Goal: Information Seeking & Learning: Learn about a topic

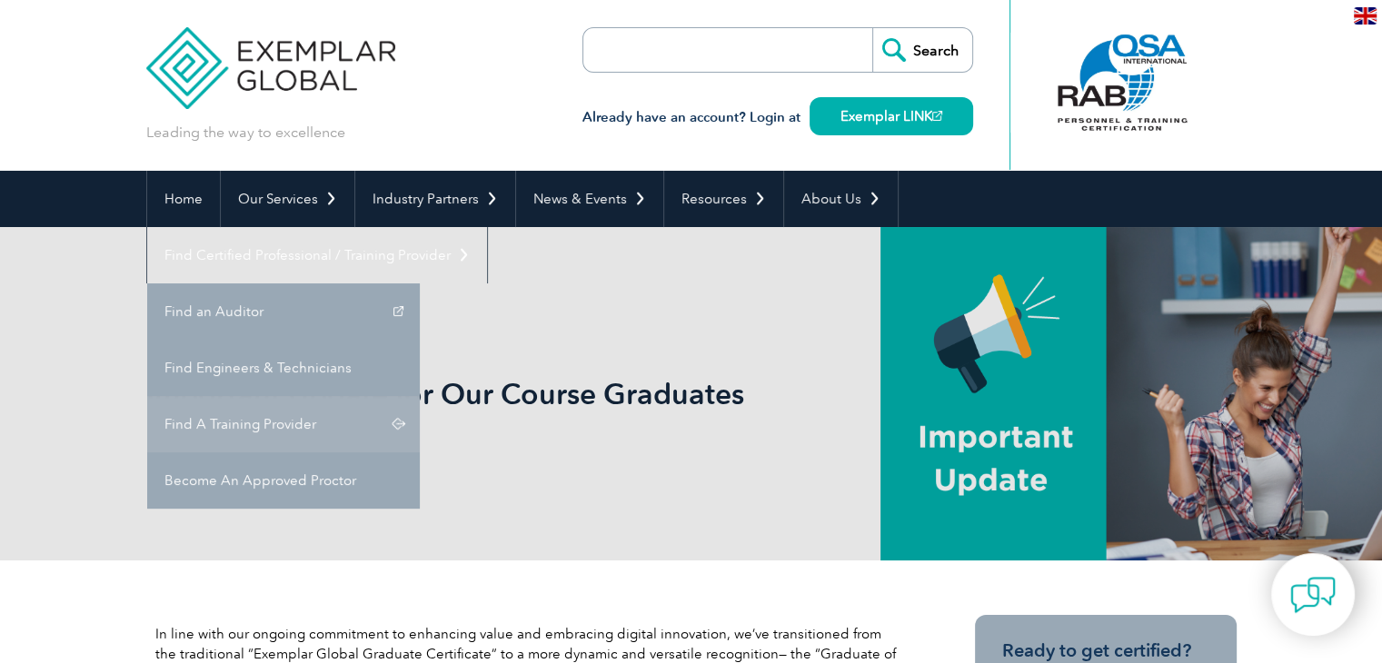
click at [420, 396] on link "Find A Training Provider" at bounding box center [283, 424] width 273 height 56
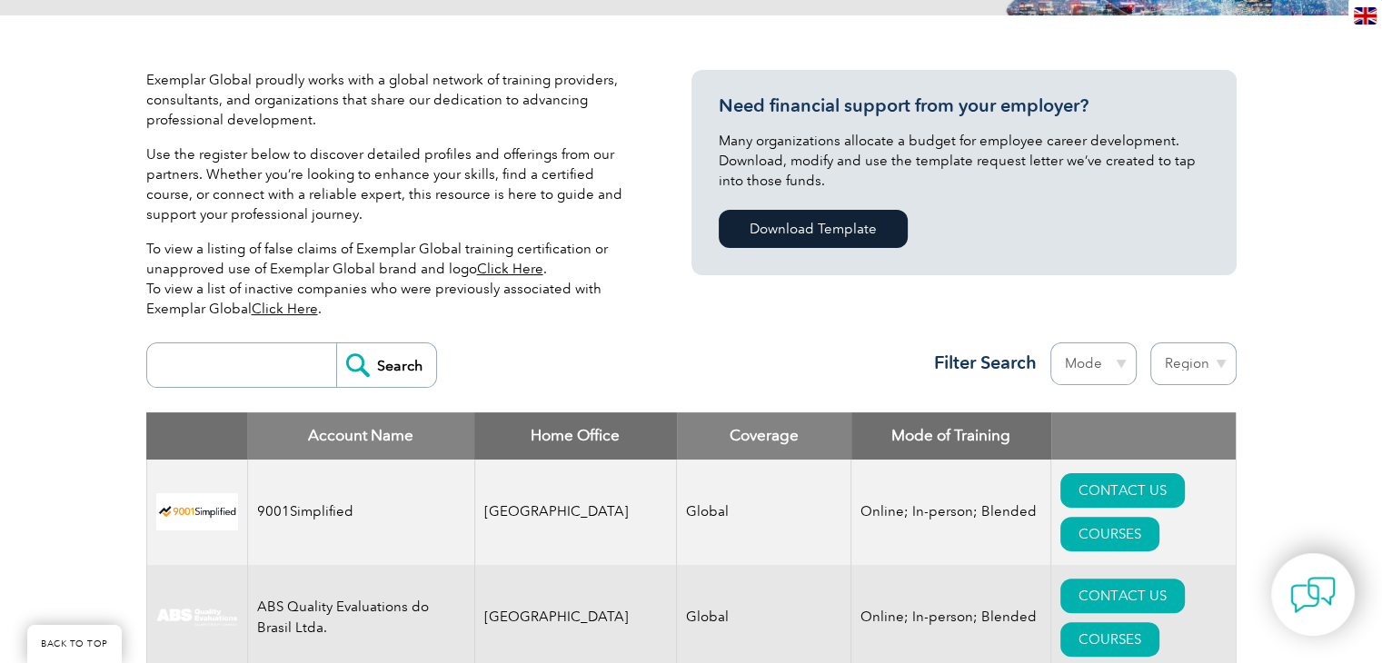
scroll to position [385, 0]
click at [215, 368] on input "search" at bounding box center [246, 366] width 180 height 44
type input "360"
click at [417, 364] on input "Search" at bounding box center [386, 366] width 100 height 44
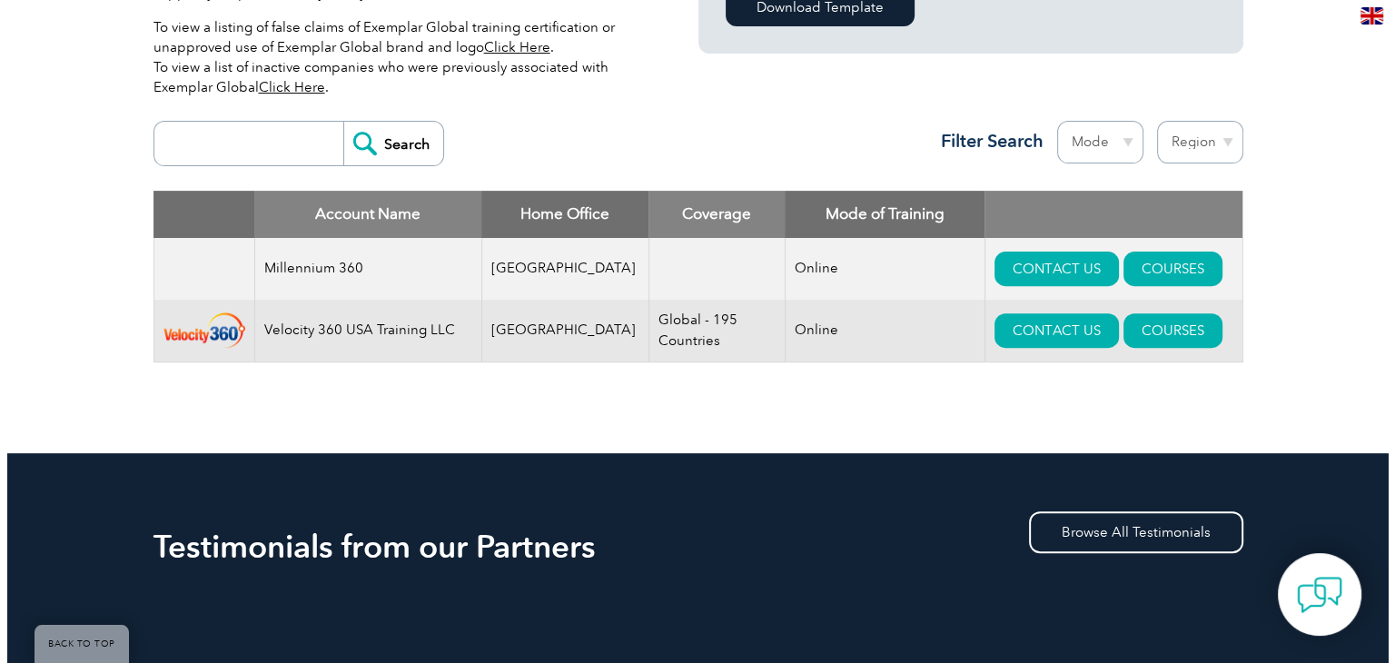
scroll to position [614, 0]
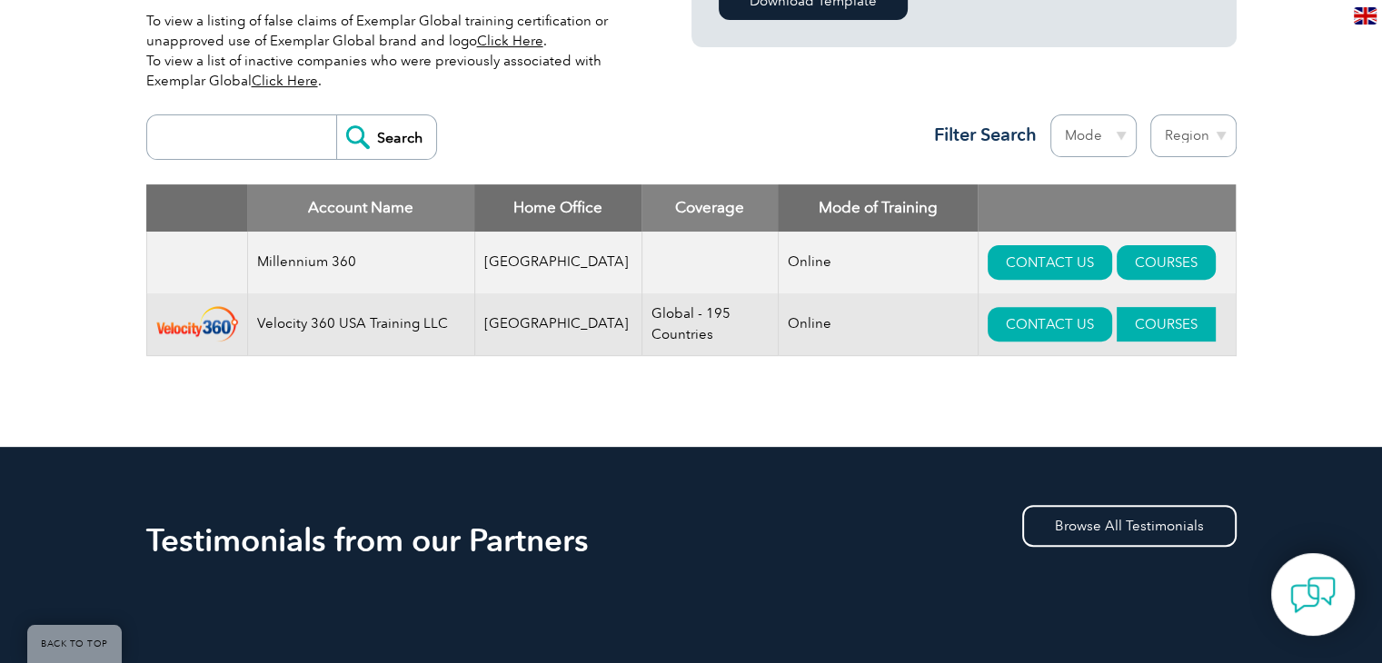
click at [1116, 317] on link "COURSES" at bounding box center [1165, 324] width 99 height 35
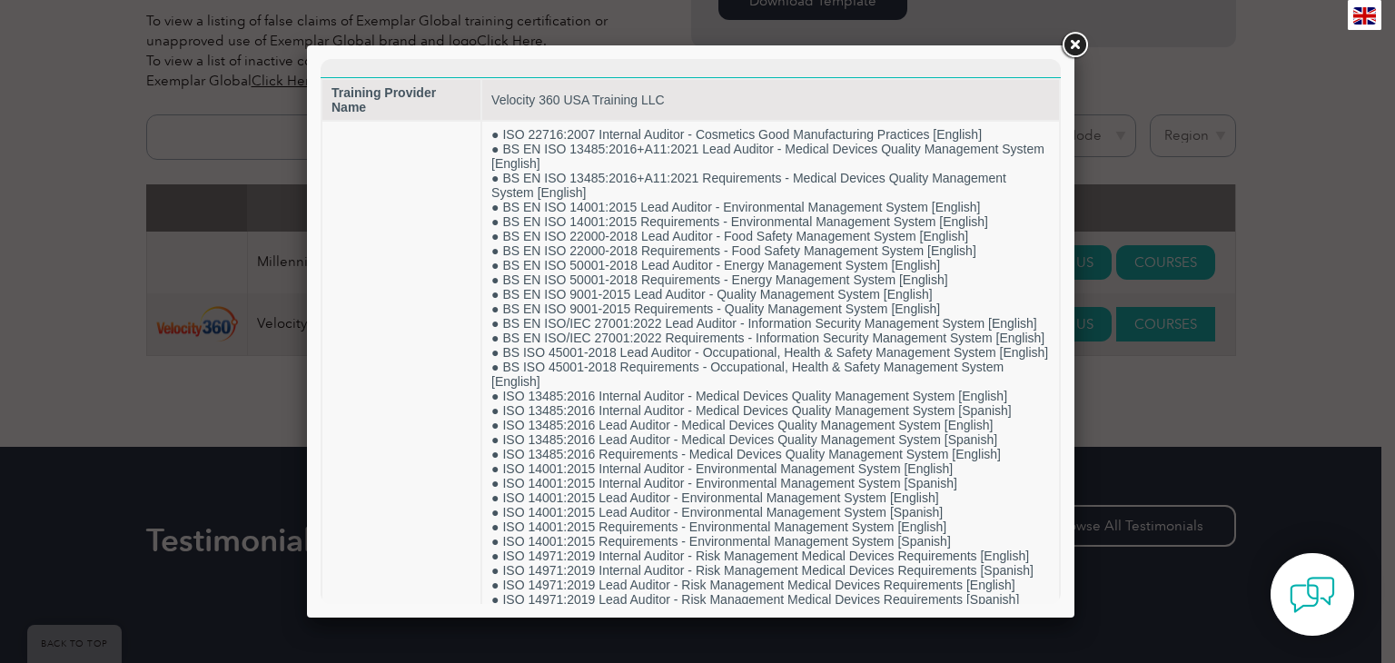
scroll to position [0, 0]
click at [1076, 43] on link at bounding box center [1074, 45] width 33 height 33
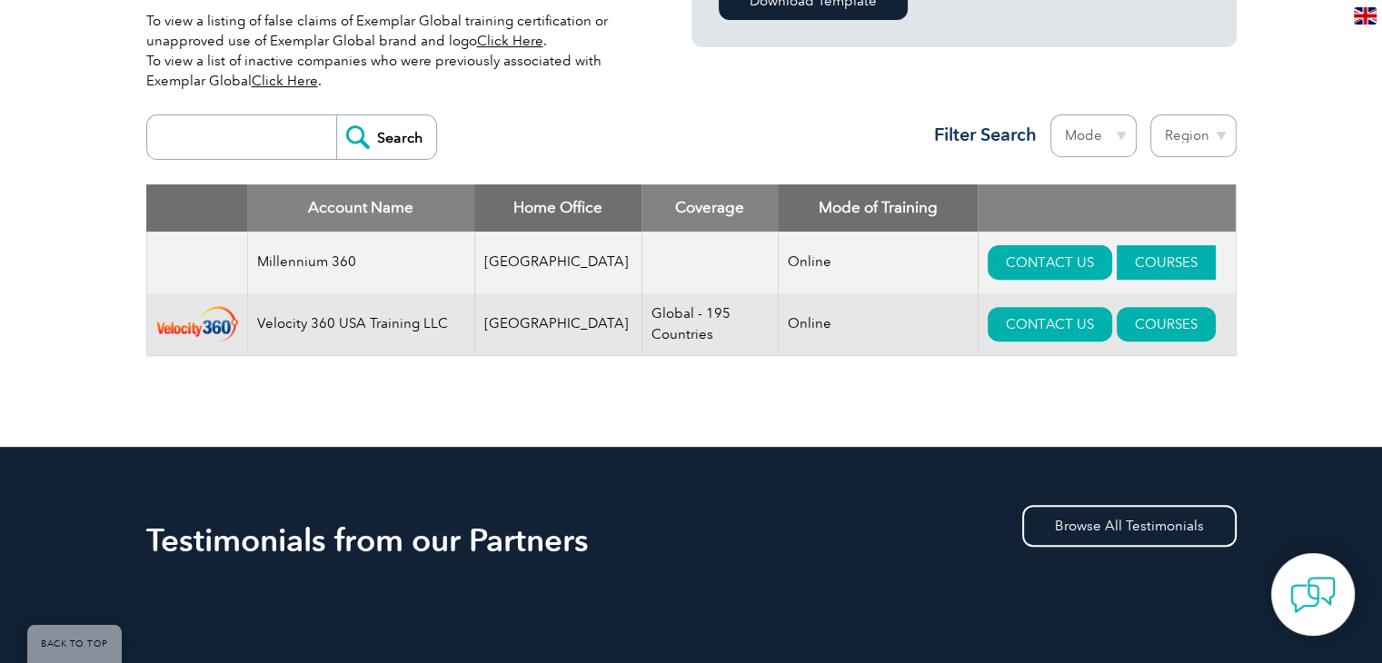
click at [1132, 266] on link "COURSES" at bounding box center [1165, 262] width 99 height 35
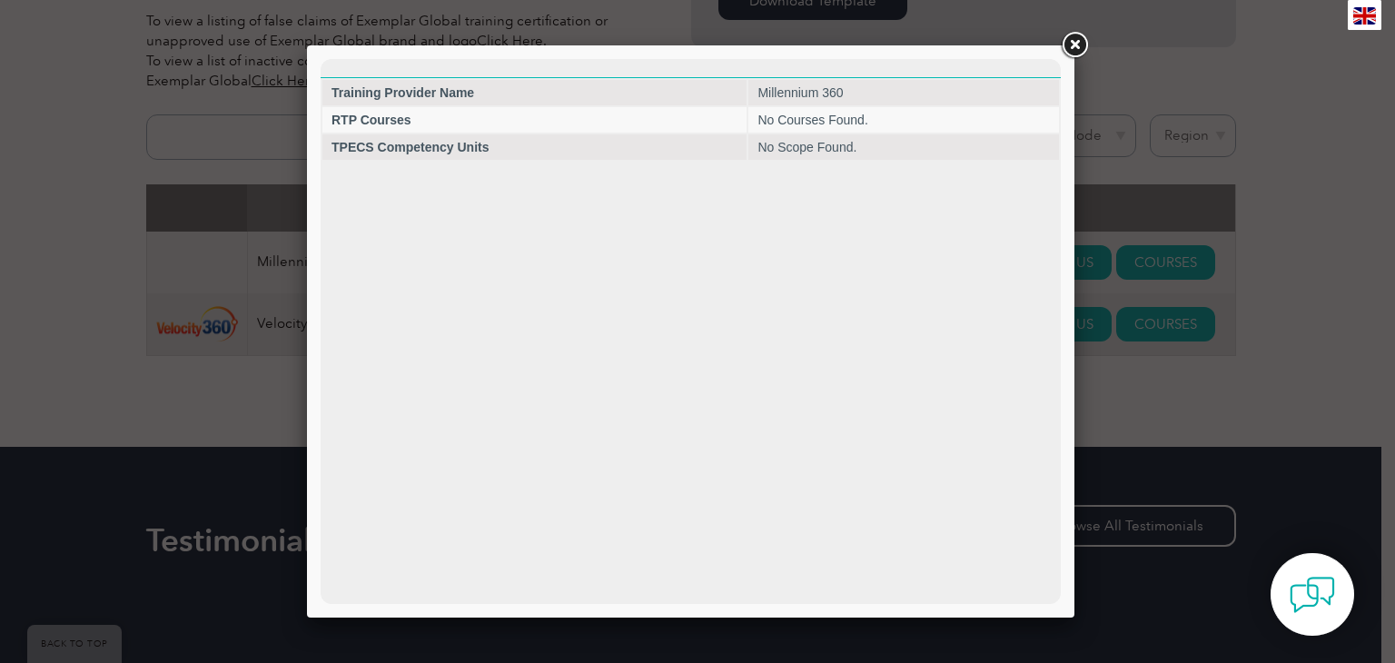
click at [1078, 42] on link at bounding box center [1074, 45] width 33 height 33
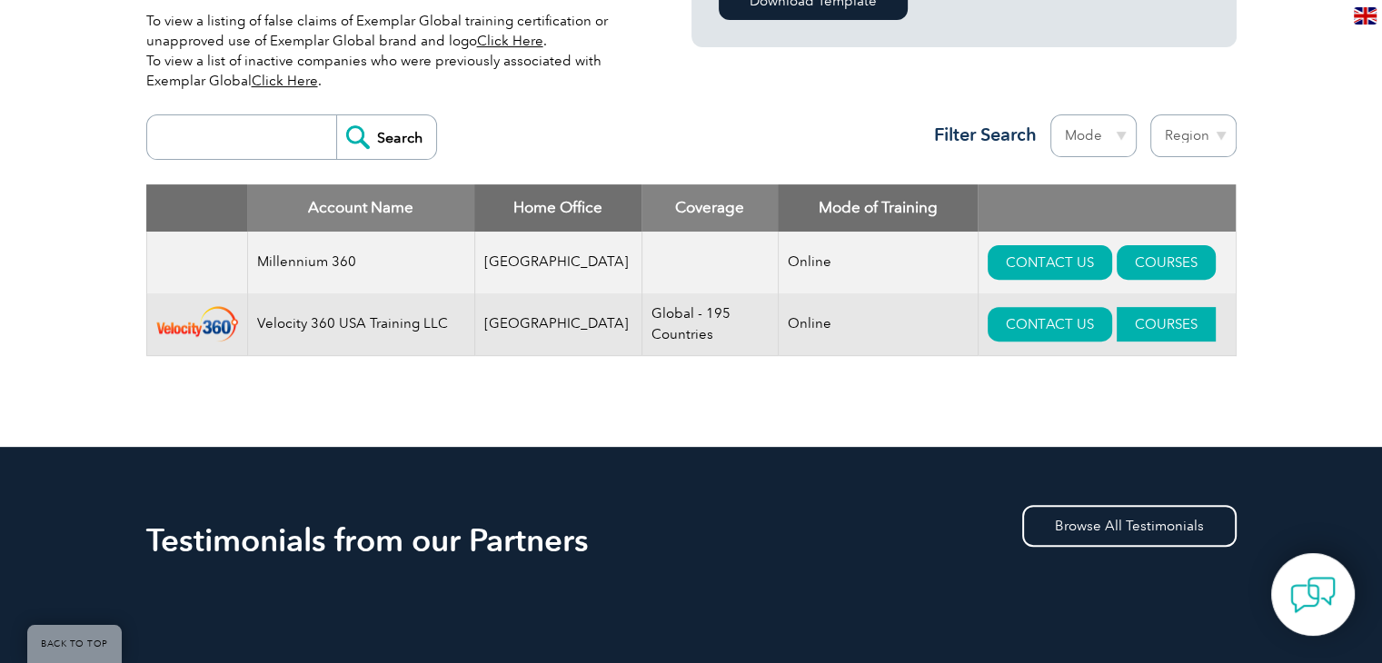
click at [1153, 315] on link "COURSES" at bounding box center [1165, 324] width 99 height 35
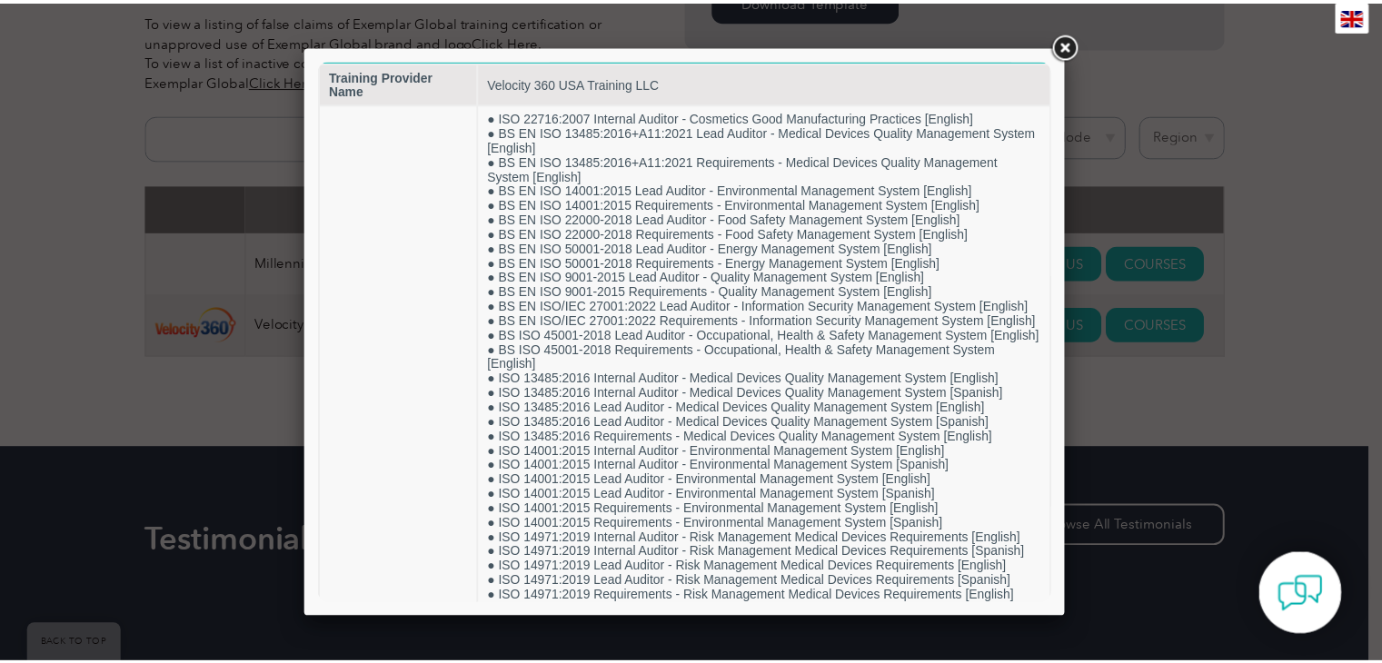
scroll to position [13, 0]
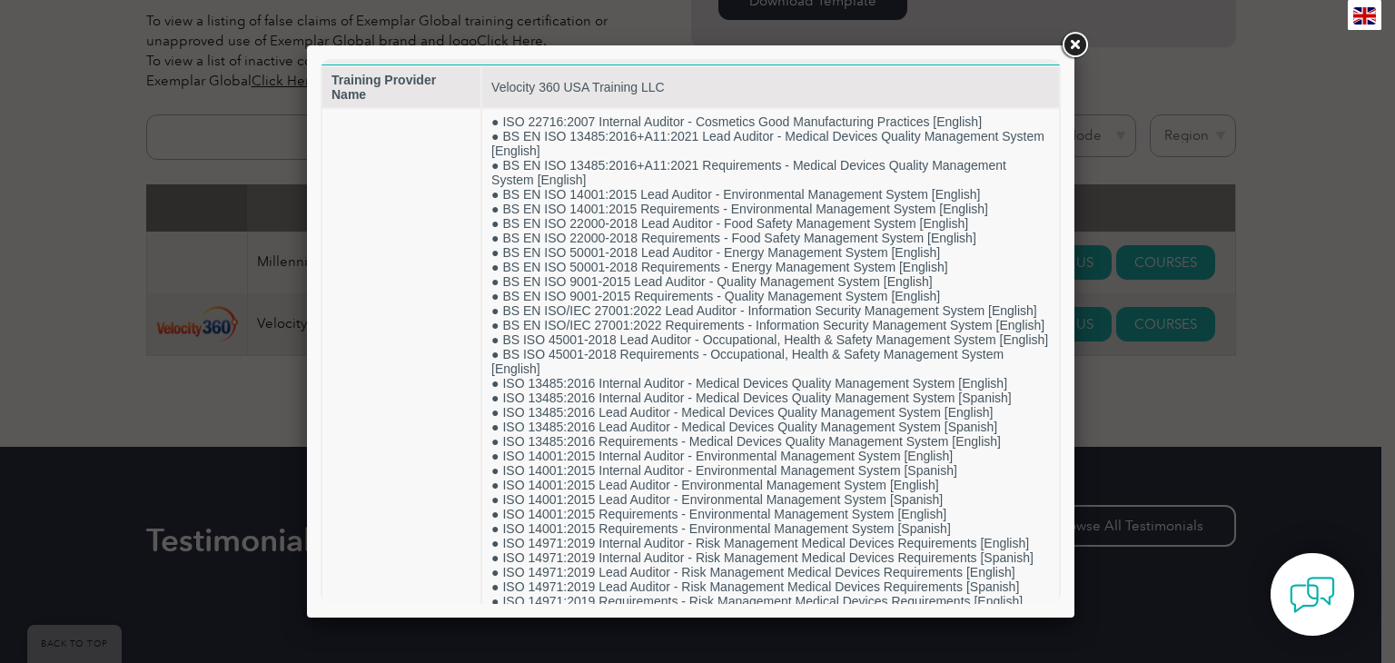
click at [1077, 48] on link at bounding box center [1074, 45] width 33 height 33
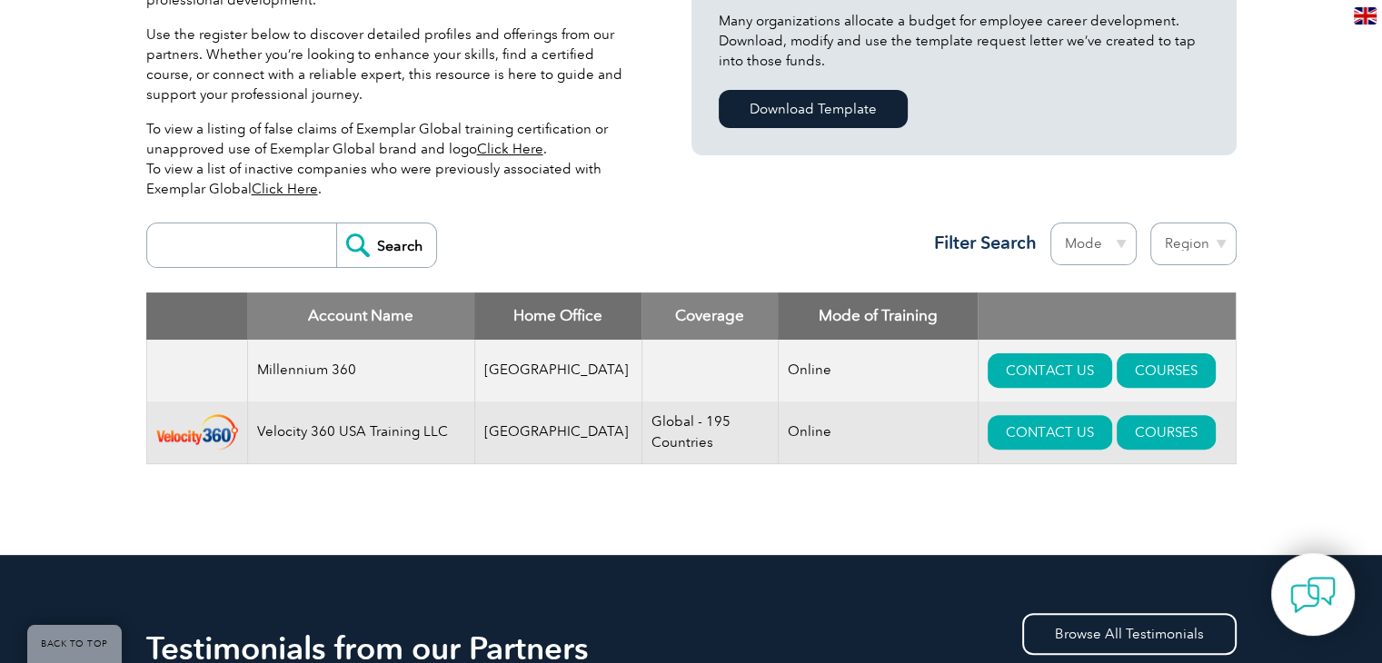
scroll to position [518, 0]
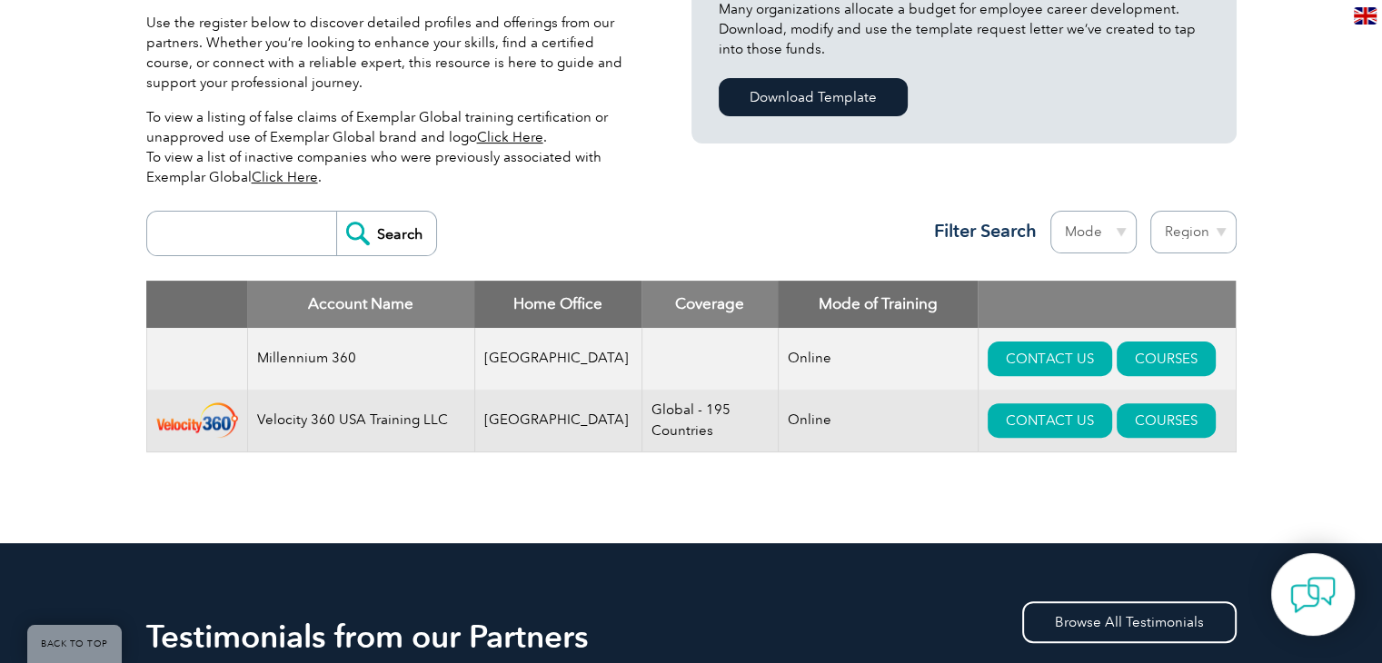
click at [360, 237] on input "Search" at bounding box center [386, 234] width 100 height 44
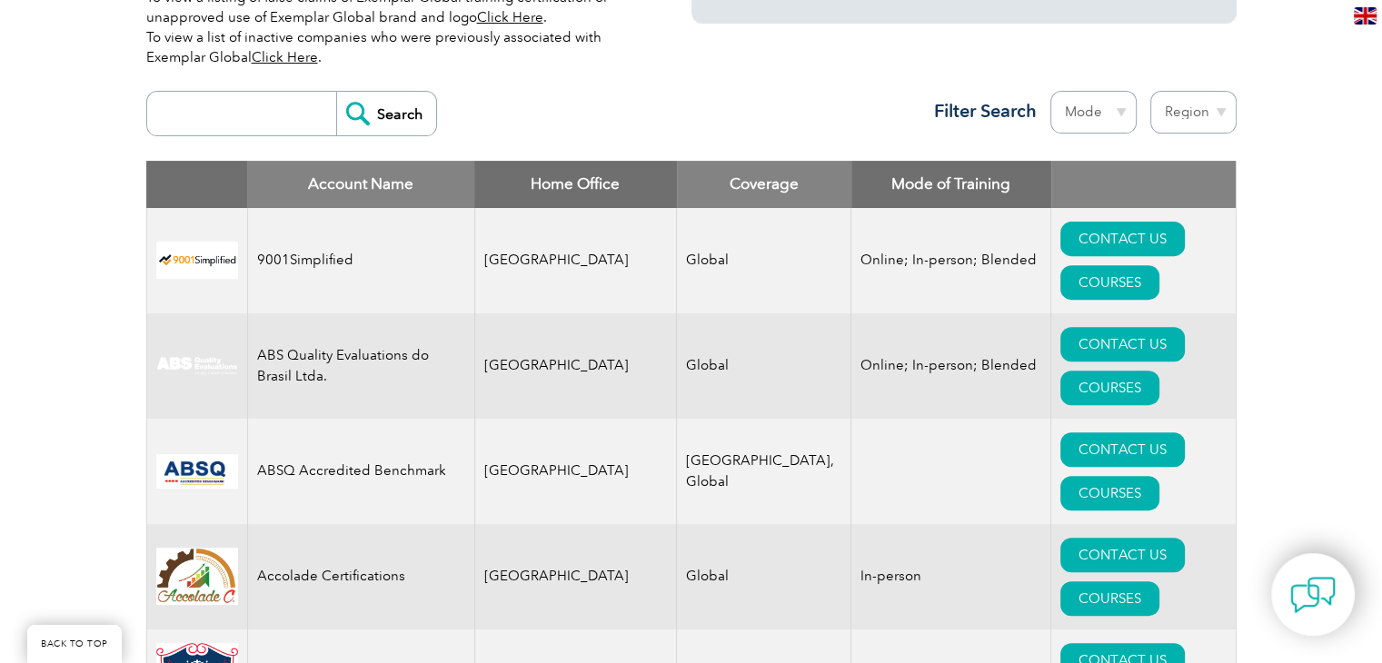
scroll to position [610, 0]
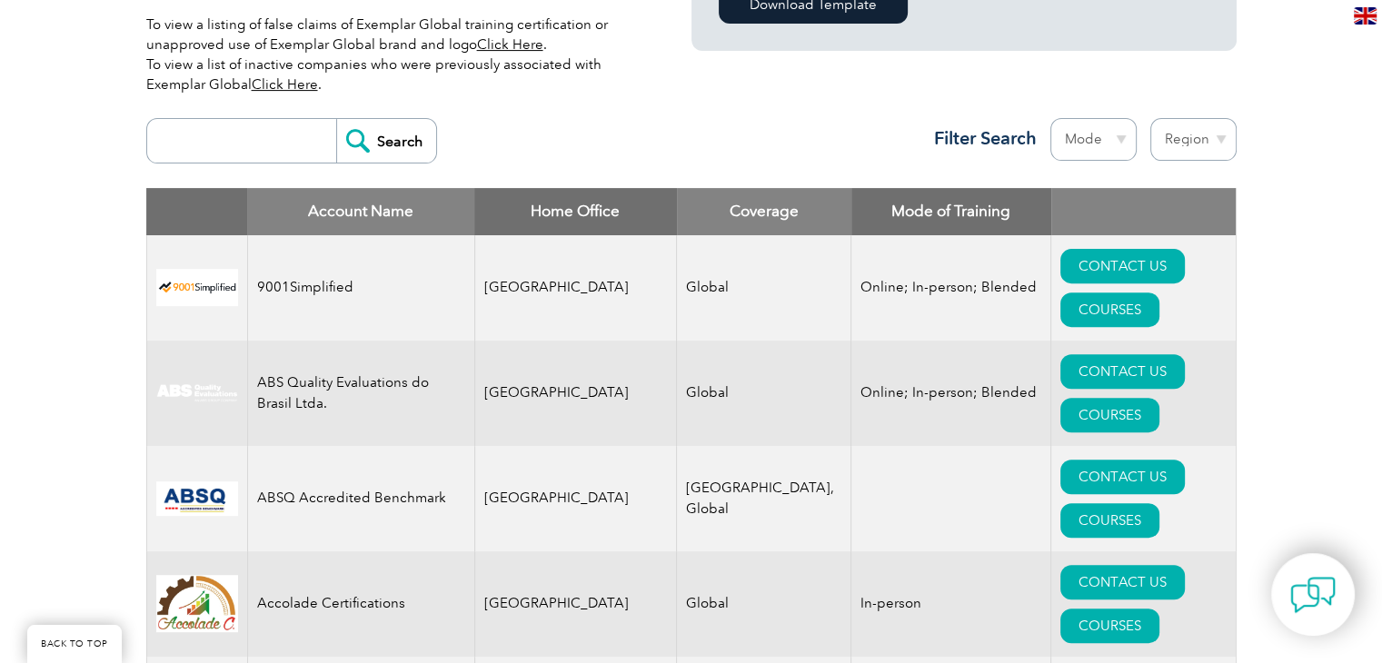
click at [1221, 134] on select "Region Australia Bahrain Bangladesh Brazil Canada Colombia Dominican Republic E…" at bounding box center [1193, 139] width 86 height 43
select select "[GEOGRAPHIC_DATA]"
click at [1150, 118] on select "Region Australia Bahrain Bangladesh Brazil Canada Colombia Dominican Republic E…" at bounding box center [1193, 139] width 86 height 43
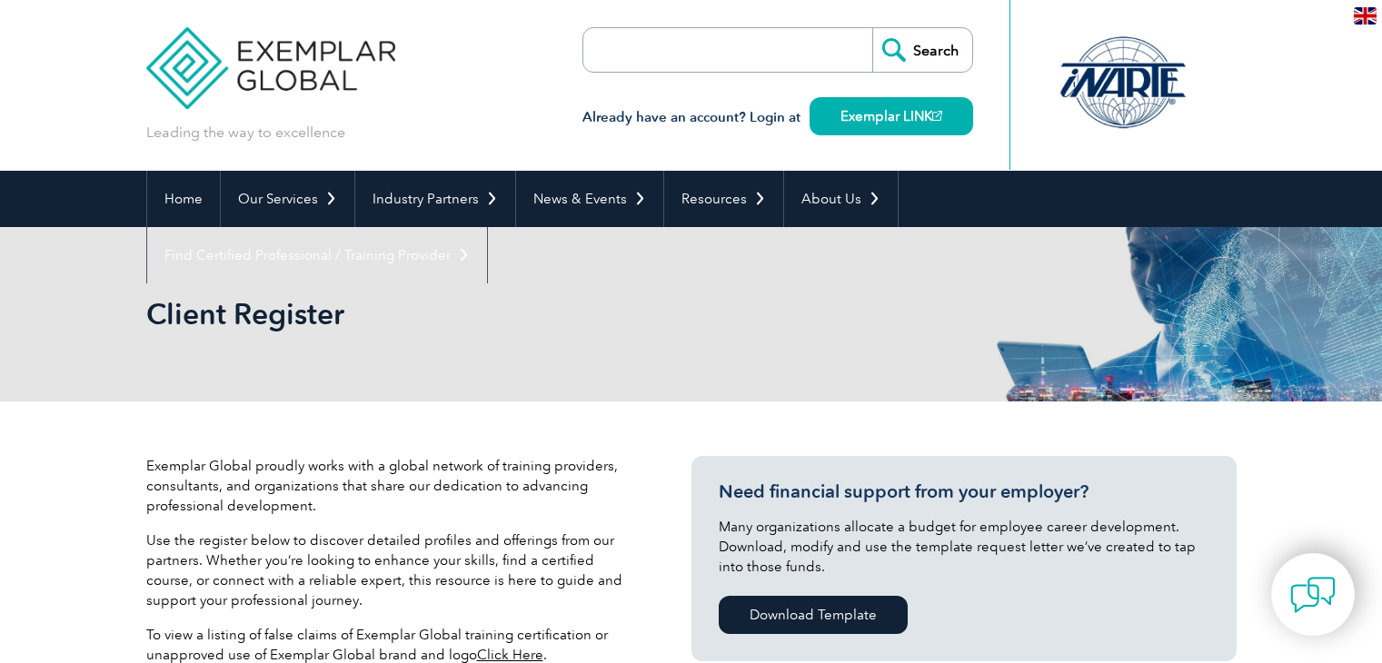
select select "[GEOGRAPHIC_DATA]"
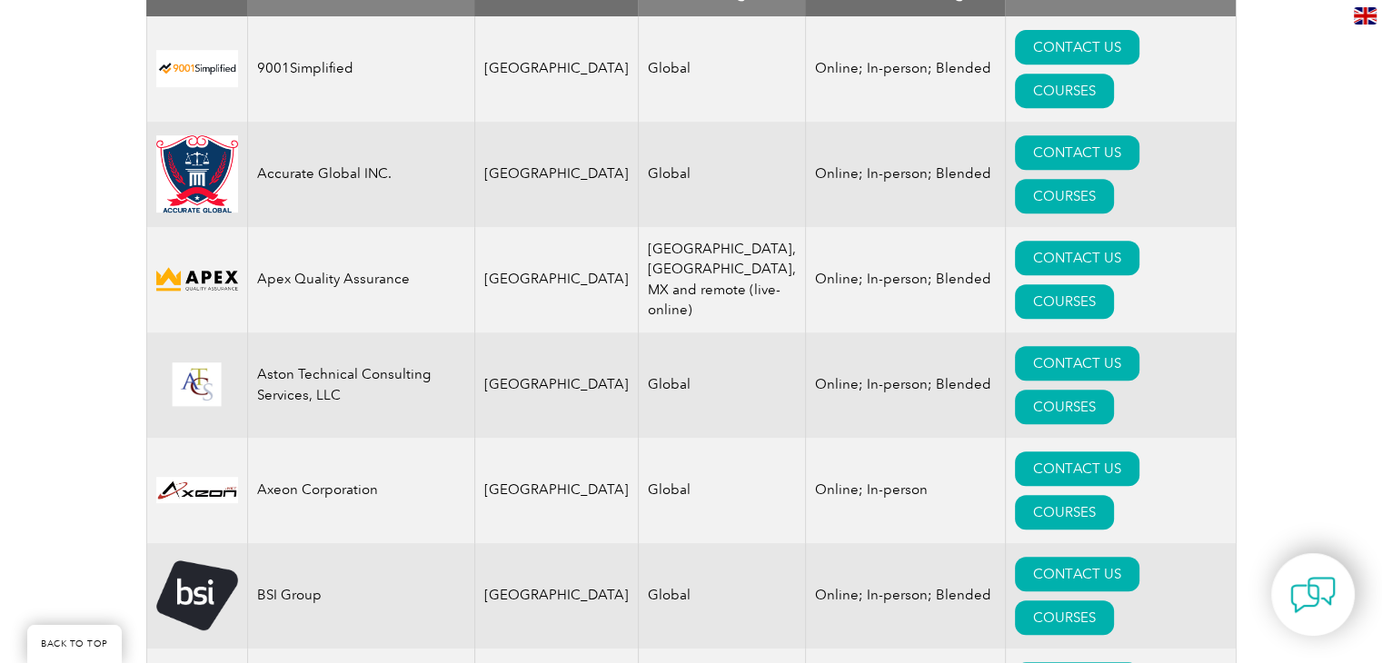
scroll to position [836, 0]
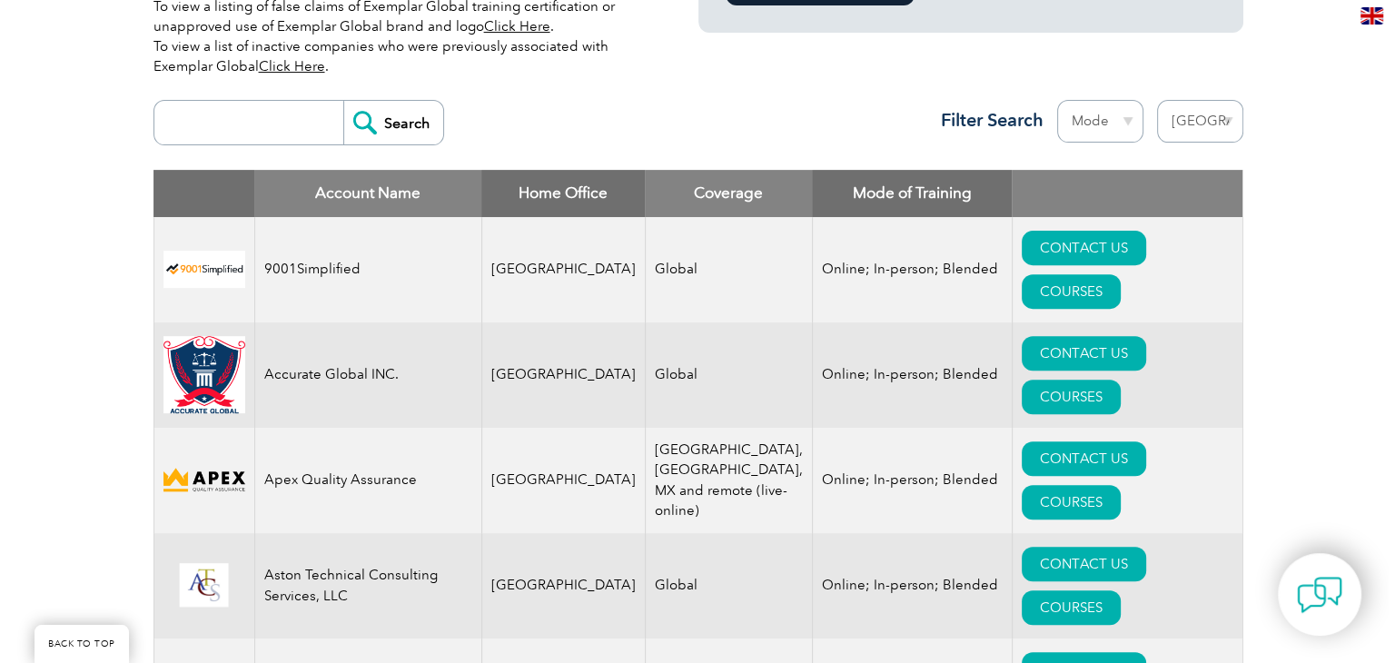
scroll to position [607, 0]
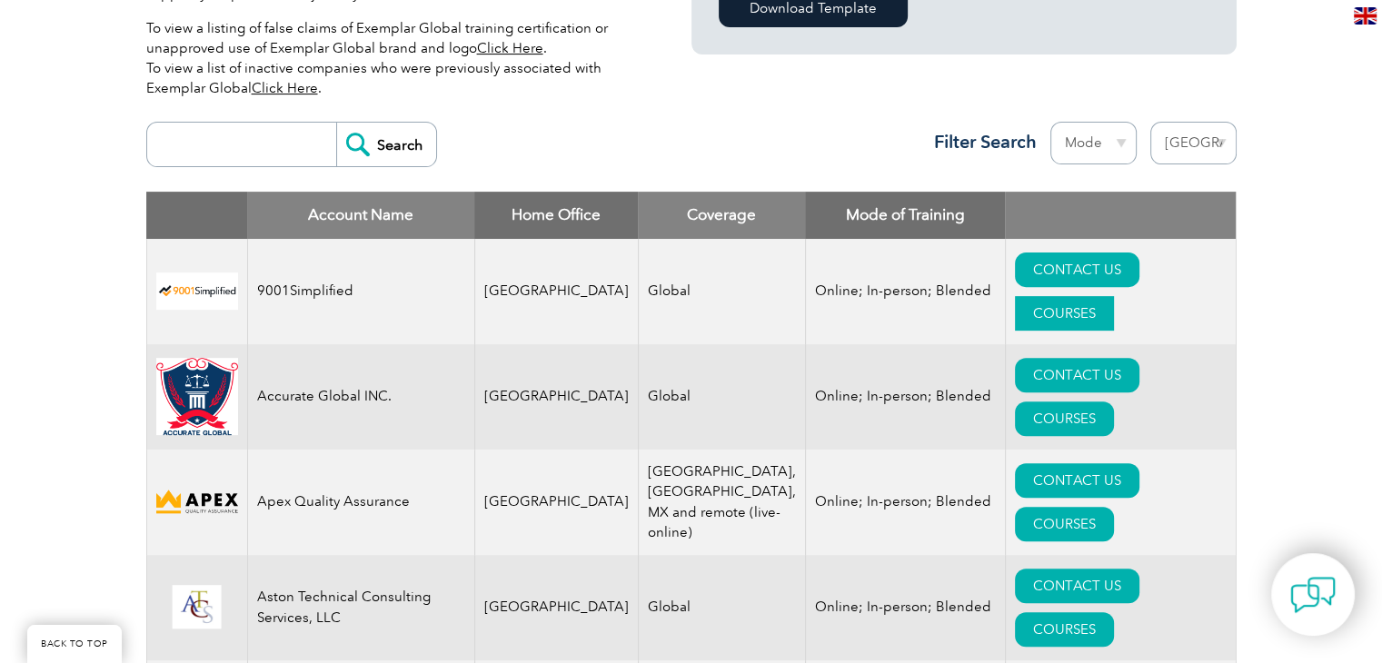
click at [1114, 296] on link "COURSES" at bounding box center [1064, 313] width 99 height 35
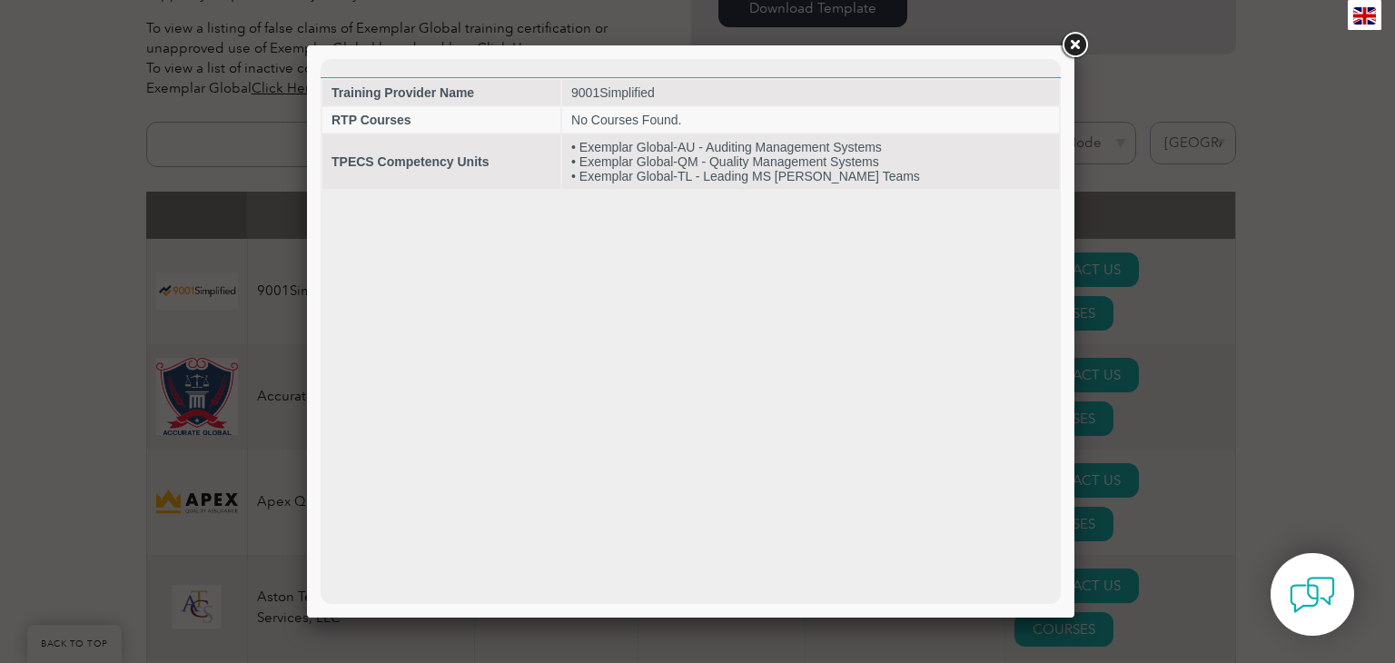
scroll to position [0, 0]
click at [1081, 43] on link at bounding box center [1074, 45] width 33 height 33
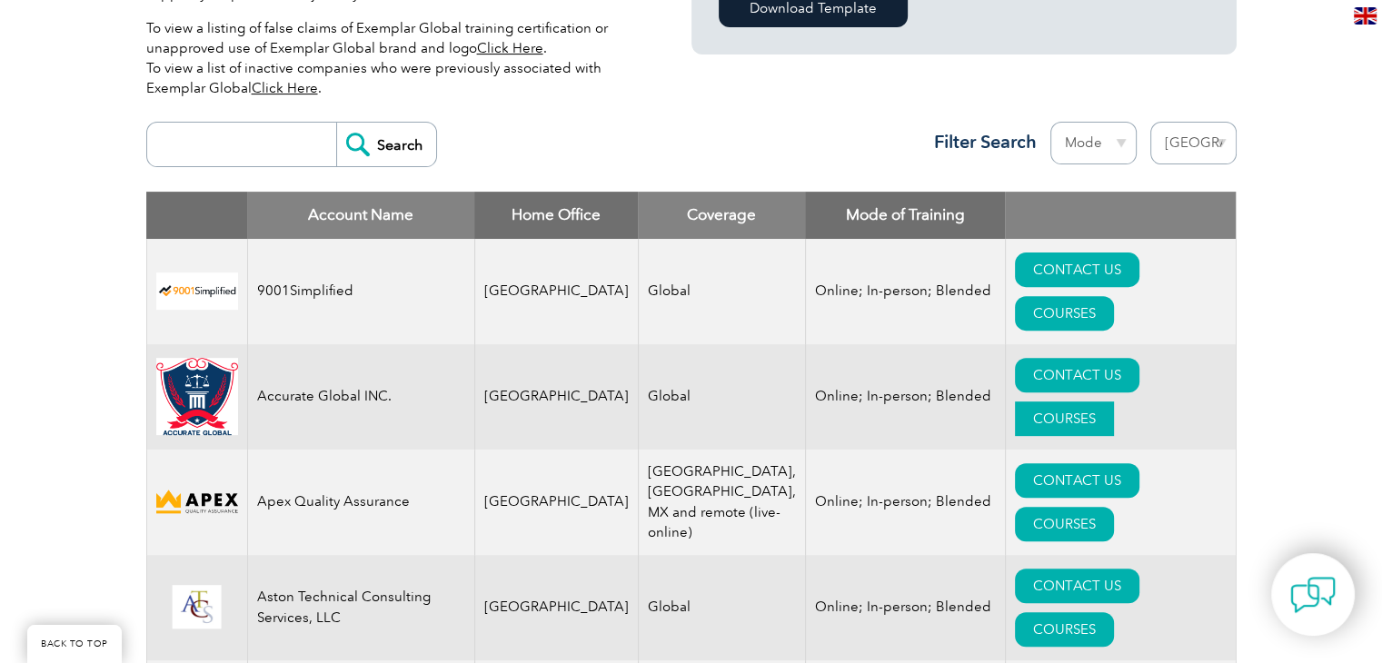
click at [1114, 402] on link "COURSES" at bounding box center [1064, 419] width 99 height 35
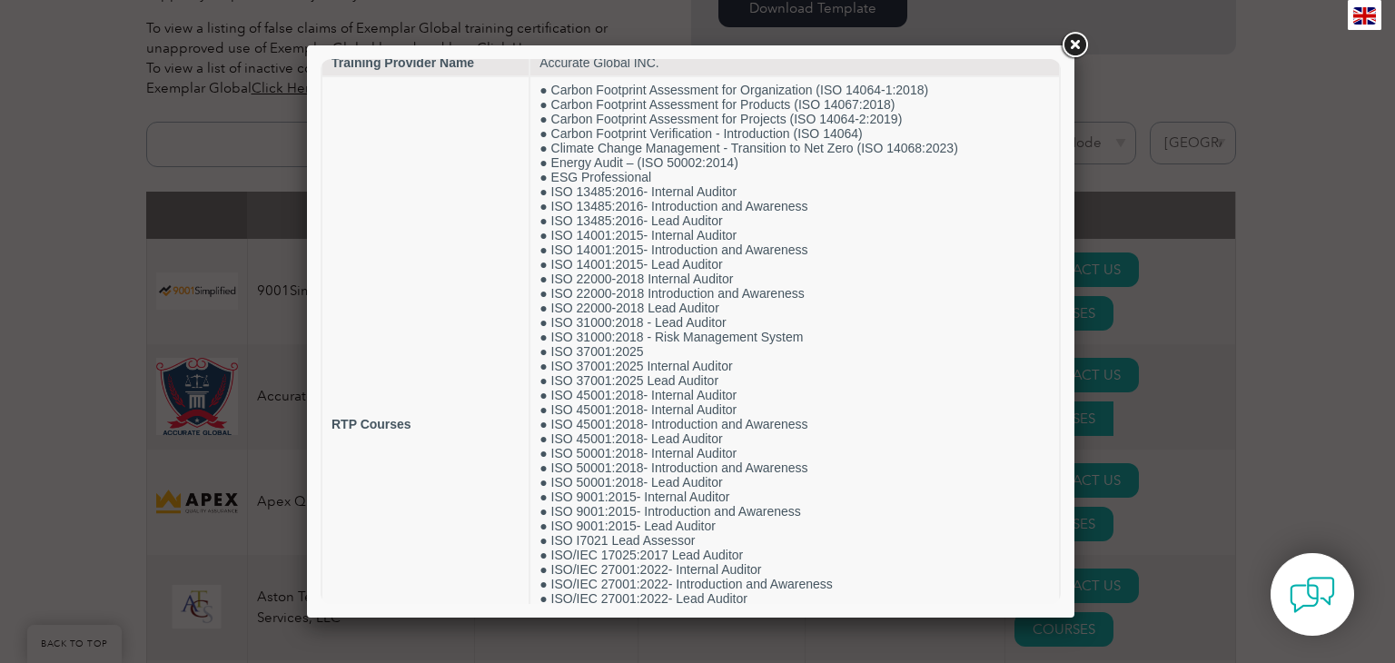
scroll to position [26, 0]
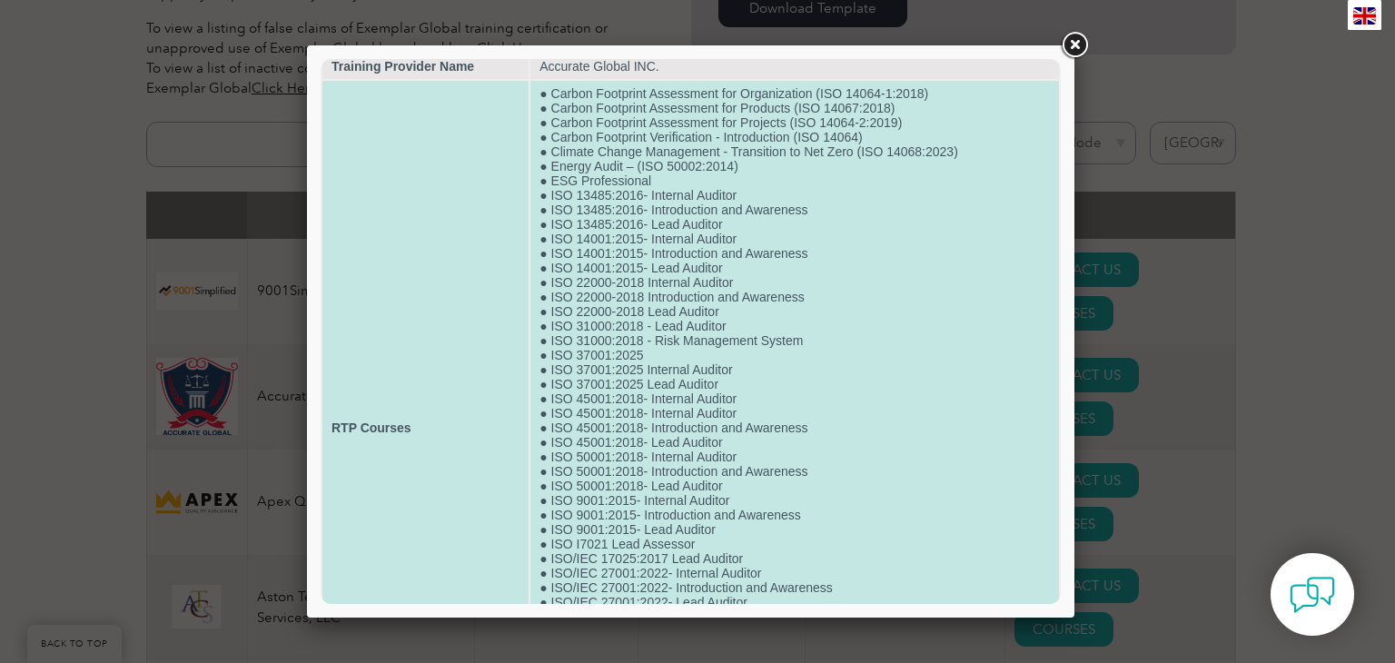
click at [865, 450] on td "● Carbon Footprint Assessment for Organization (ISO 14064-1:2018) ● Carbon Foot…" at bounding box center [795, 428] width 529 height 694
click at [868, 470] on td "● Carbon Footprint Assessment for Organization (ISO 14064-1:2018) ● Carbon Foot…" at bounding box center [795, 428] width 529 height 694
click at [874, 490] on td "● Carbon Footprint Assessment for Organization (ISO 14064-1:2018) ● Carbon Foot…" at bounding box center [795, 428] width 529 height 694
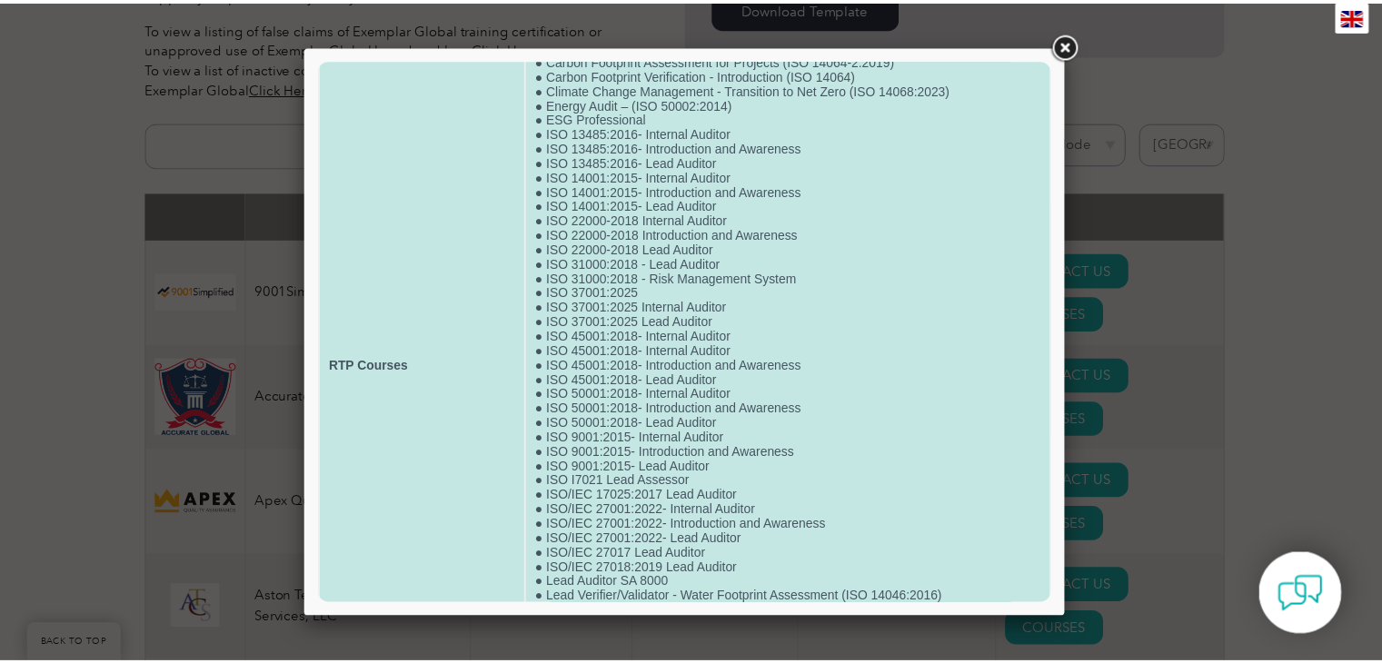
scroll to position [90, 0]
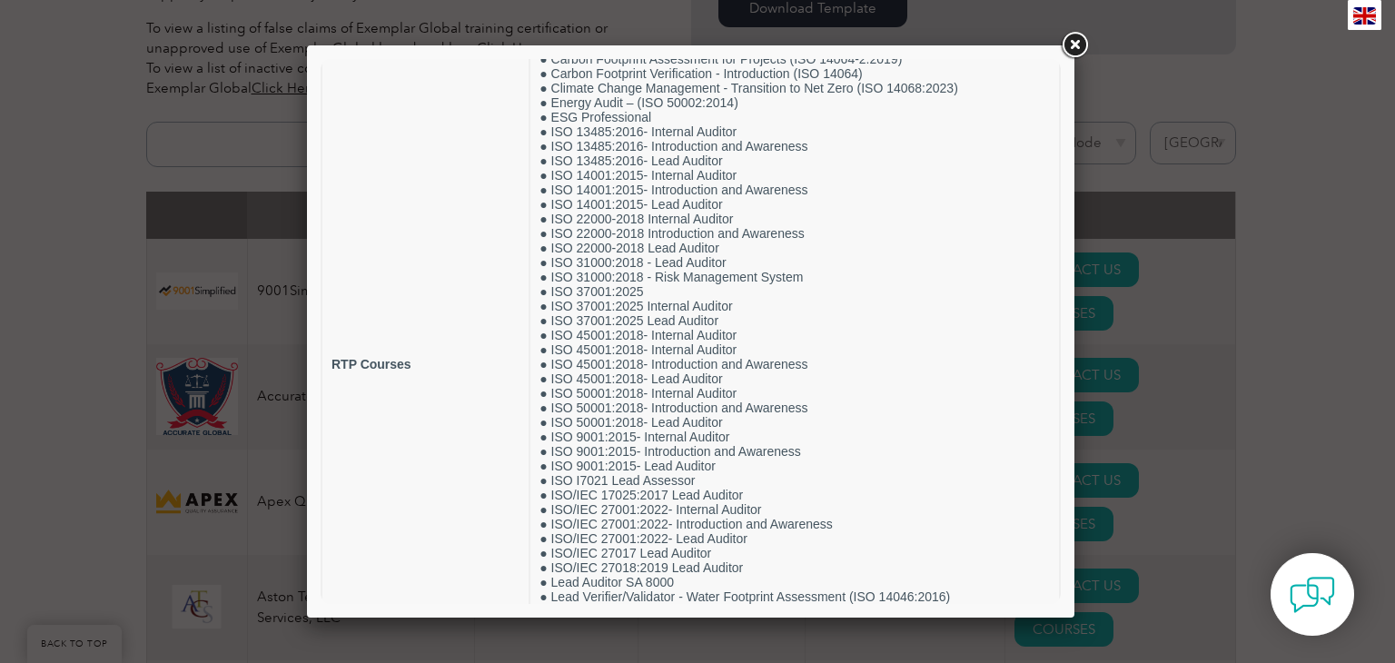
click at [1086, 44] on link at bounding box center [1074, 45] width 33 height 33
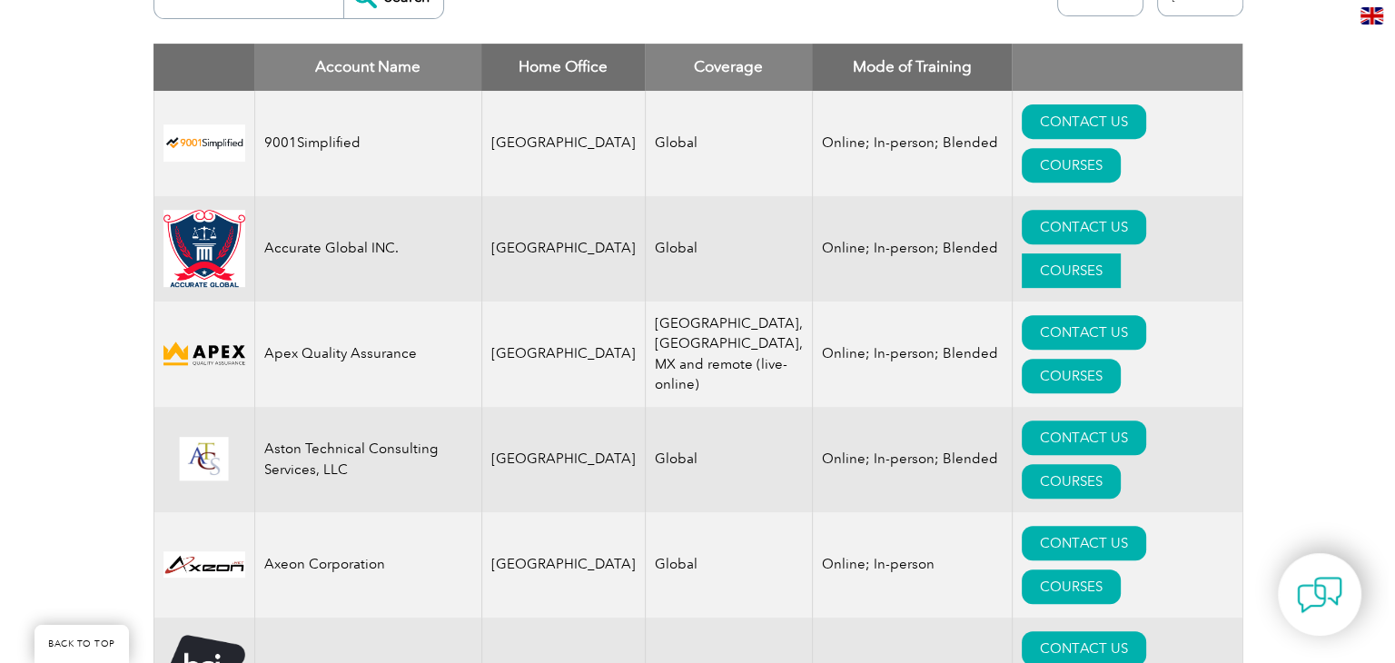
scroll to position [774, 0]
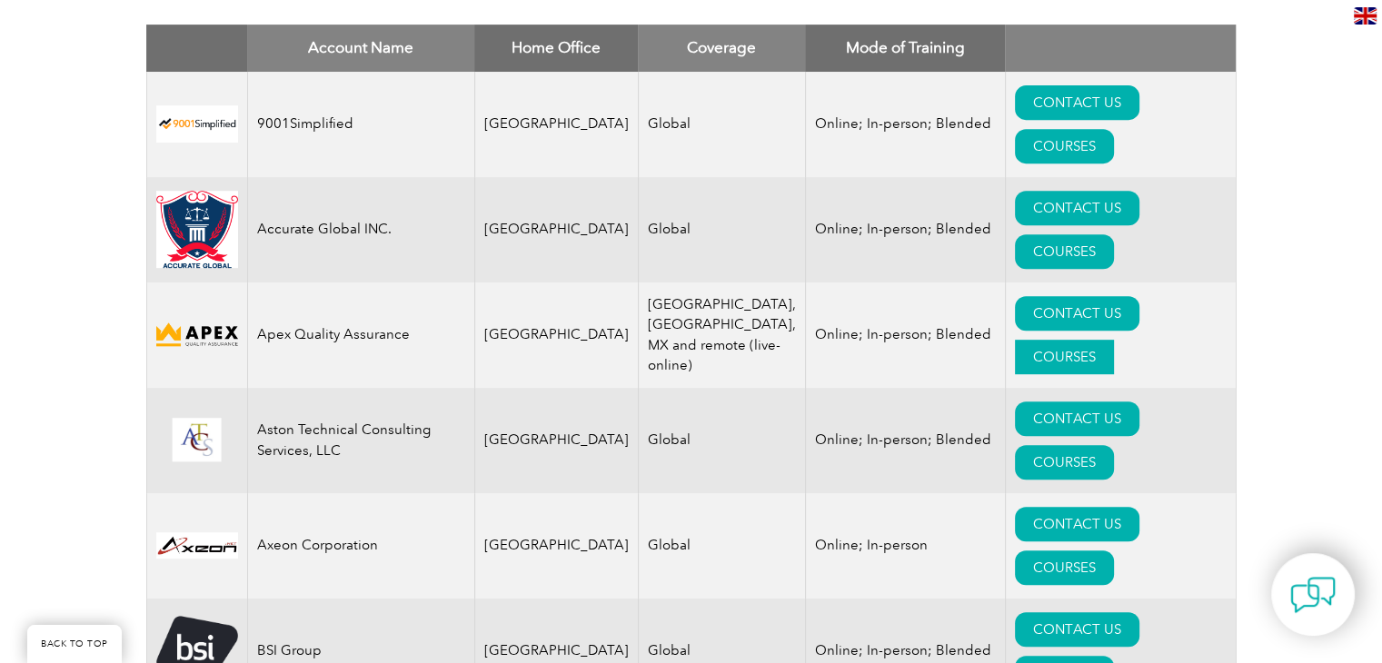
click at [1105, 340] on link "COURSES" at bounding box center [1064, 357] width 99 height 35
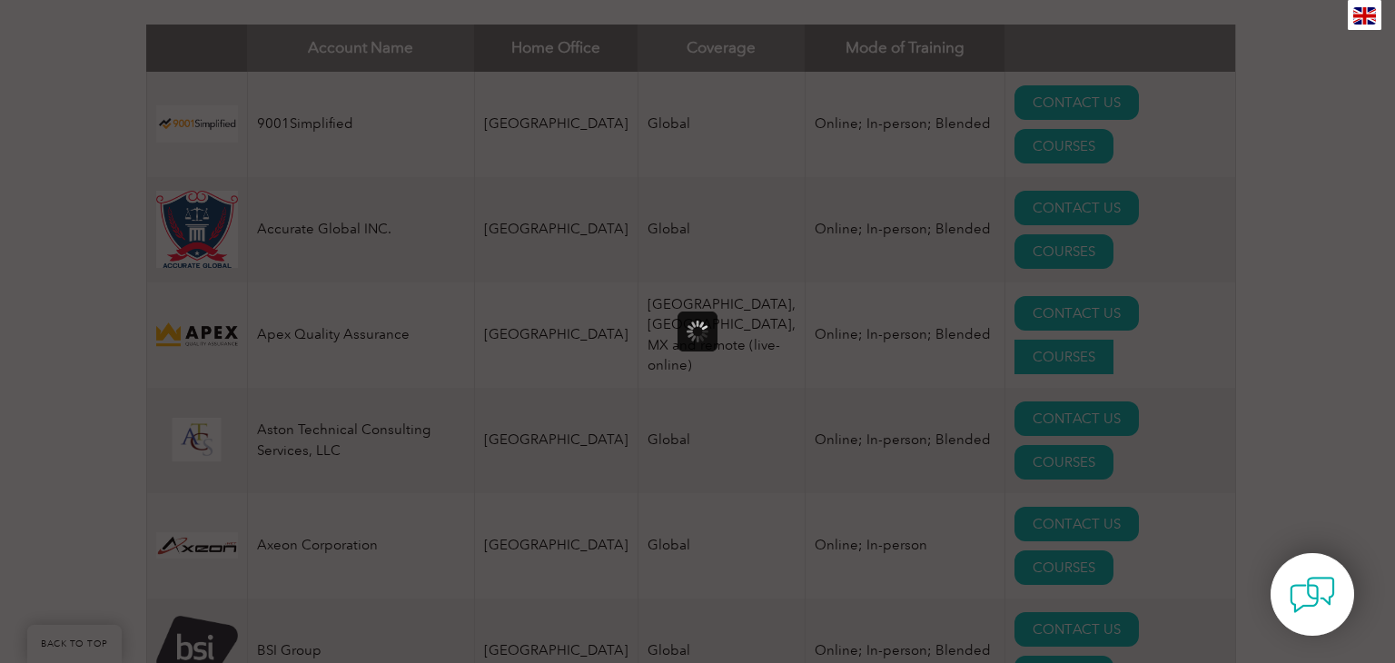
scroll to position [0, 0]
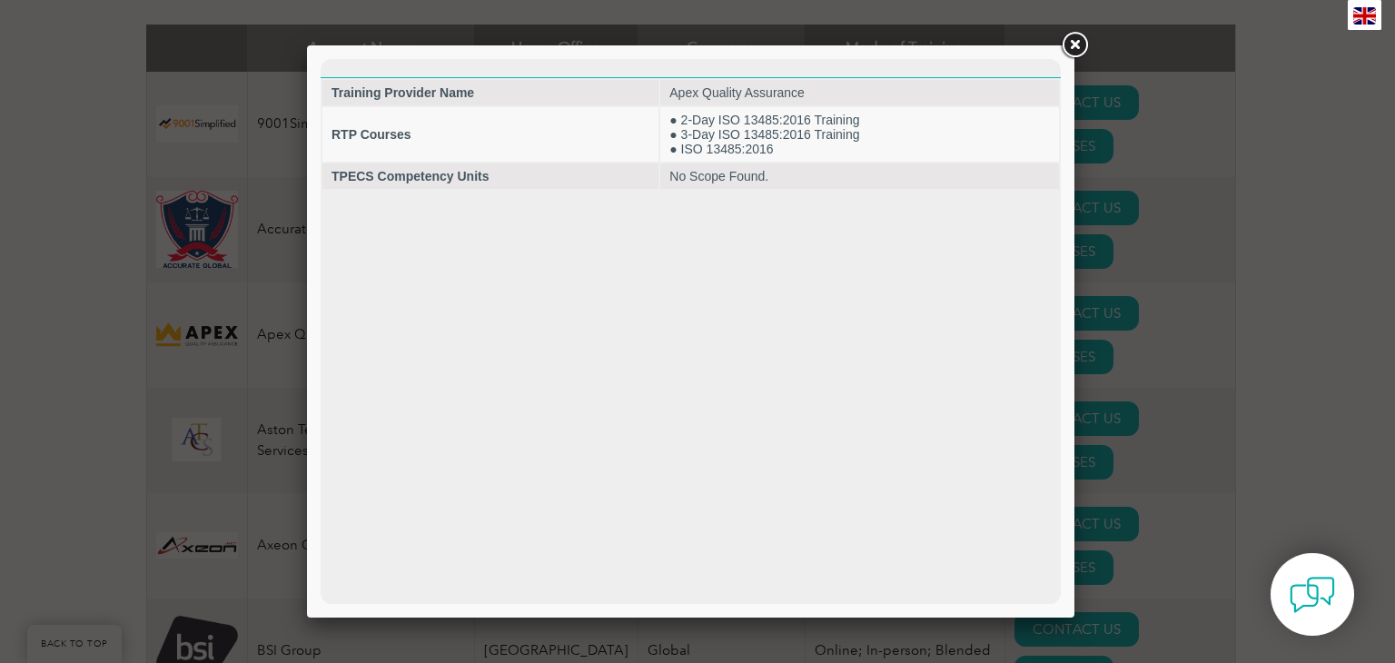
click at [1072, 45] on link at bounding box center [1074, 45] width 33 height 33
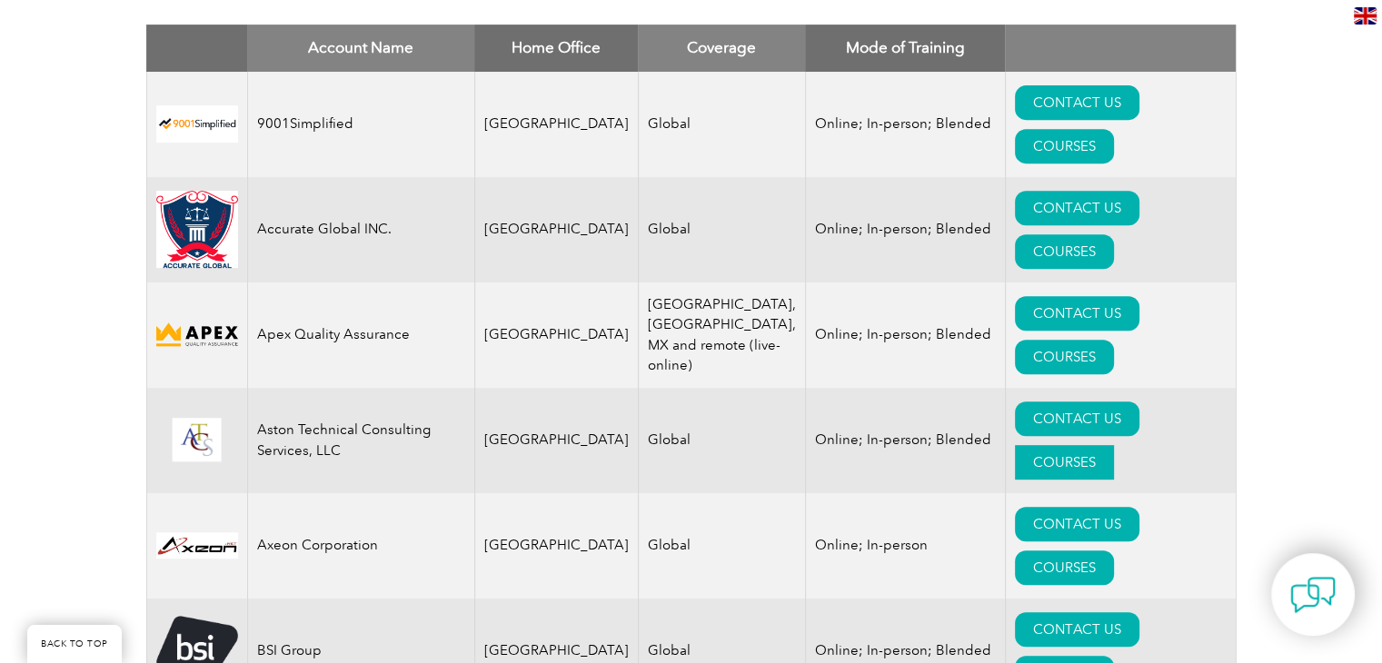
click at [1114, 445] on link "COURSES" at bounding box center [1064, 462] width 99 height 35
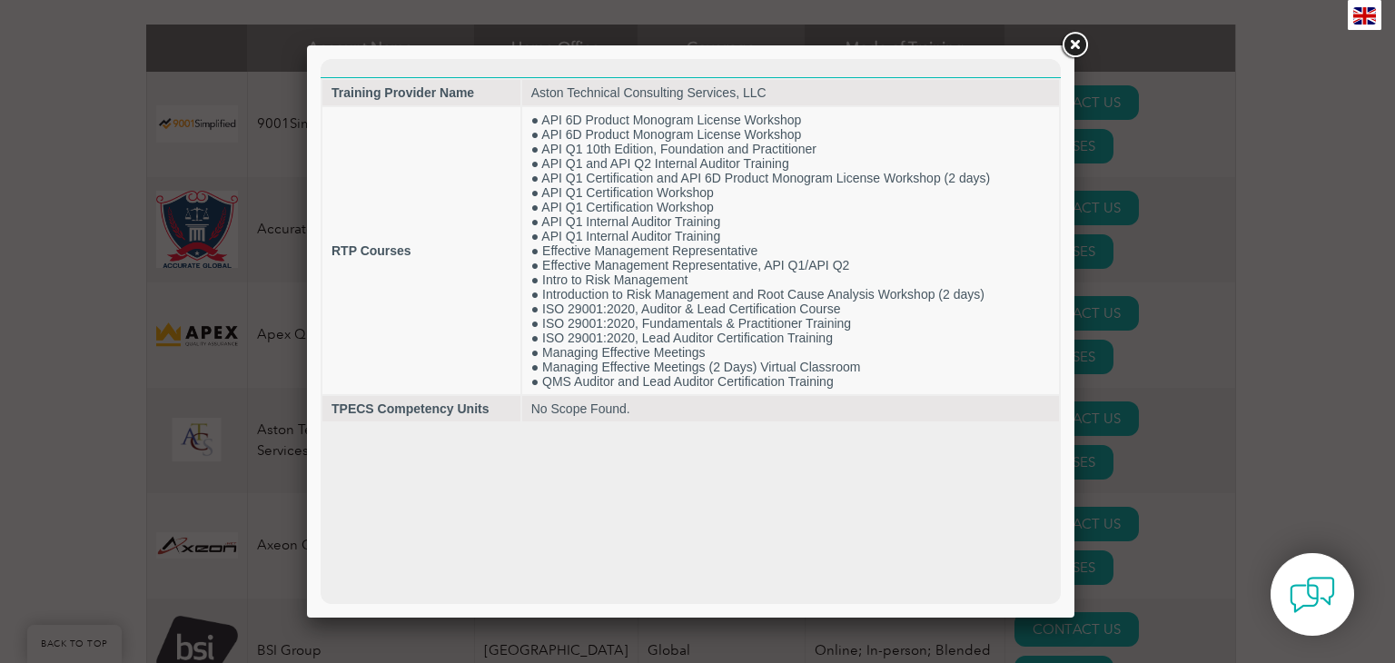
click at [1076, 45] on link at bounding box center [1074, 45] width 33 height 33
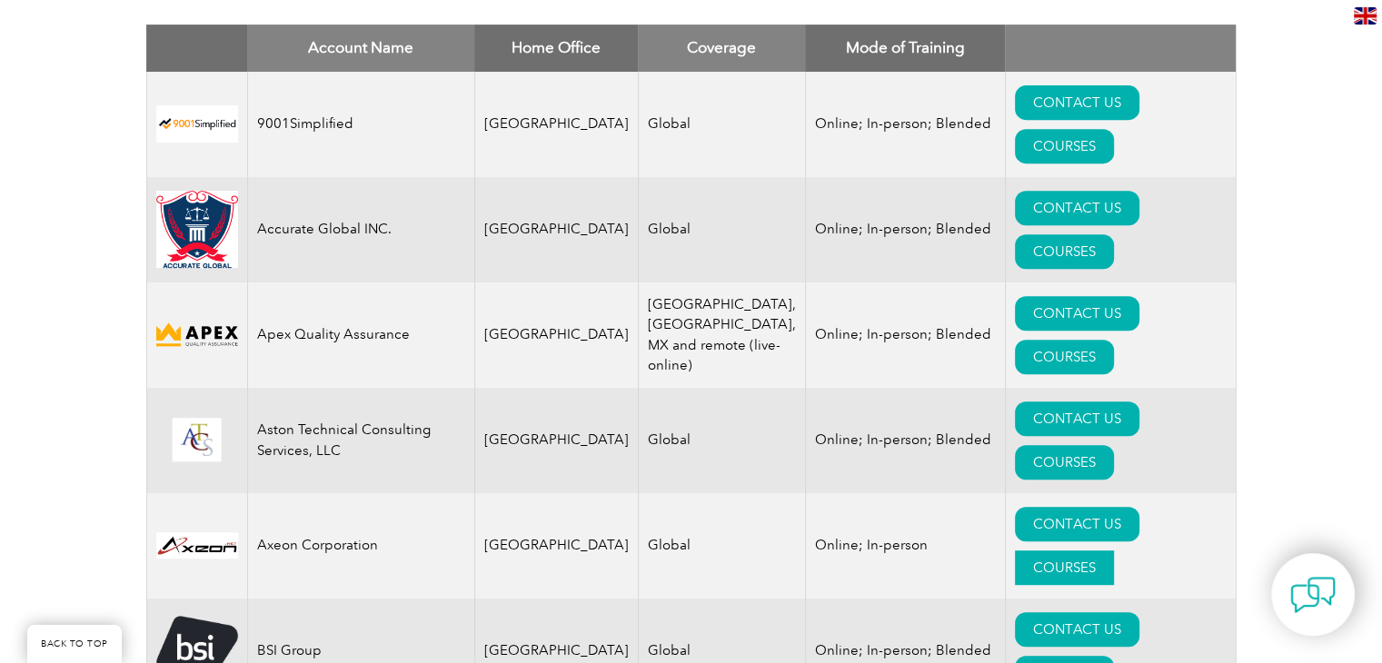
click at [1114, 551] on link "COURSES" at bounding box center [1064, 568] width 99 height 35
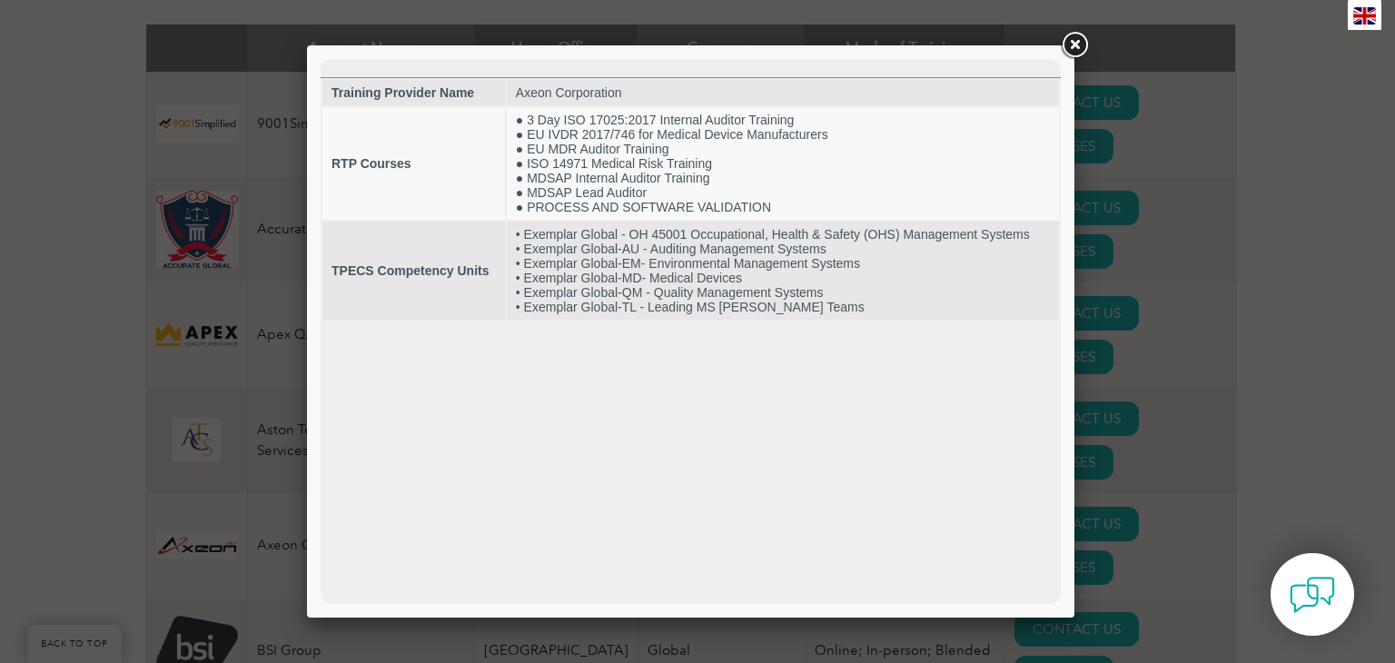
click at [1072, 48] on link at bounding box center [1074, 45] width 33 height 33
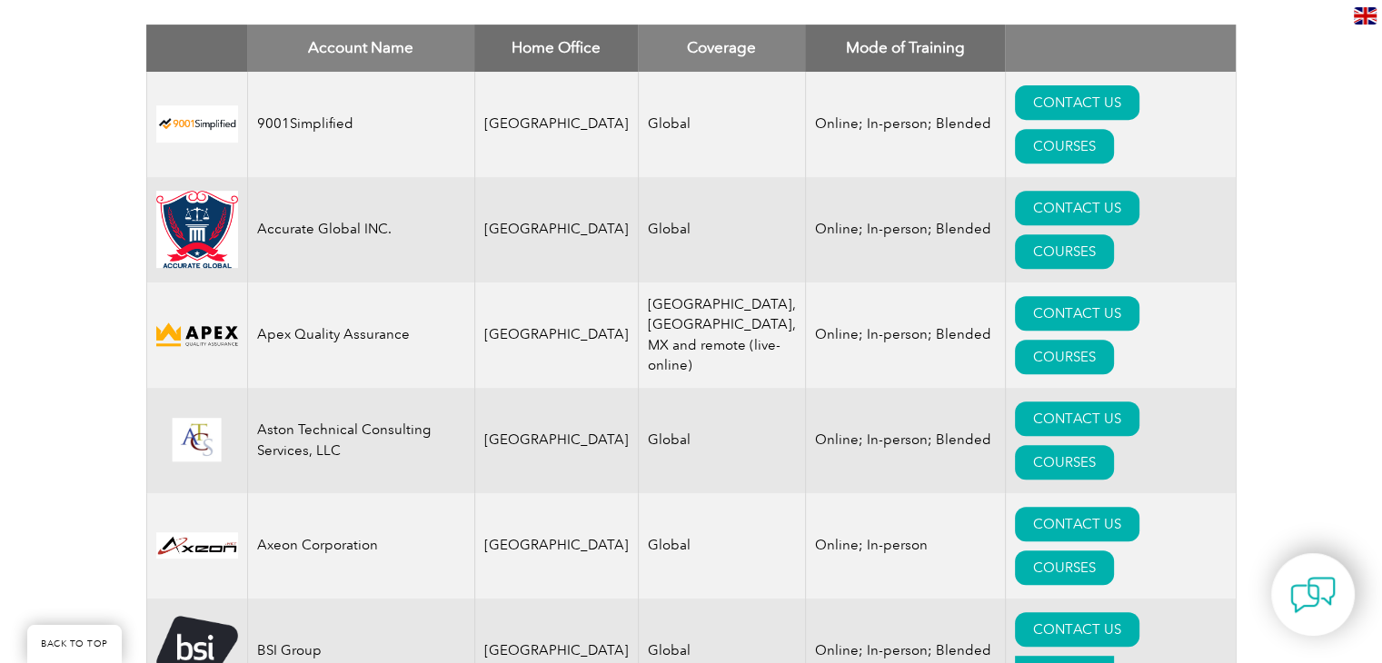
click at [1114, 656] on link "COURSES" at bounding box center [1064, 673] width 99 height 35
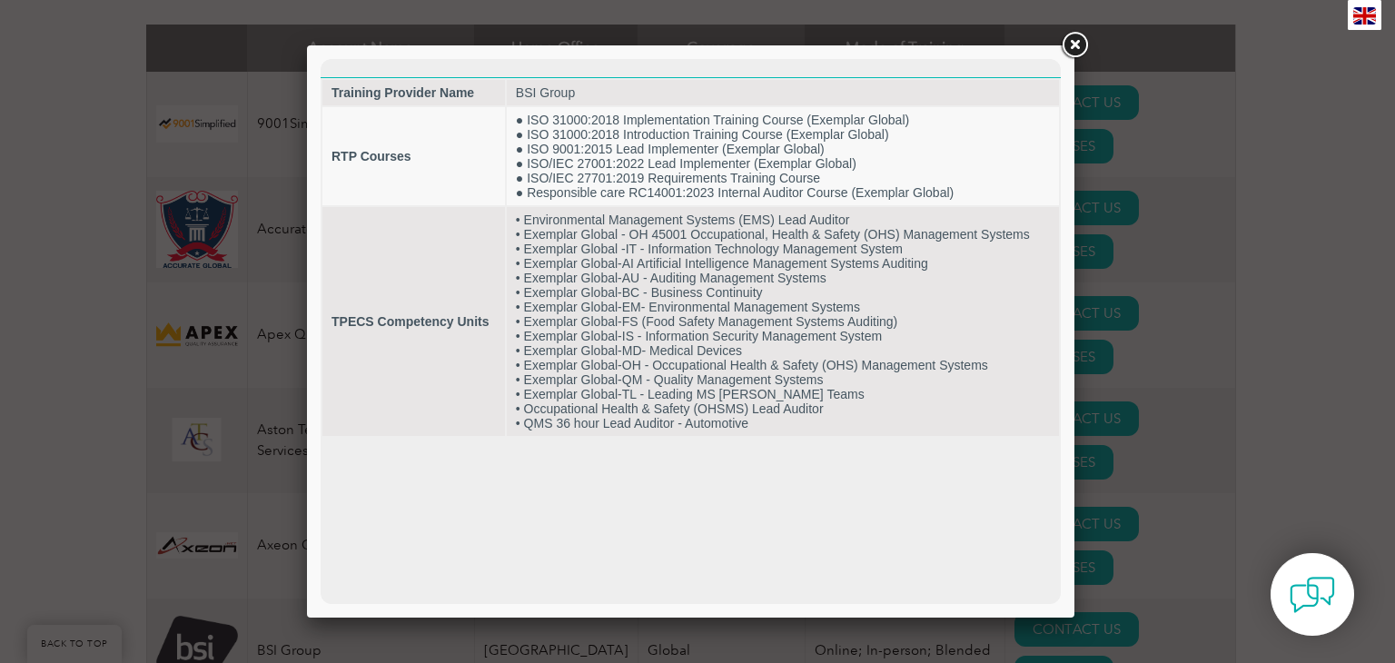
click at [1076, 41] on link at bounding box center [1074, 45] width 33 height 33
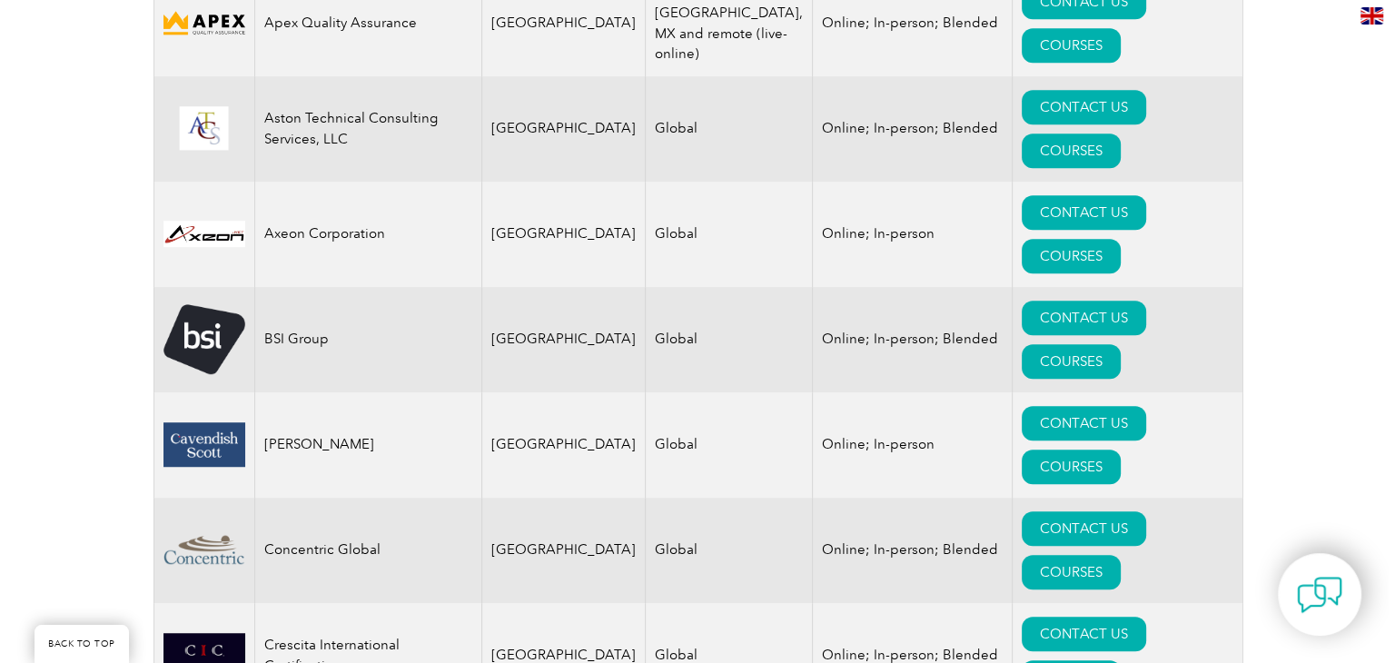
scroll to position [1087, 0]
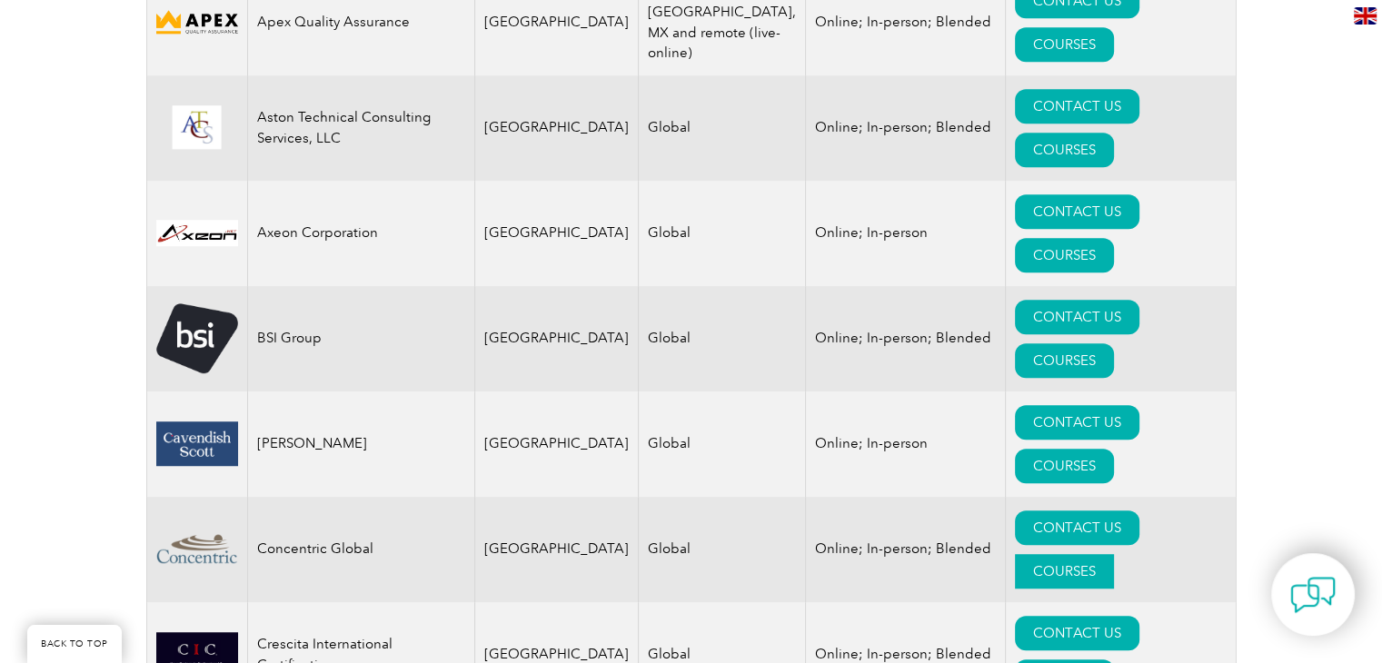
click at [1114, 554] on link "COURSES" at bounding box center [1064, 571] width 99 height 35
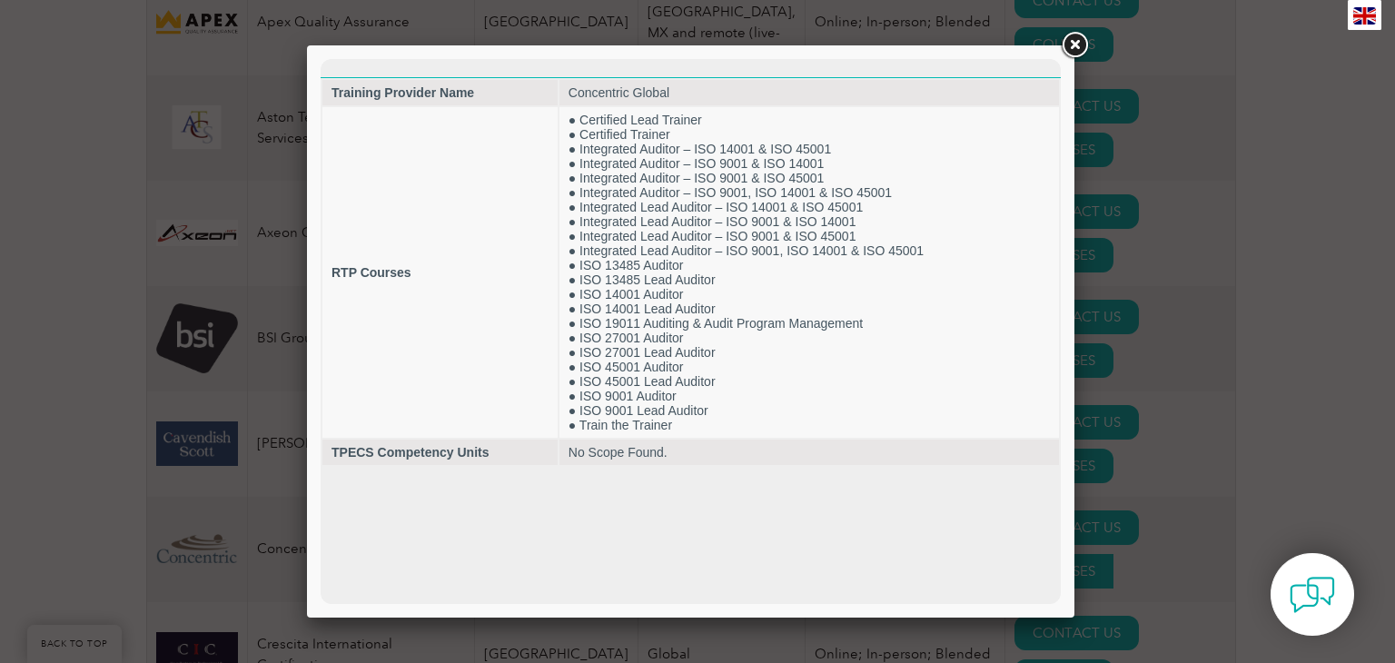
scroll to position [0, 0]
click at [1079, 50] on link at bounding box center [1074, 45] width 33 height 33
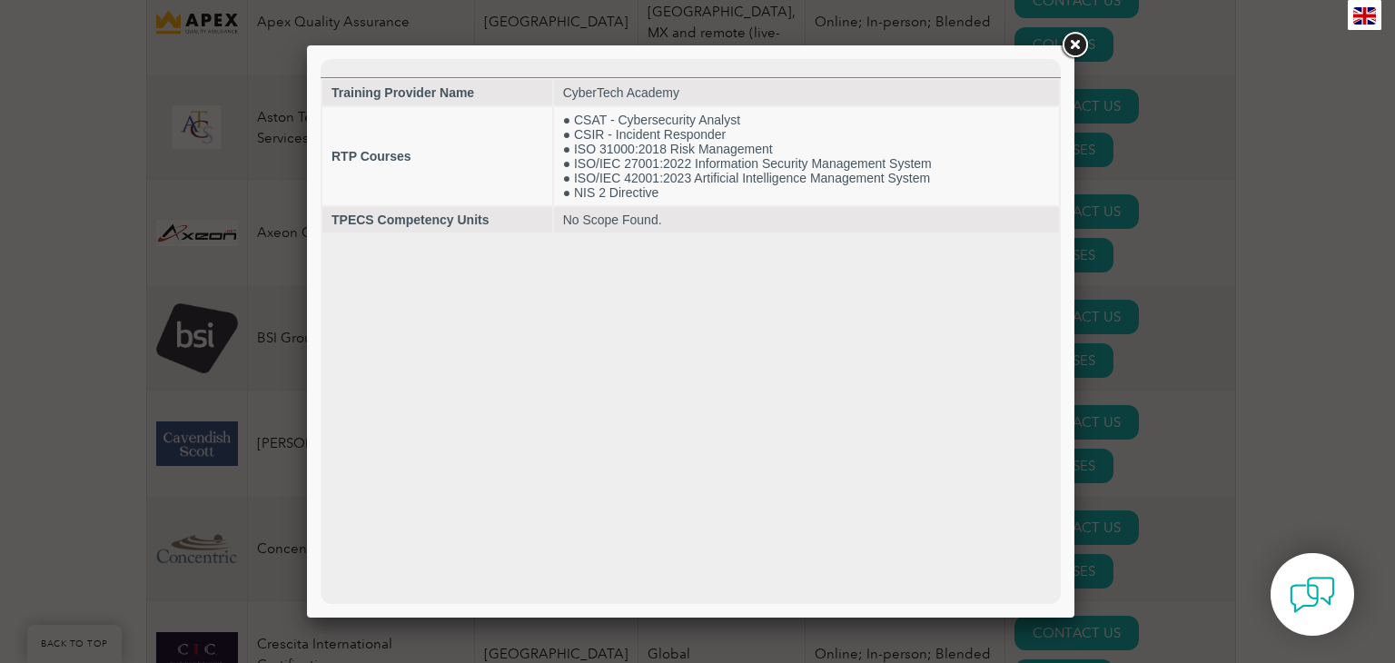
click at [1068, 45] on link at bounding box center [1074, 45] width 33 height 33
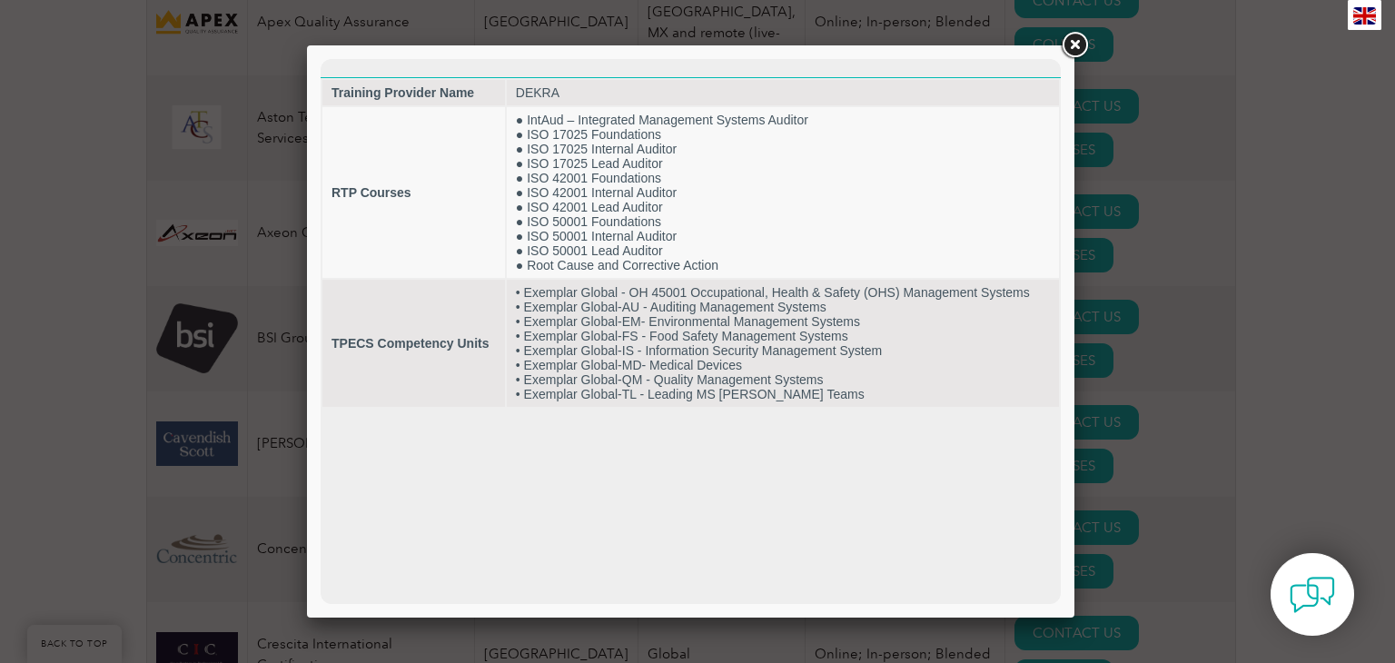
click at [1072, 53] on link at bounding box center [1074, 45] width 33 height 33
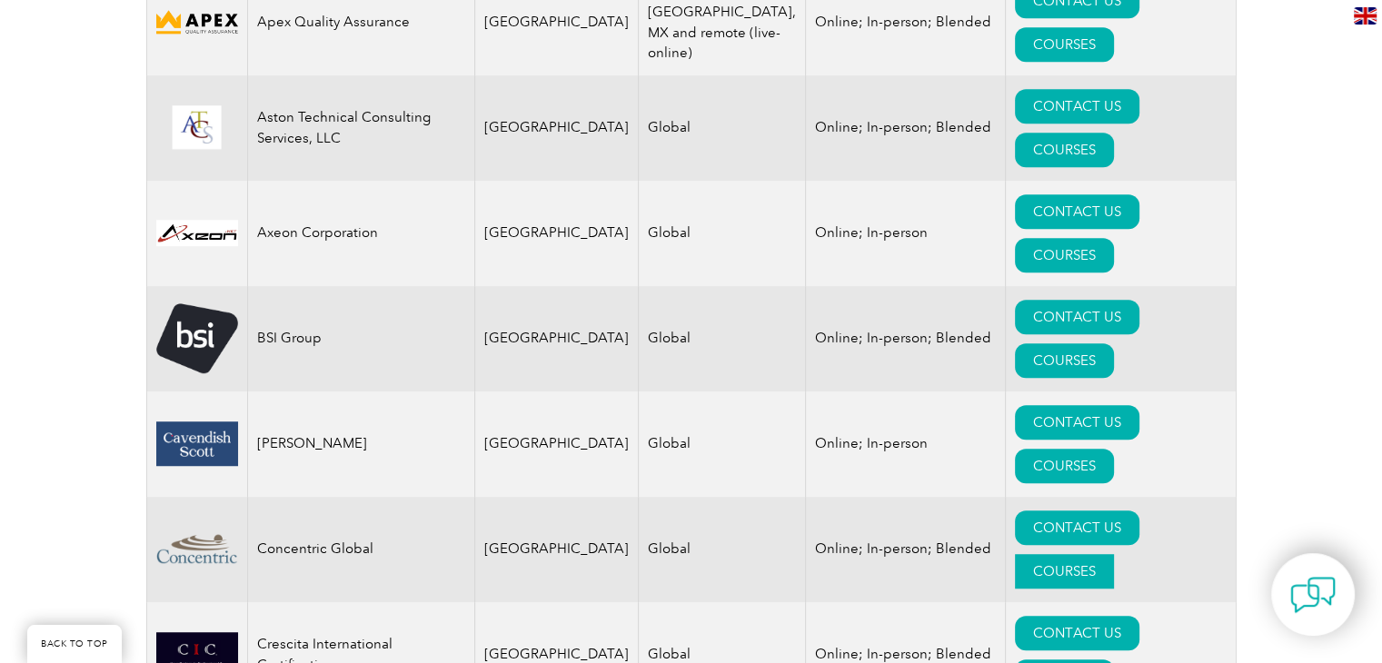
click at [1114, 554] on link "COURSES" at bounding box center [1064, 571] width 99 height 35
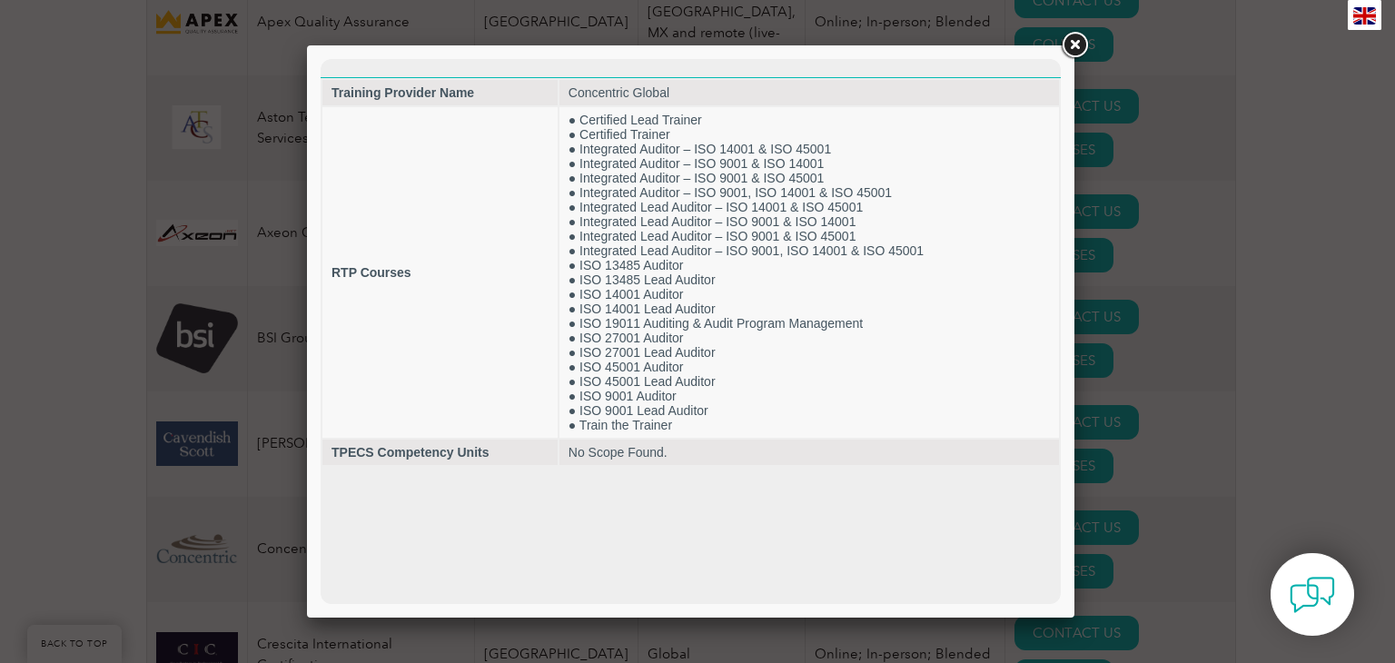
click at [1075, 47] on link at bounding box center [1074, 45] width 33 height 33
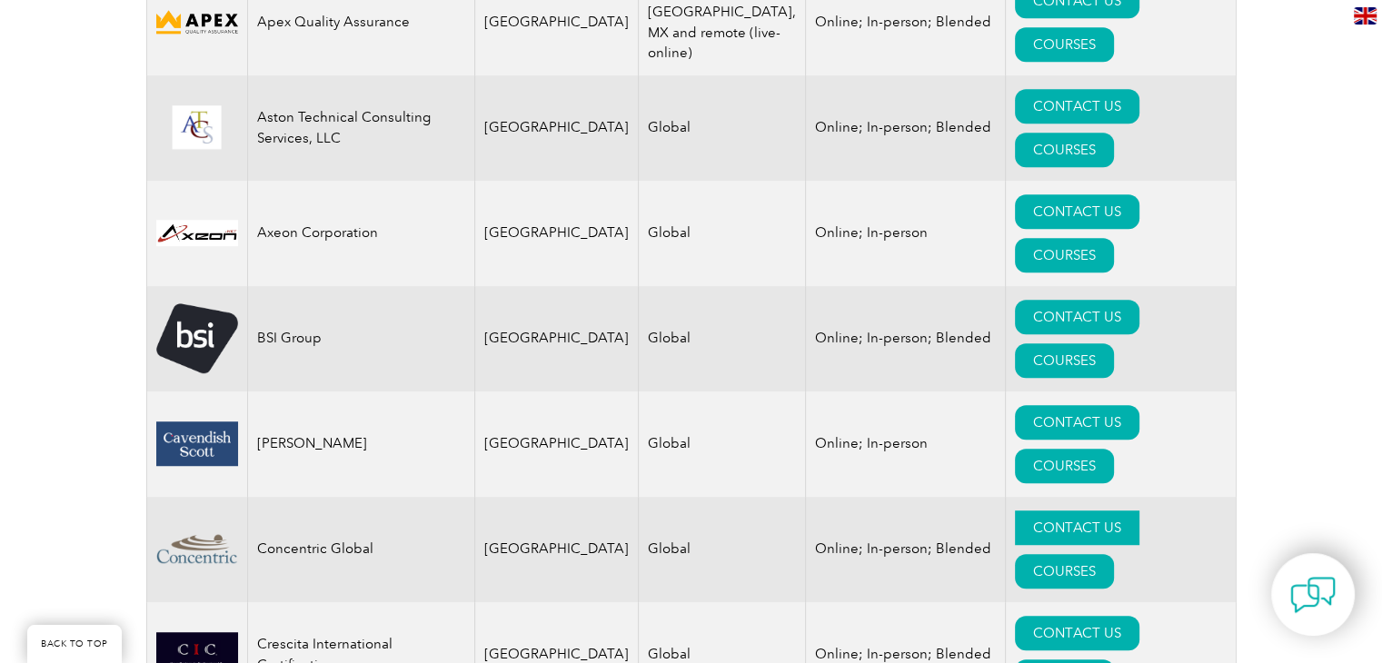
click at [1036, 511] on link "CONTACT US" at bounding box center [1077, 528] width 124 height 35
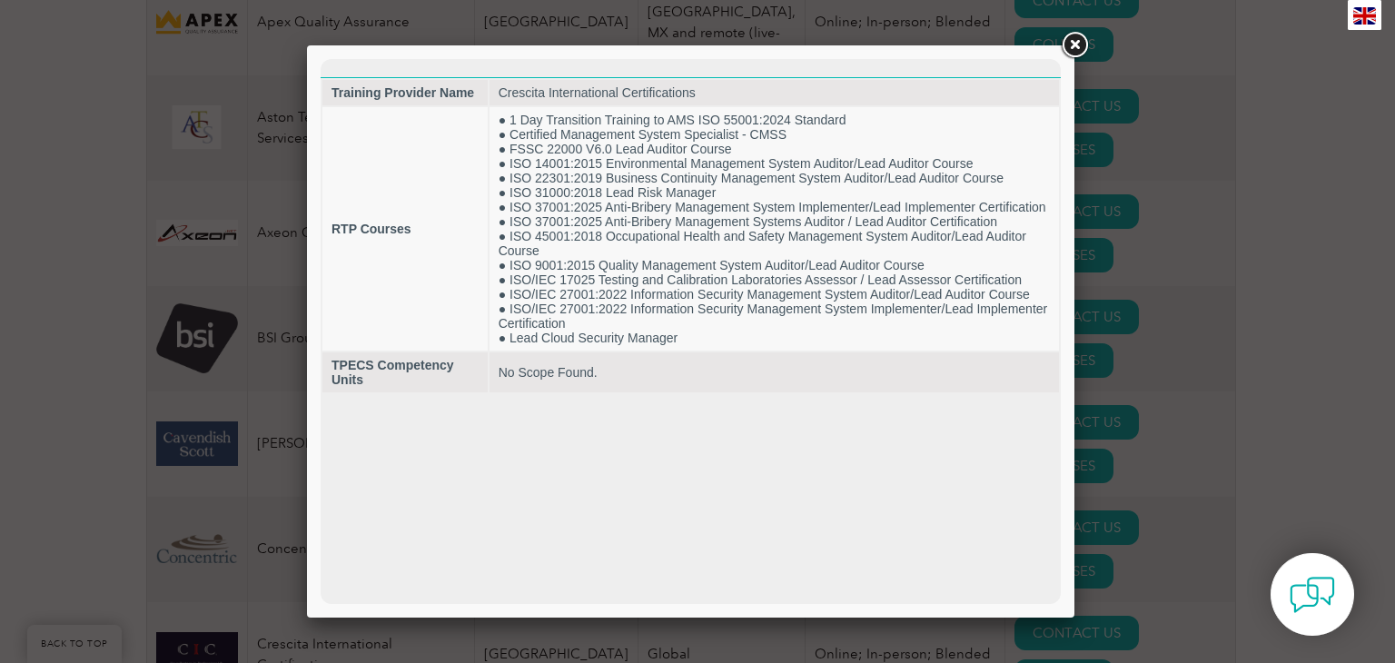
click at [1077, 42] on link at bounding box center [1074, 45] width 33 height 33
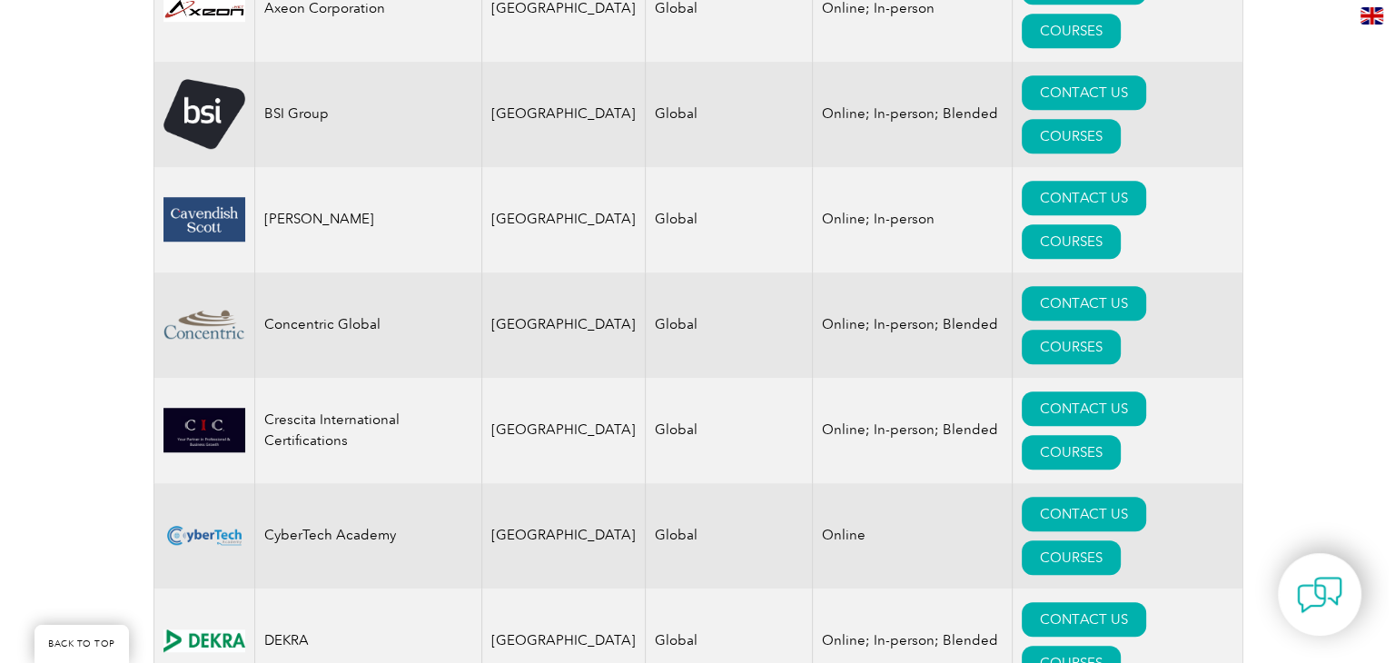
scroll to position [1319, 0]
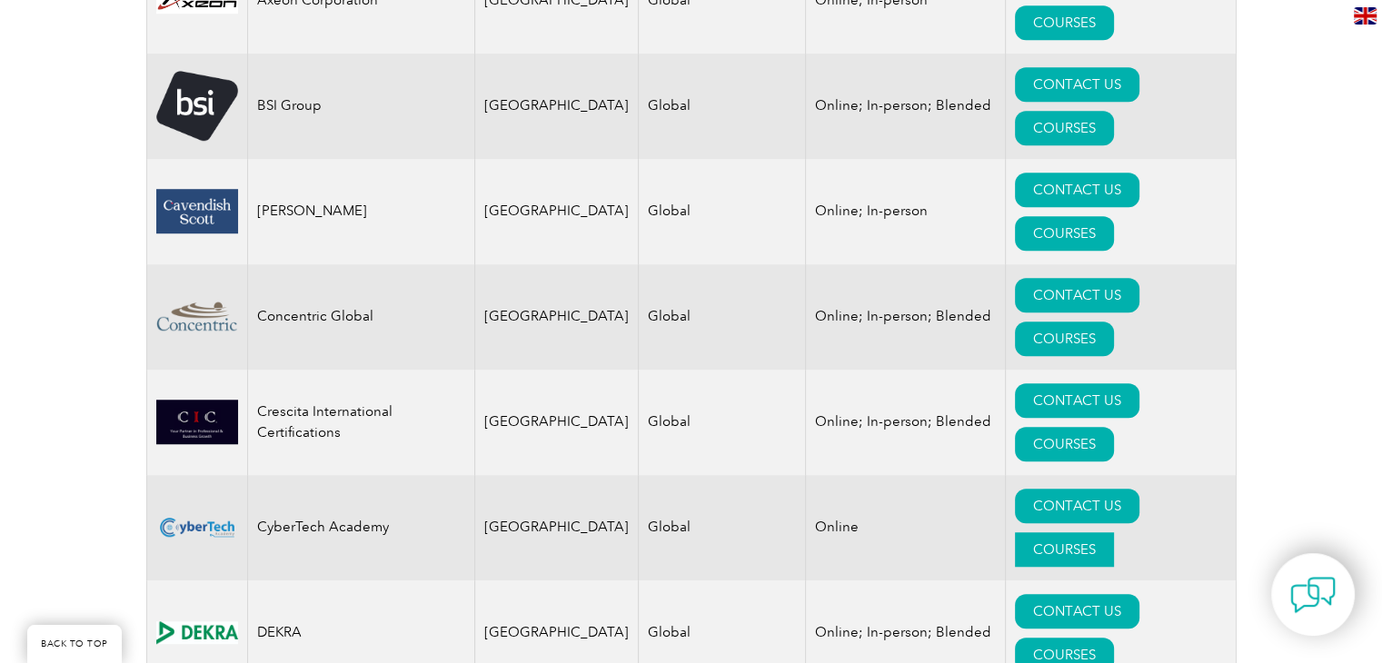
click at [1114, 532] on link "COURSES" at bounding box center [1064, 549] width 99 height 35
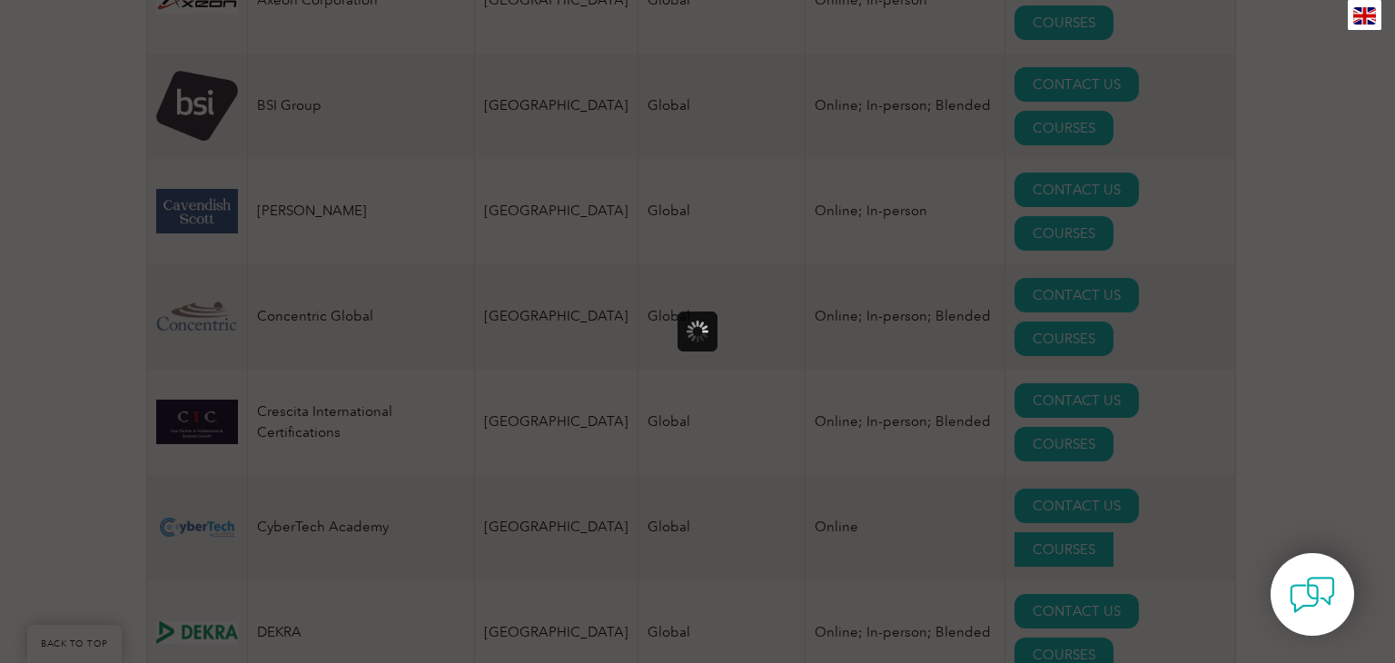
scroll to position [0, 0]
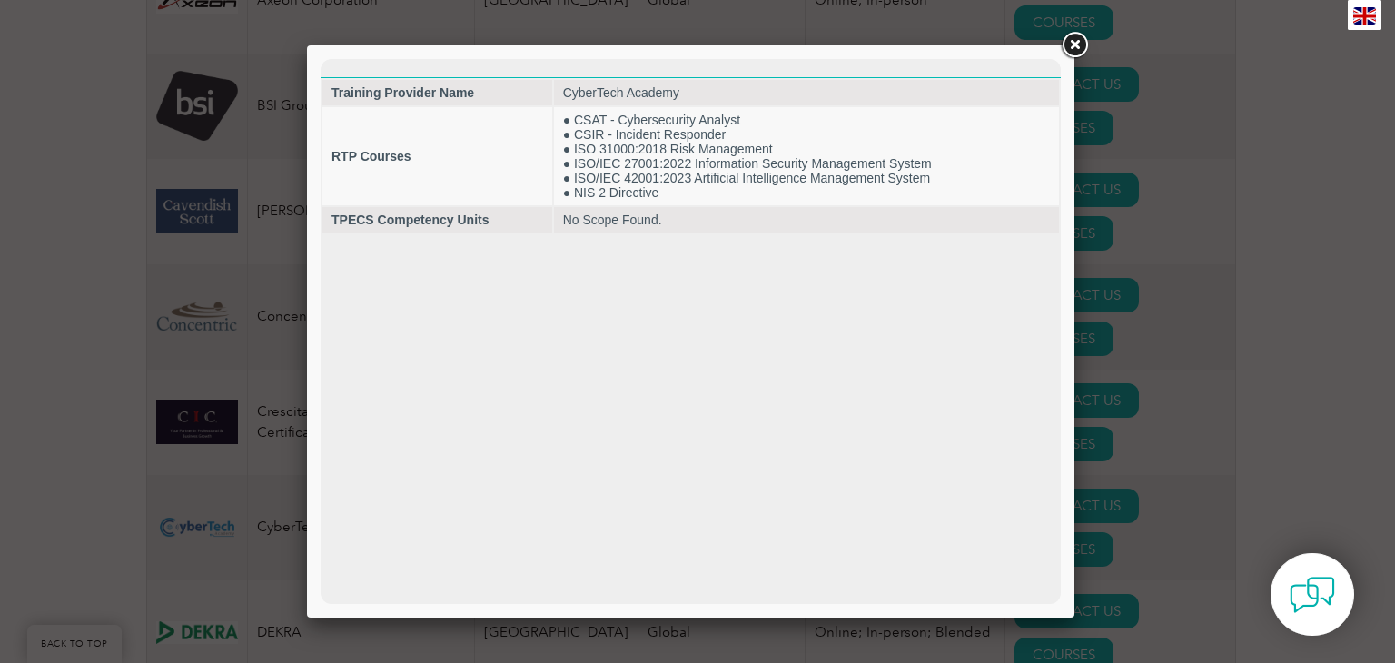
click at [1072, 47] on link at bounding box center [1074, 45] width 33 height 33
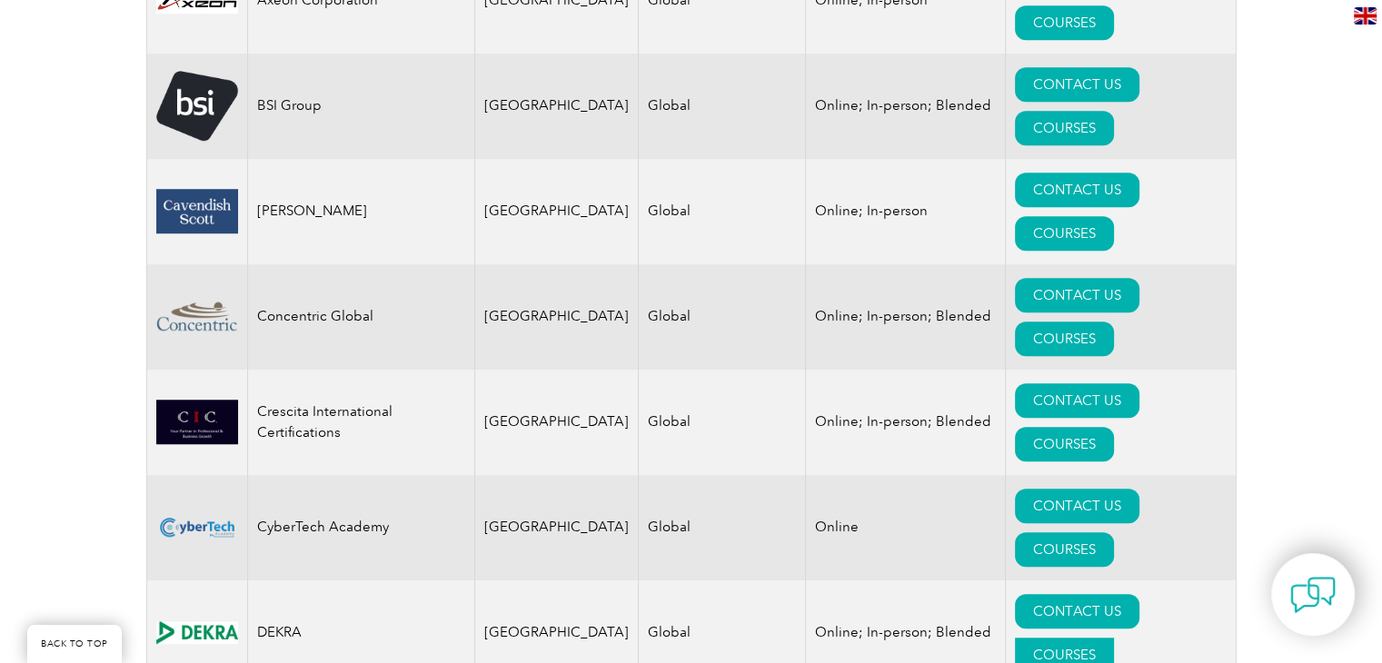
click at [1114, 638] on link "COURSES" at bounding box center [1064, 655] width 99 height 35
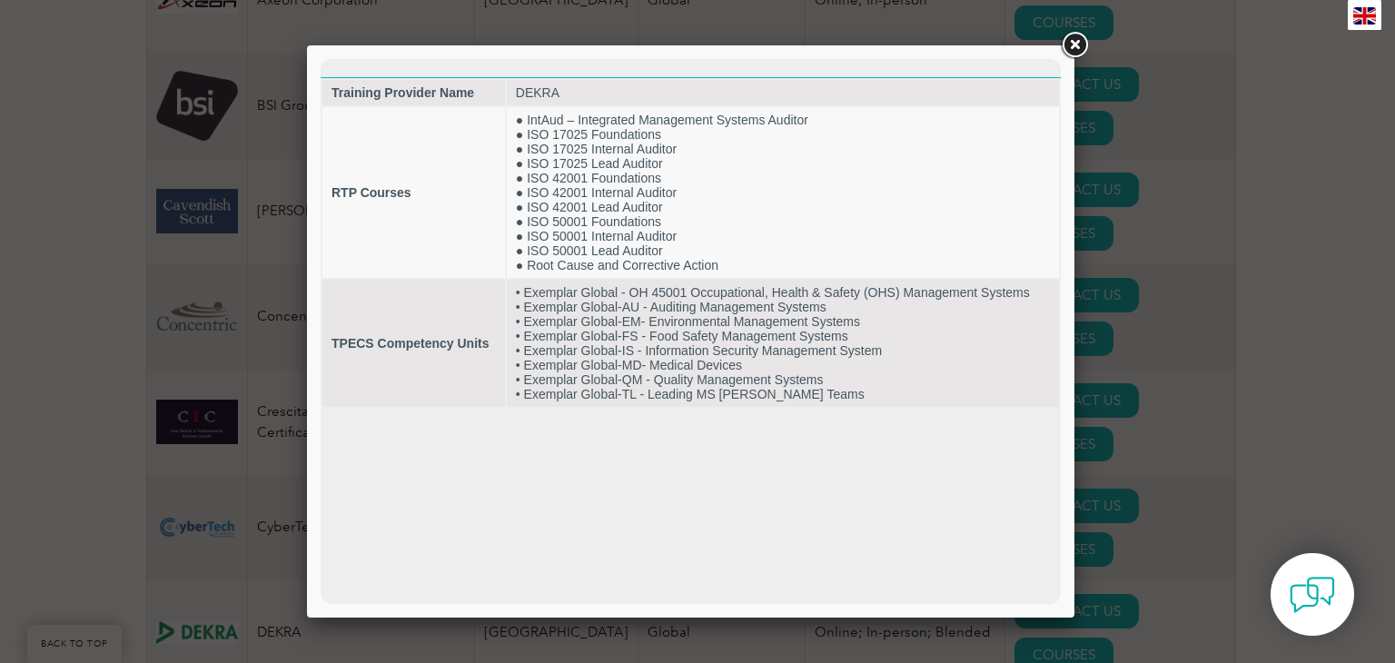
click at [1074, 45] on link at bounding box center [1074, 45] width 33 height 33
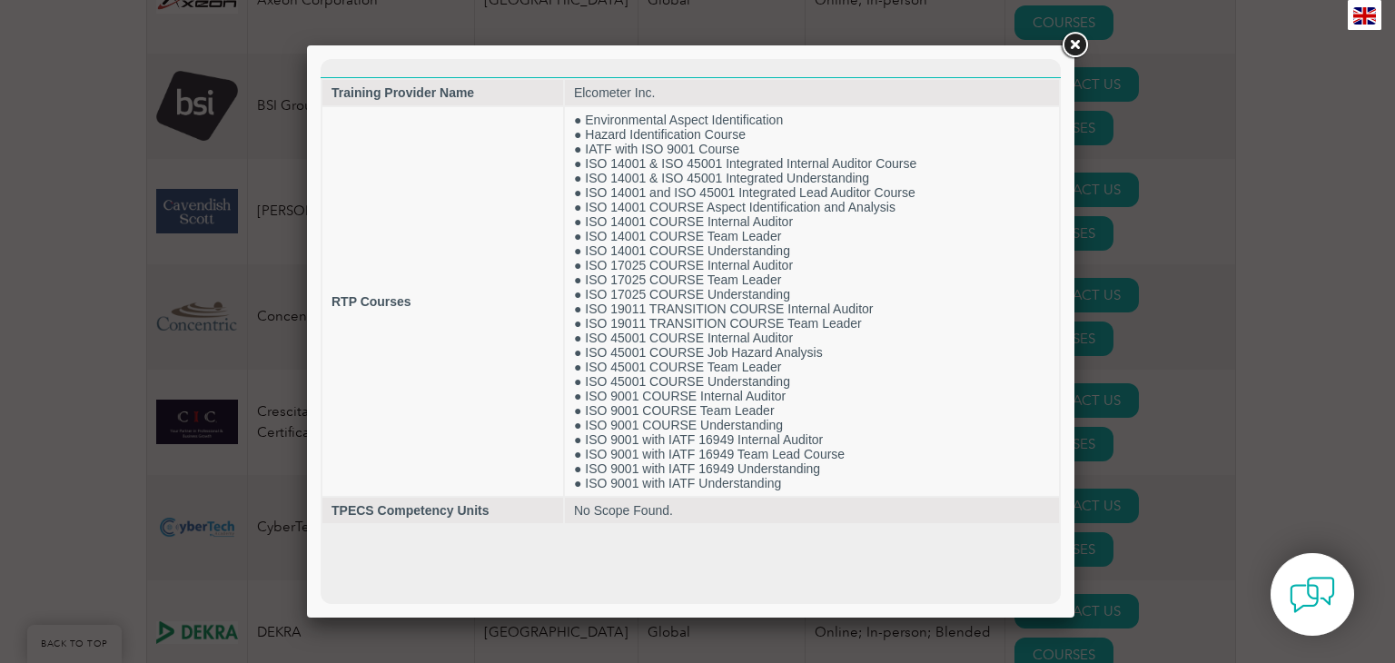
click at [1075, 45] on link at bounding box center [1074, 45] width 33 height 33
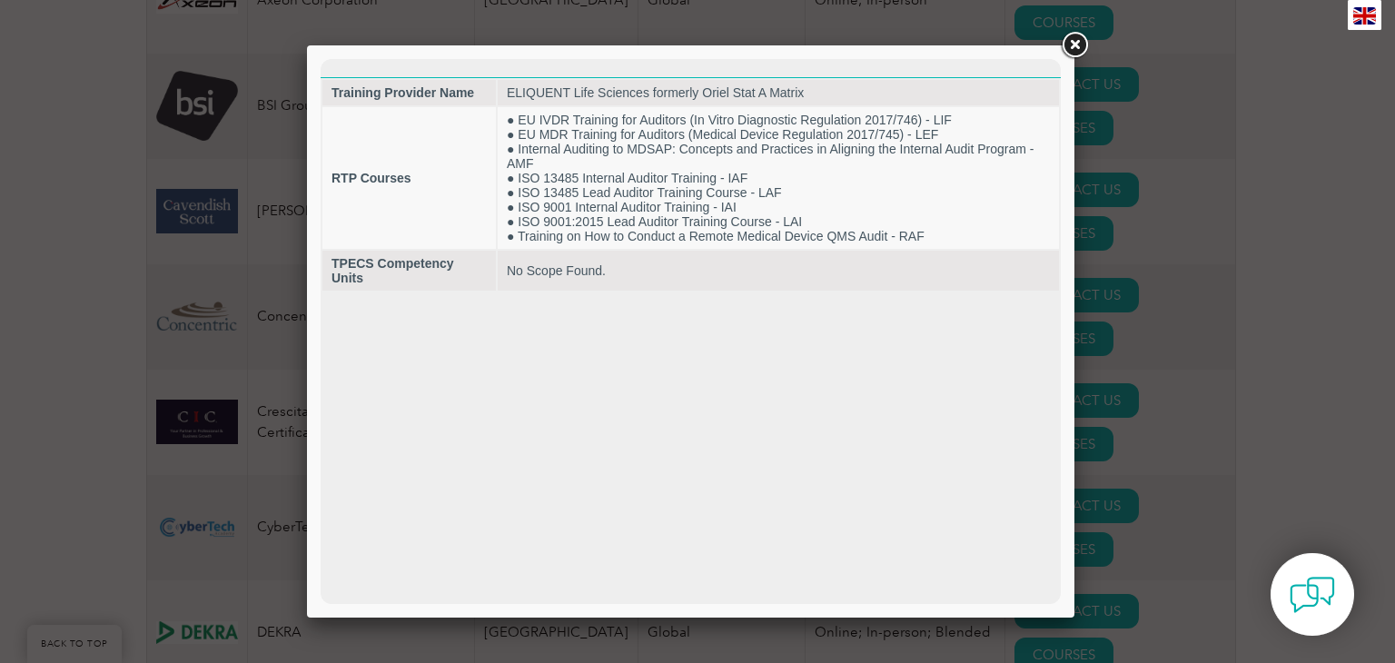
click at [1077, 41] on link at bounding box center [1074, 45] width 33 height 33
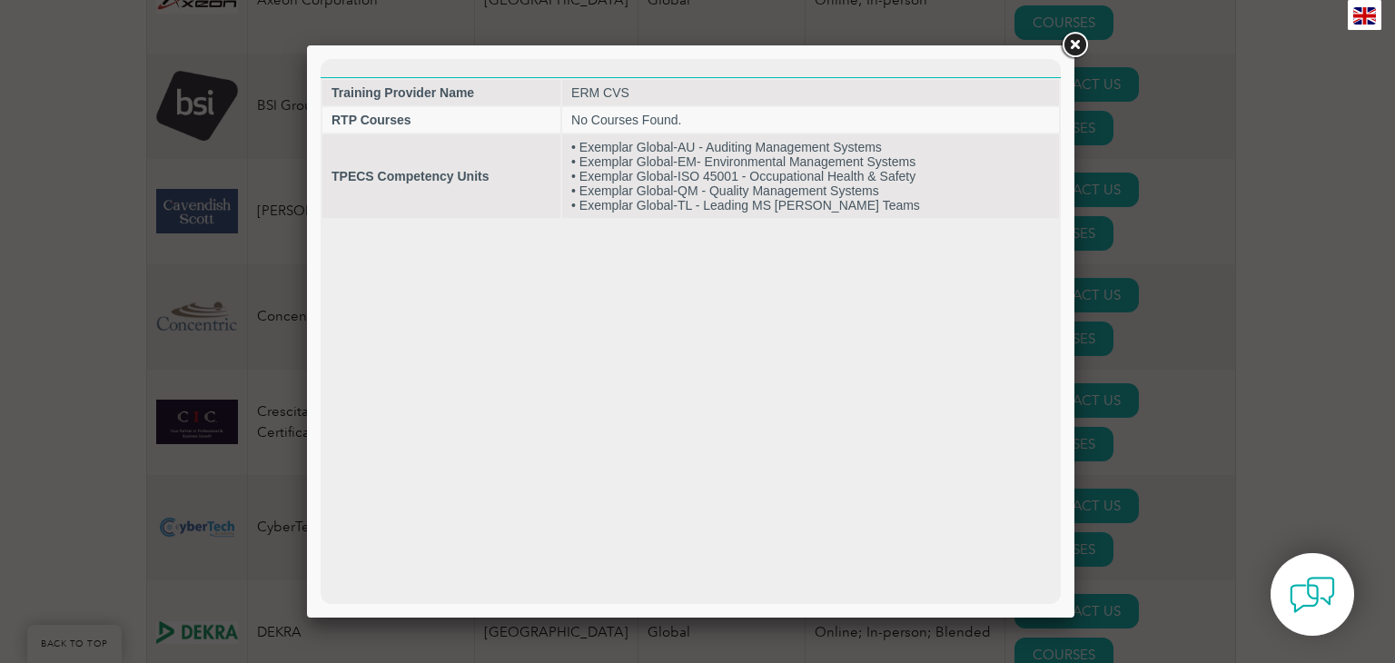
click at [1074, 51] on link at bounding box center [1074, 45] width 33 height 33
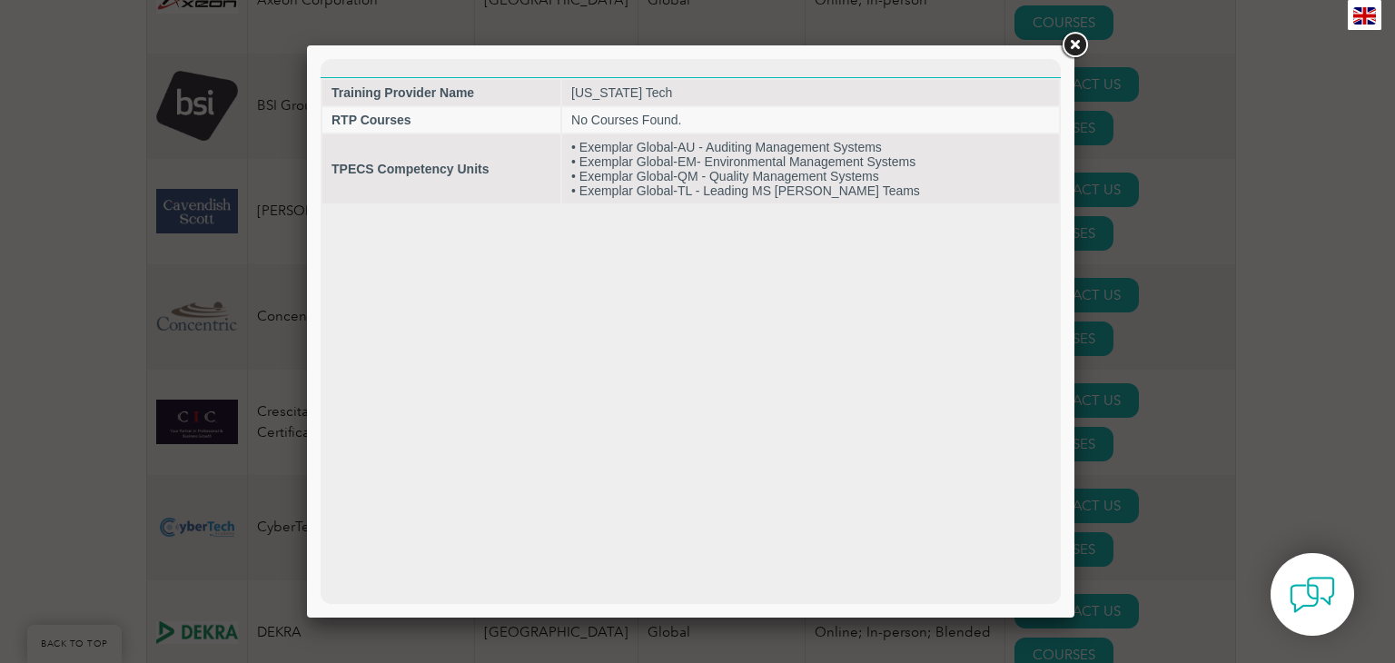
click at [1078, 48] on link at bounding box center [1074, 45] width 33 height 33
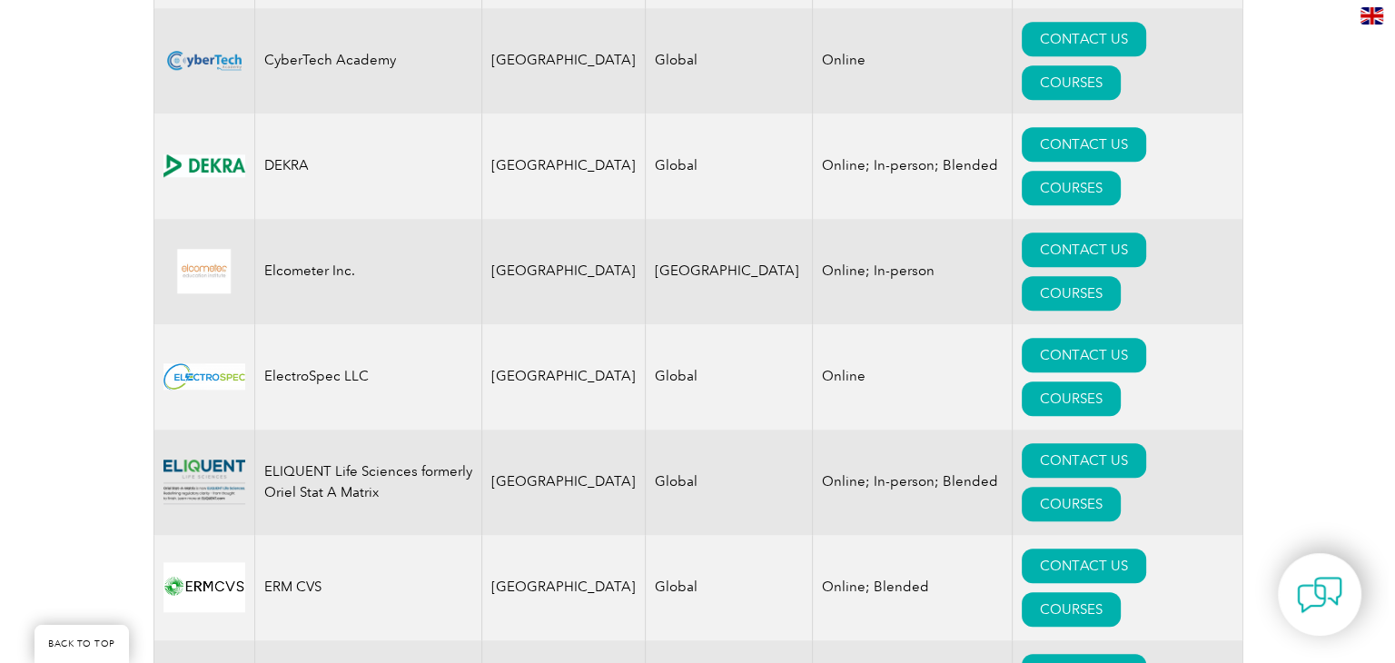
scroll to position [1794, 0]
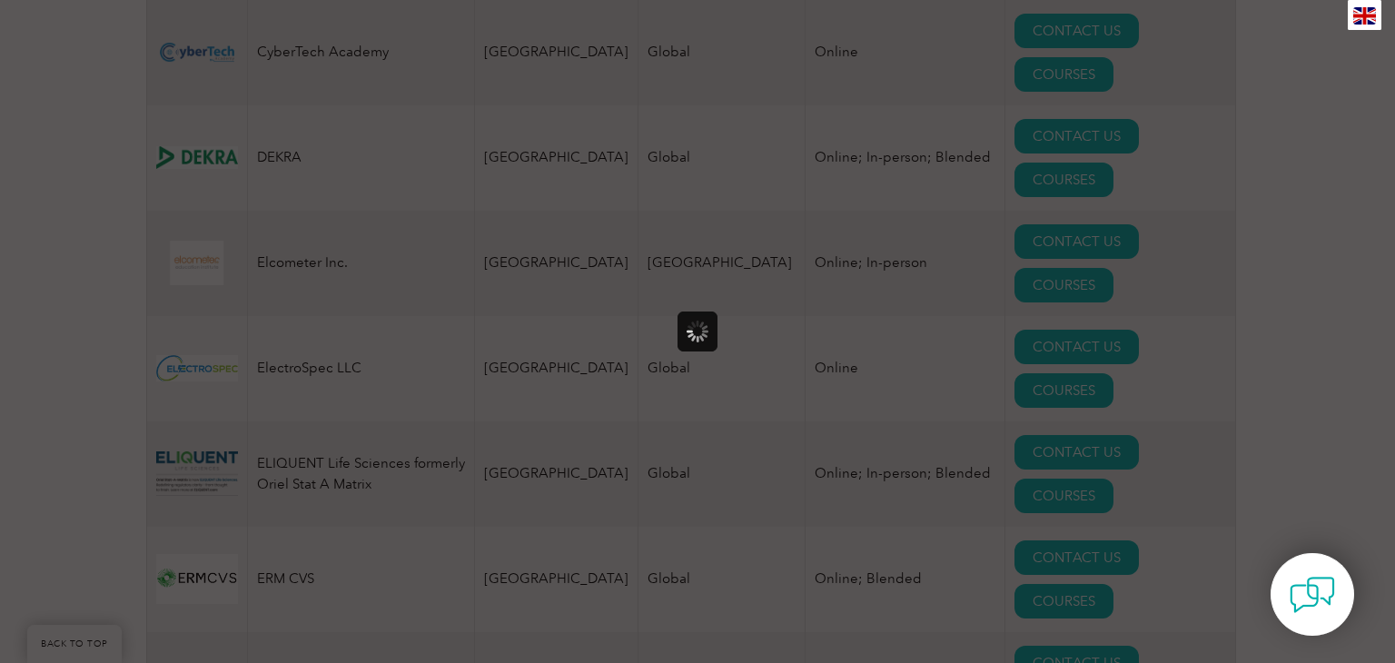
scroll to position [0, 0]
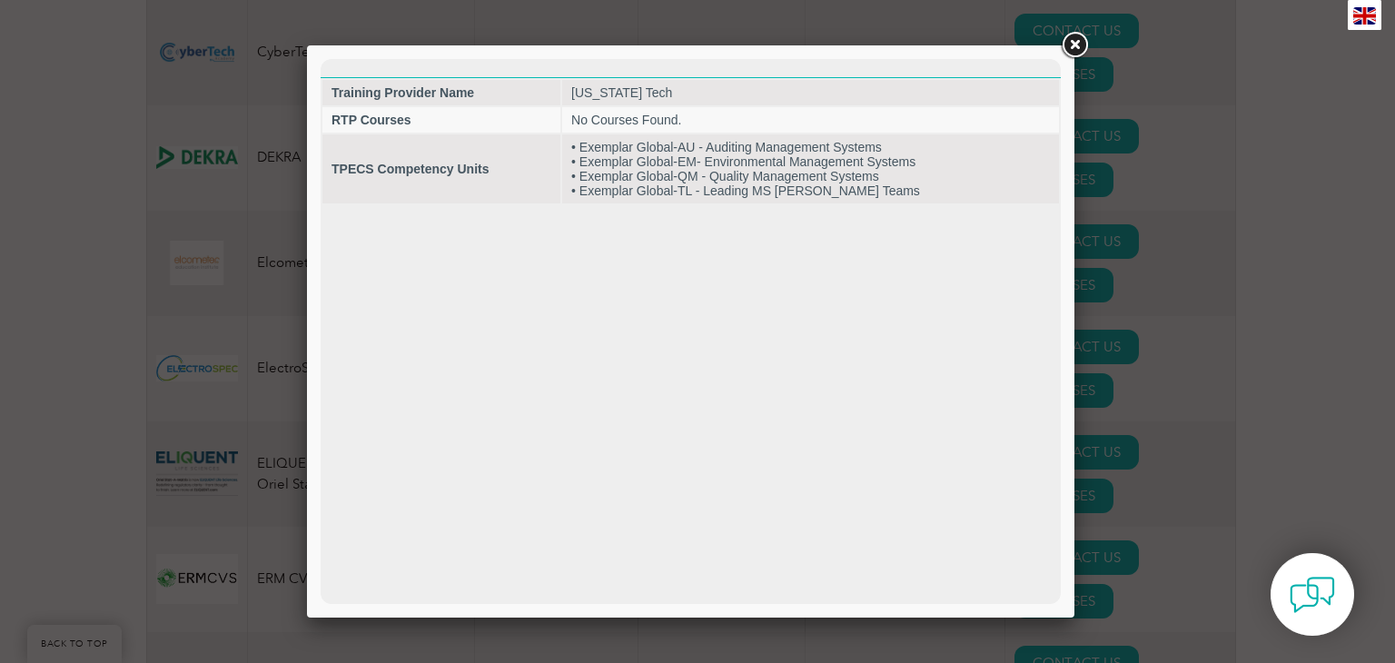
click at [1075, 47] on link at bounding box center [1074, 45] width 33 height 33
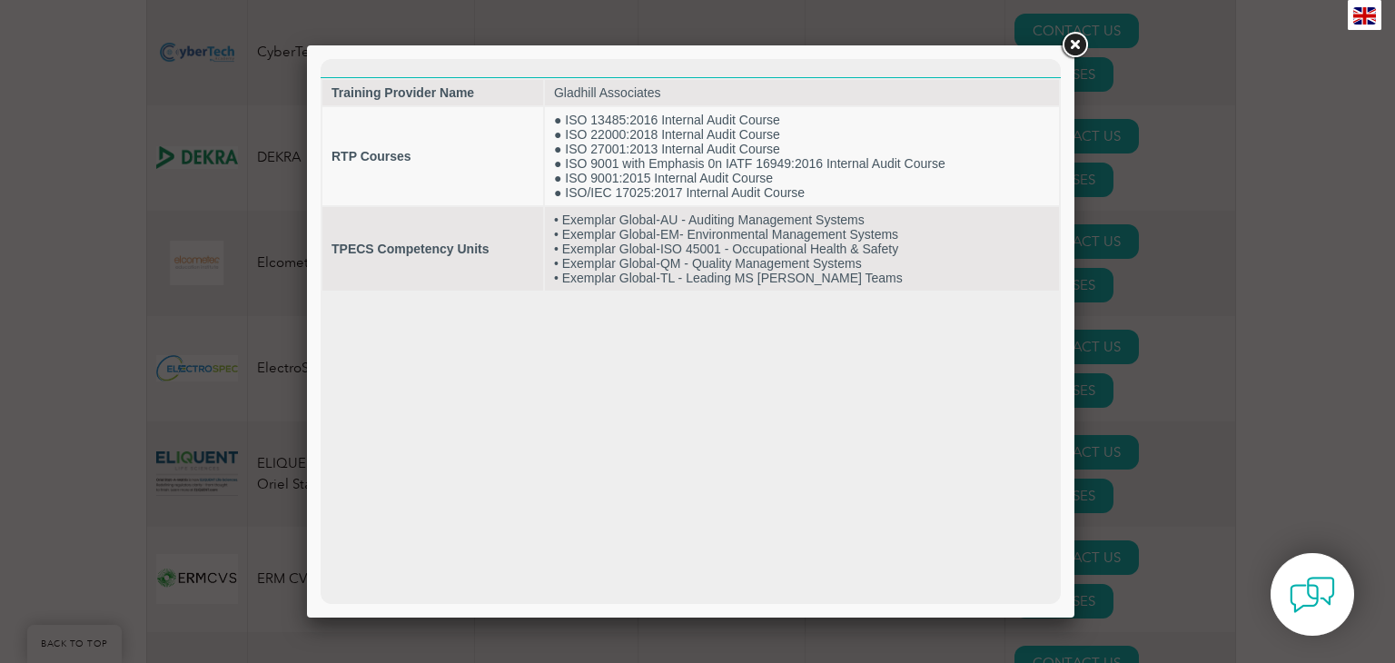
click at [1071, 48] on link at bounding box center [1074, 45] width 33 height 33
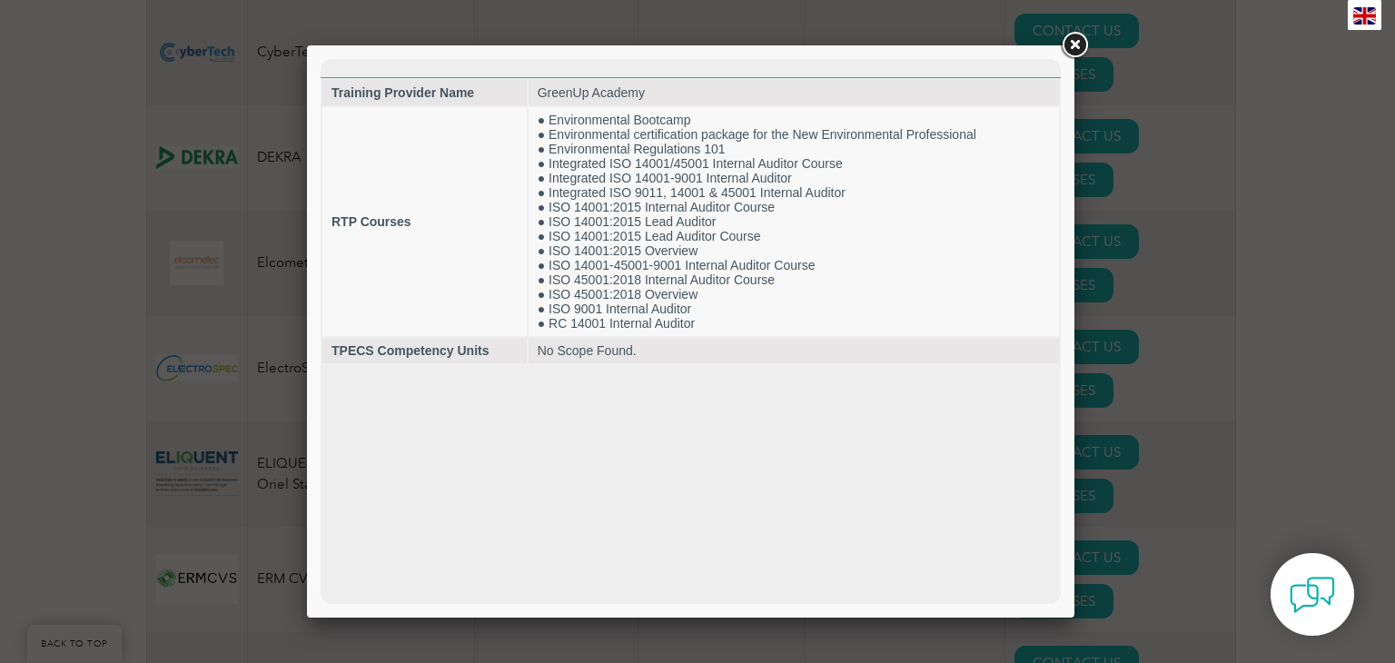
click at [1070, 41] on link at bounding box center [1074, 45] width 33 height 33
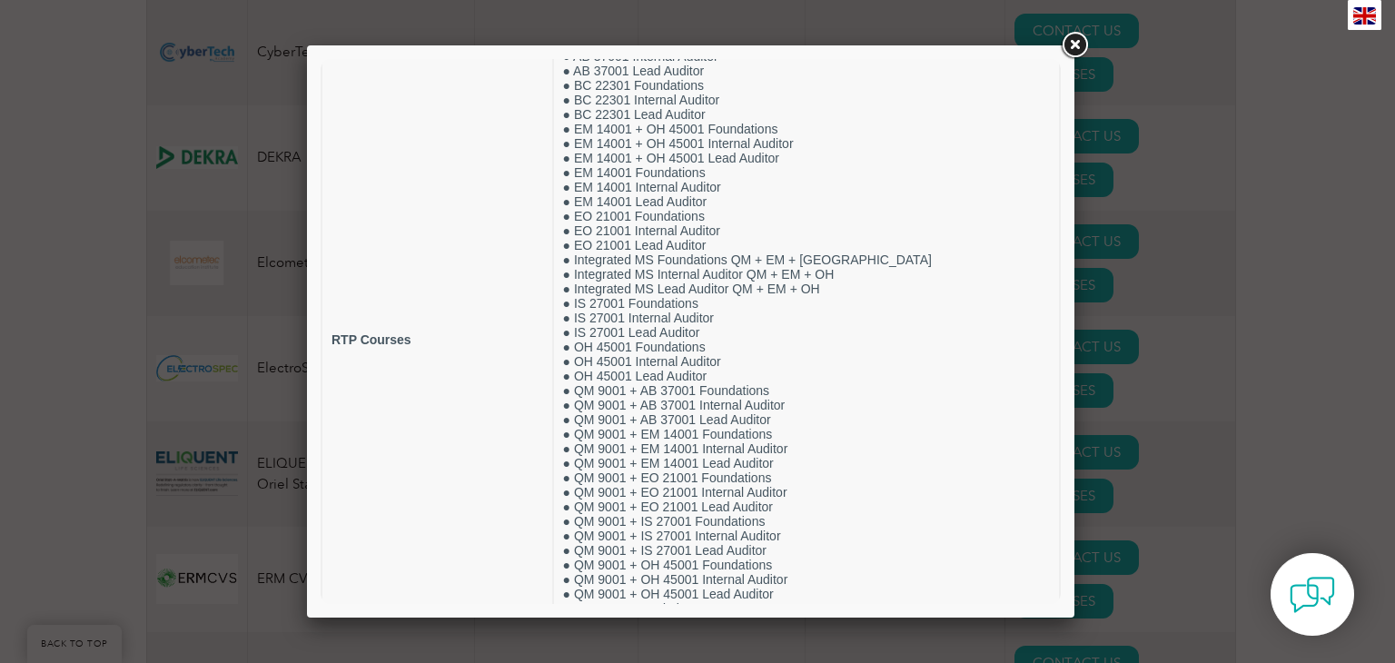
scroll to position [46, 0]
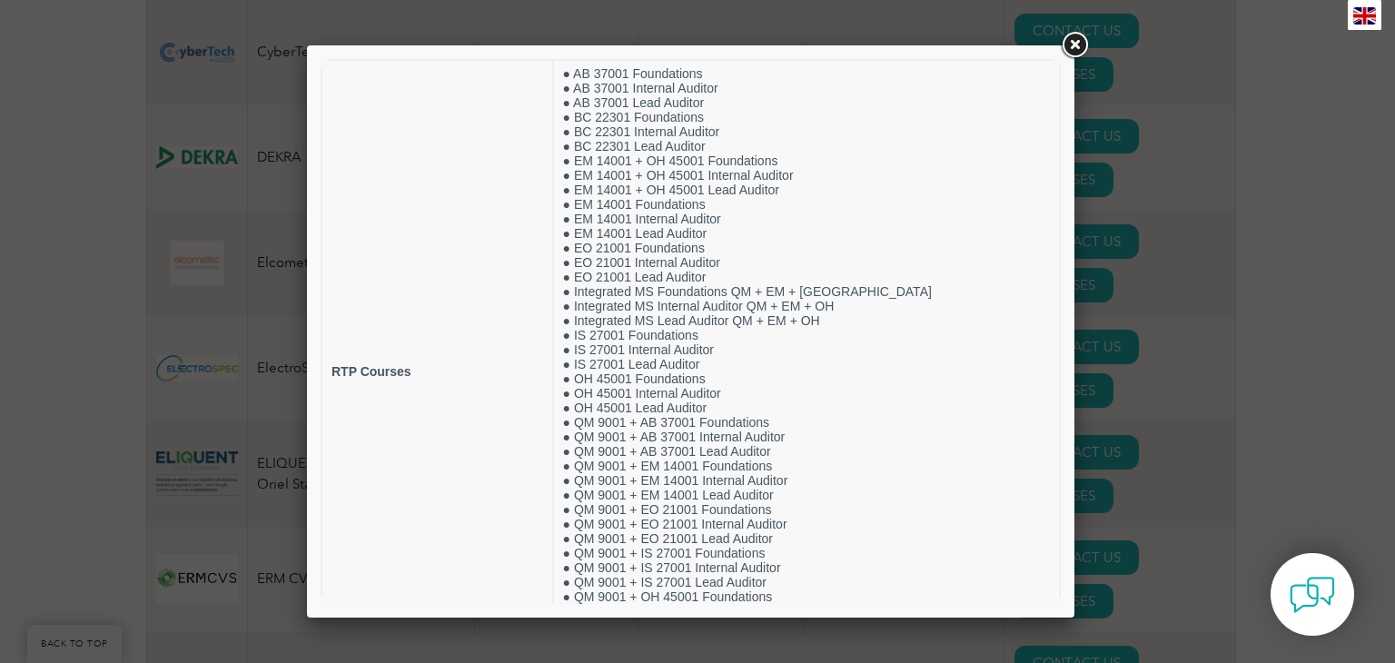
click at [1076, 40] on link at bounding box center [1074, 45] width 33 height 33
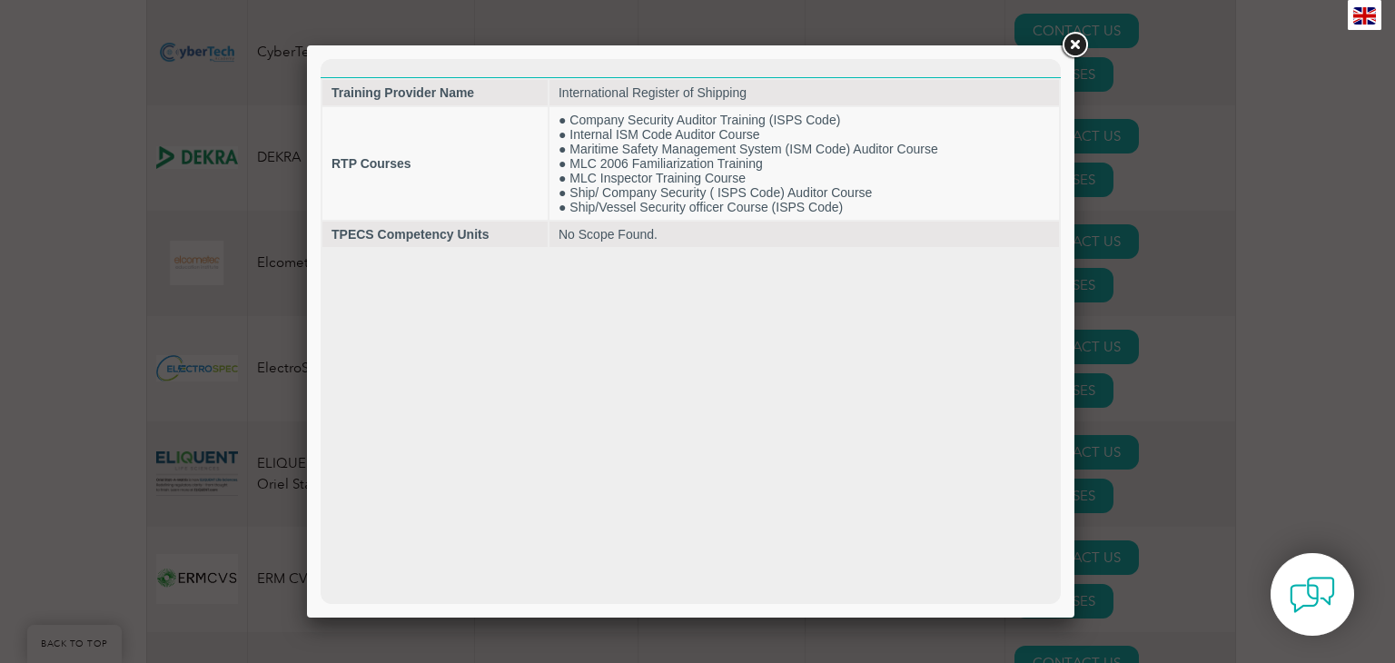
scroll to position [0, 0]
click at [1072, 52] on link at bounding box center [1074, 45] width 33 height 33
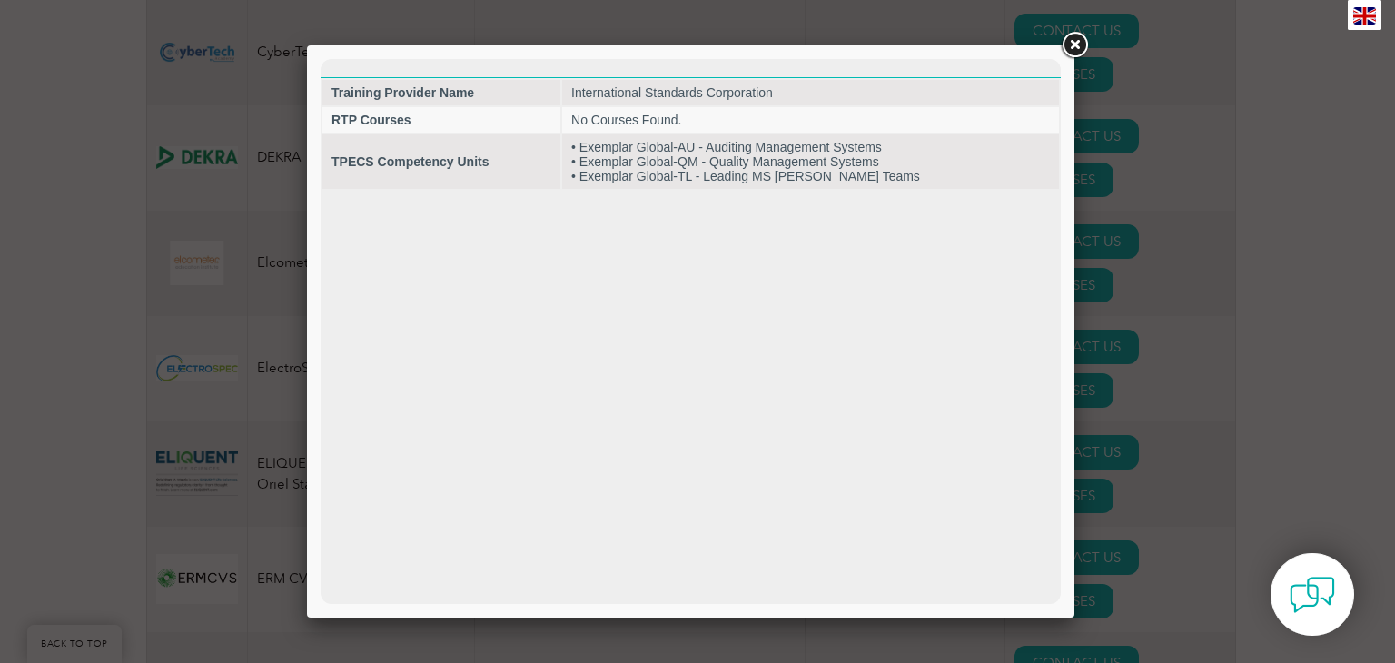
click at [1077, 42] on link at bounding box center [1074, 45] width 33 height 33
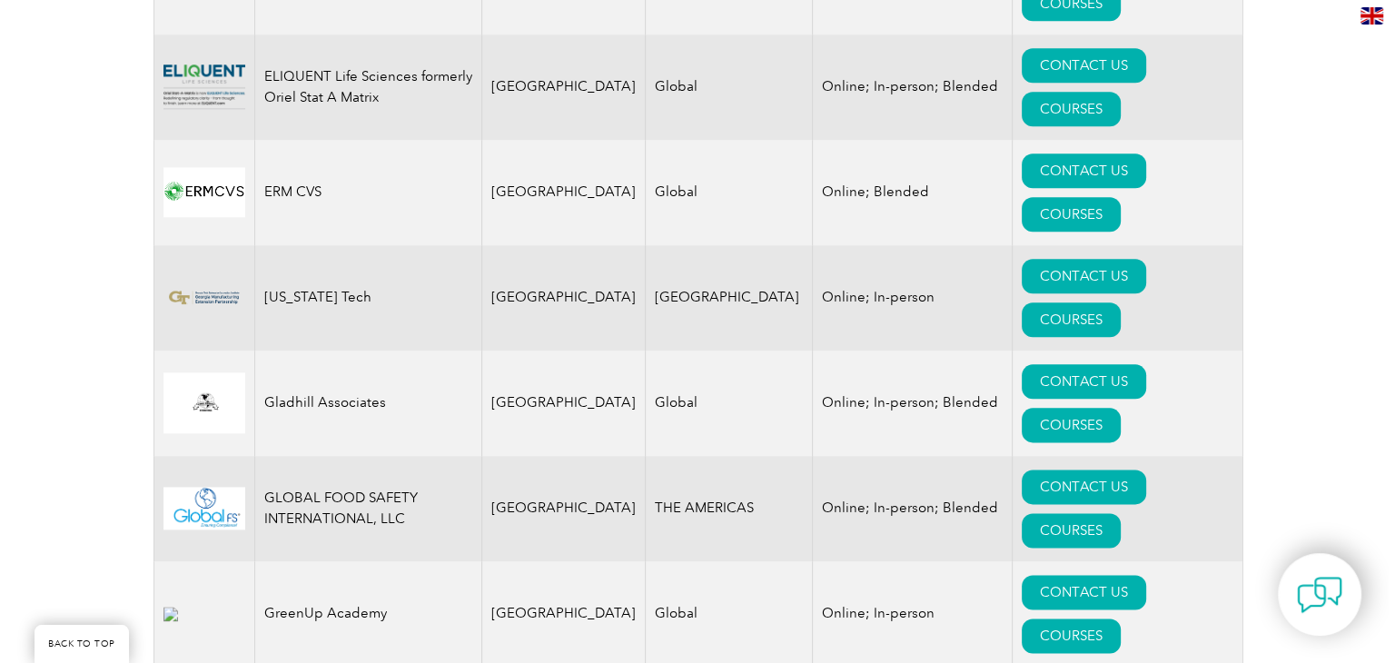
scroll to position [2269, 0]
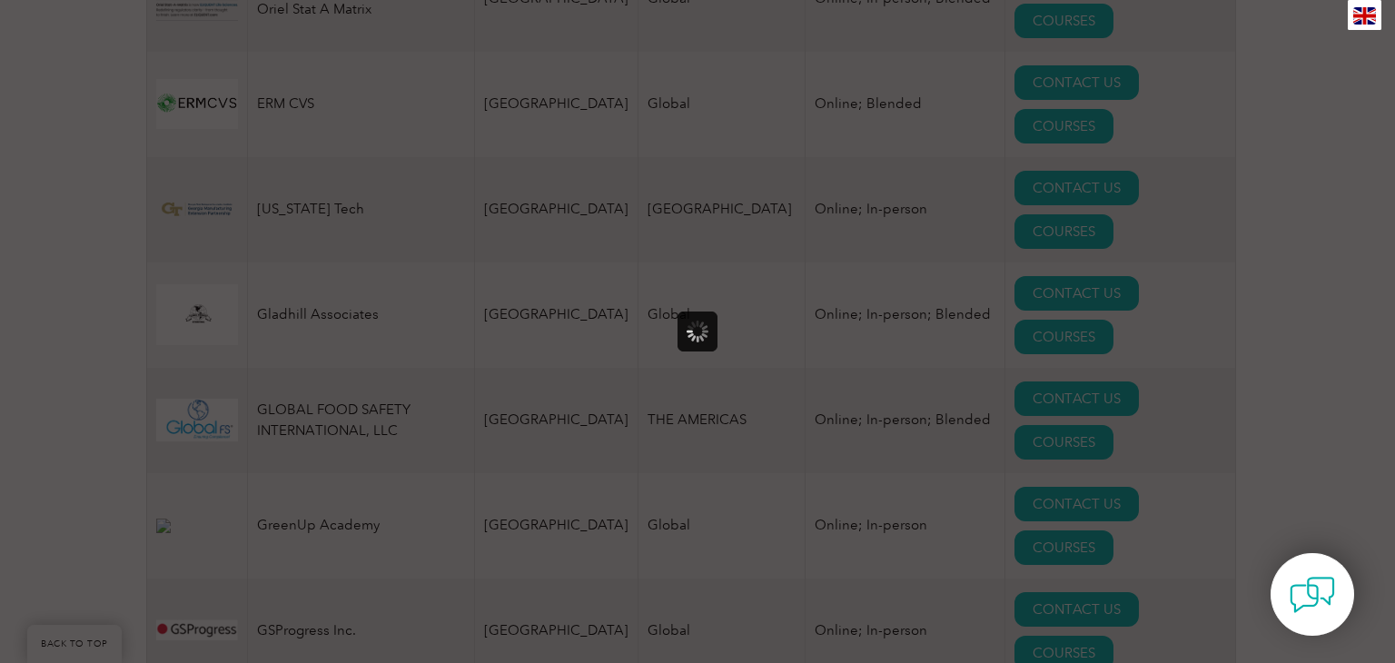
scroll to position [0, 0]
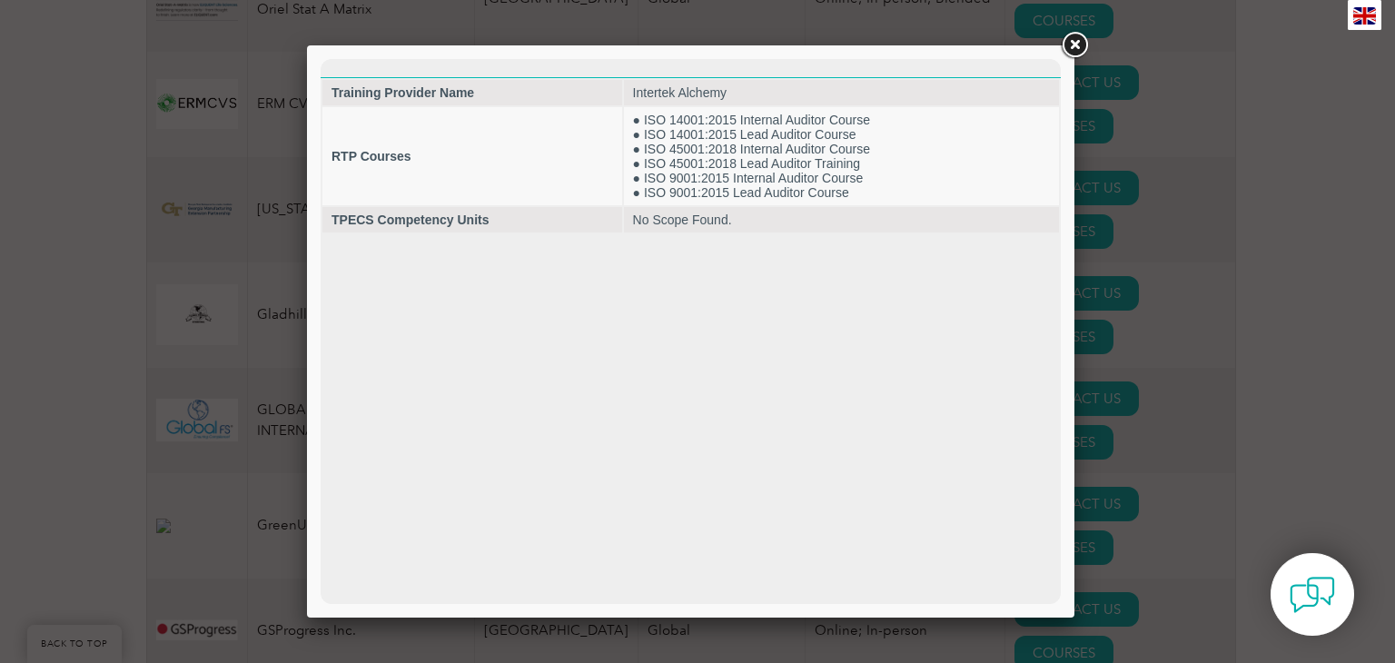
click at [1081, 47] on link at bounding box center [1074, 45] width 33 height 33
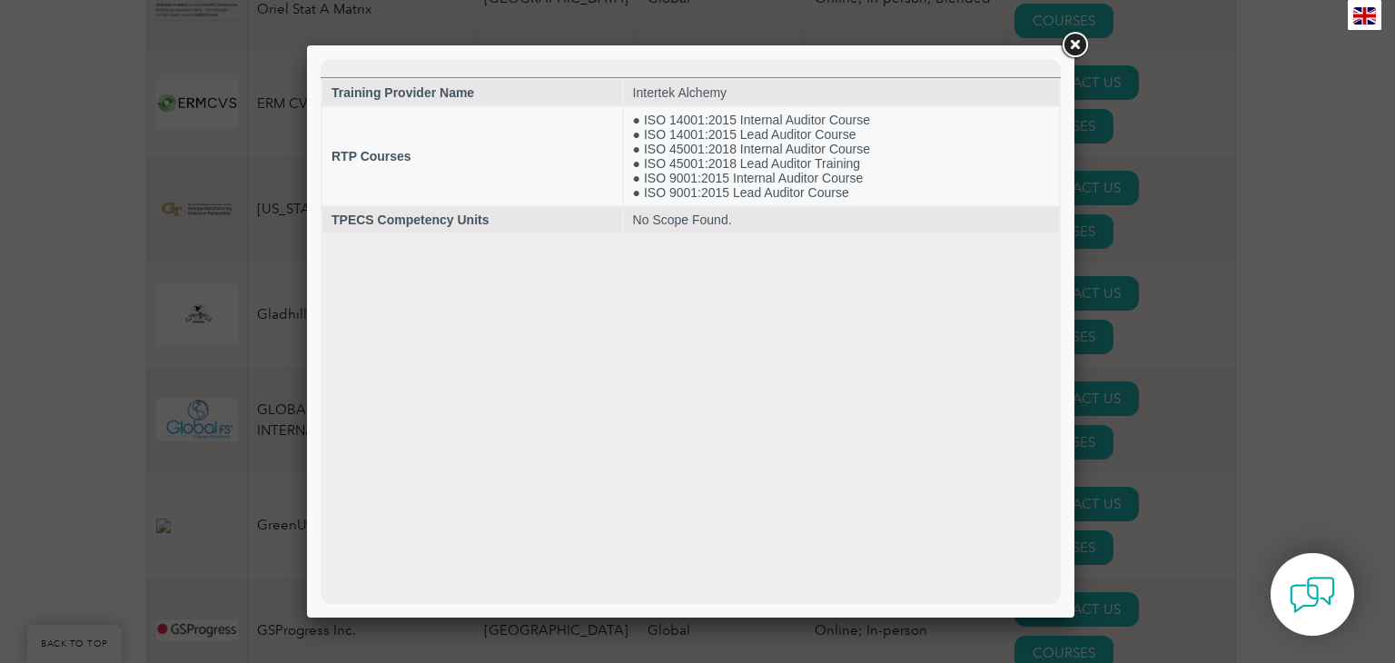
click at [1072, 39] on link at bounding box center [1074, 45] width 33 height 33
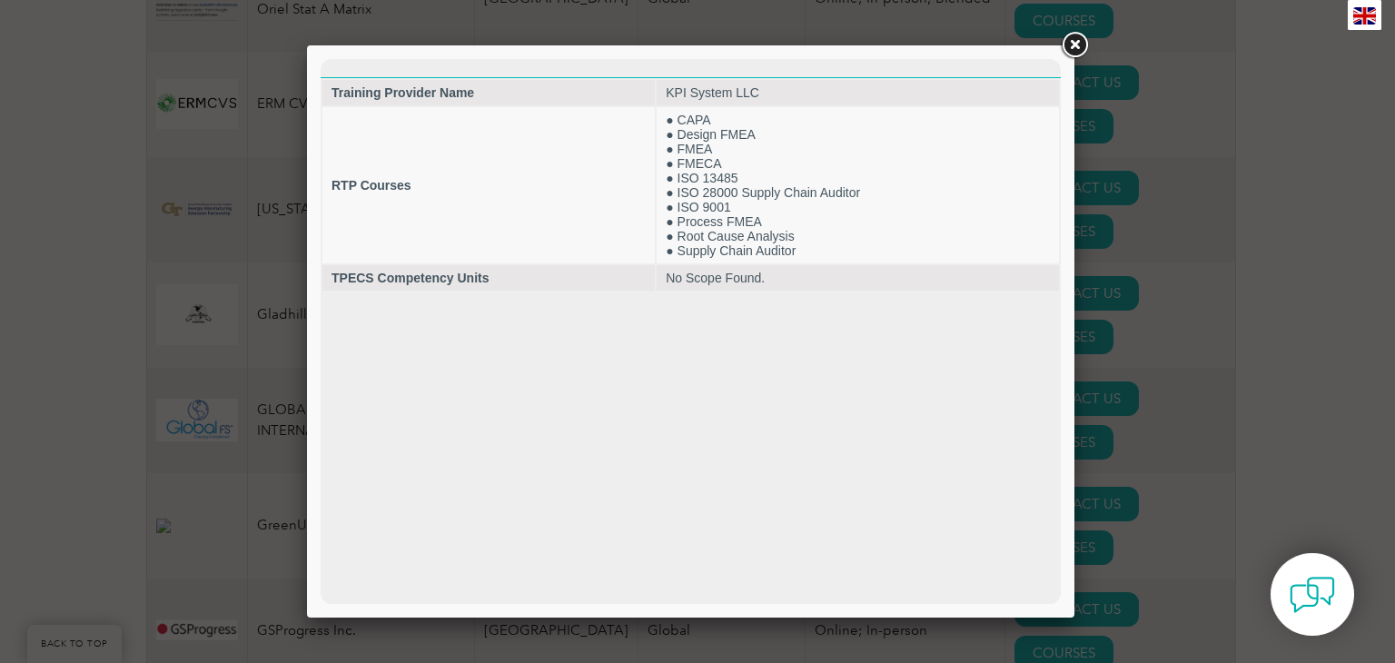
click at [1078, 43] on link at bounding box center [1074, 45] width 33 height 33
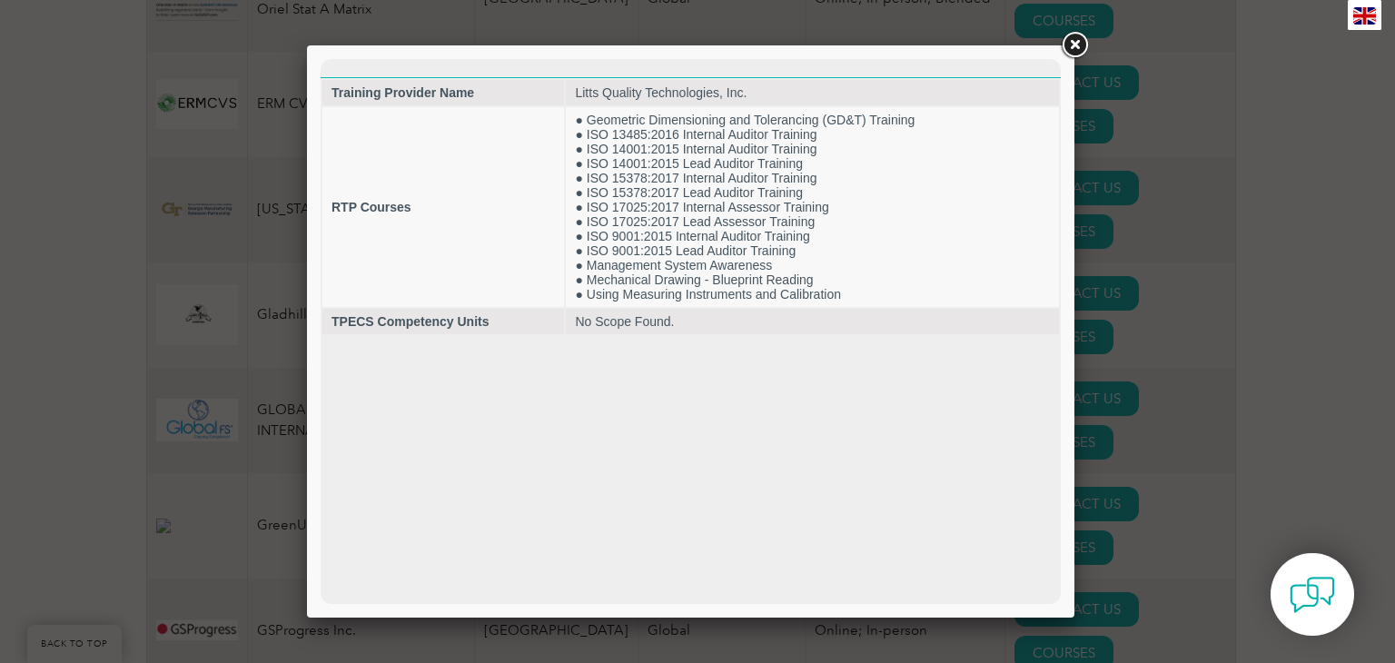
click at [1071, 48] on link at bounding box center [1074, 45] width 33 height 33
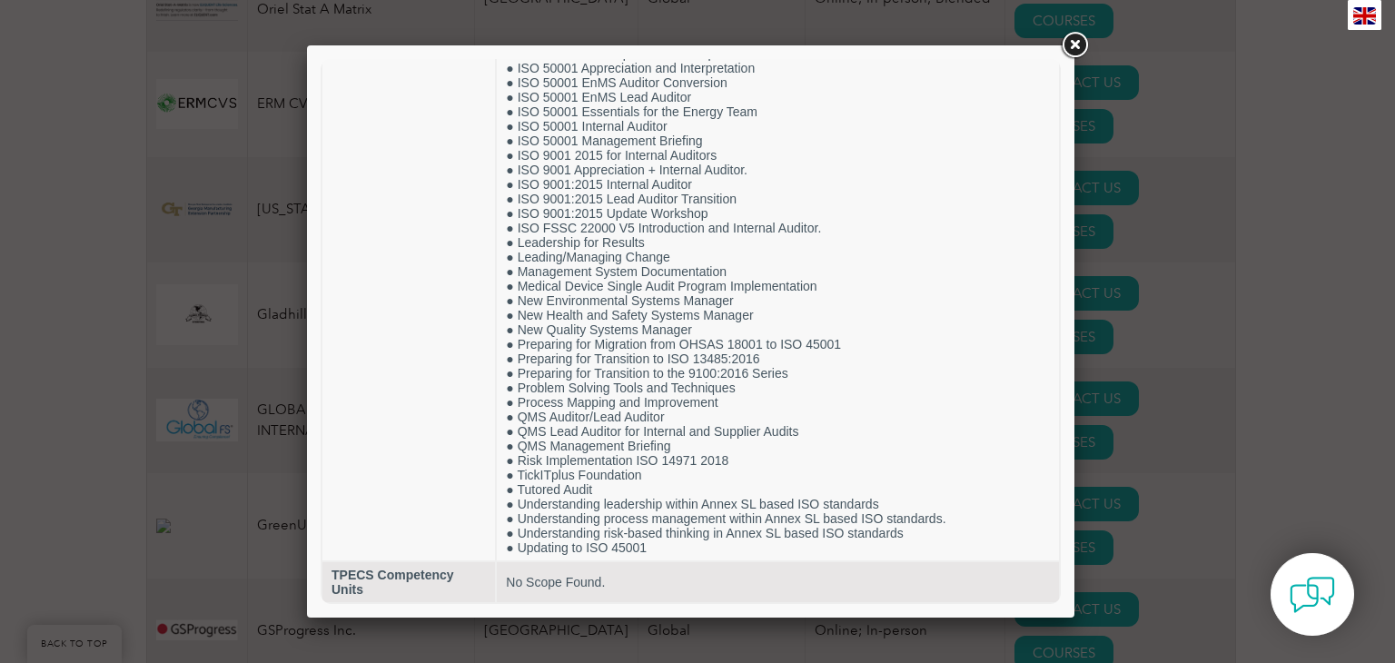
scroll to position [1404, 0]
click at [1074, 45] on link at bounding box center [1074, 45] width 33 height 33
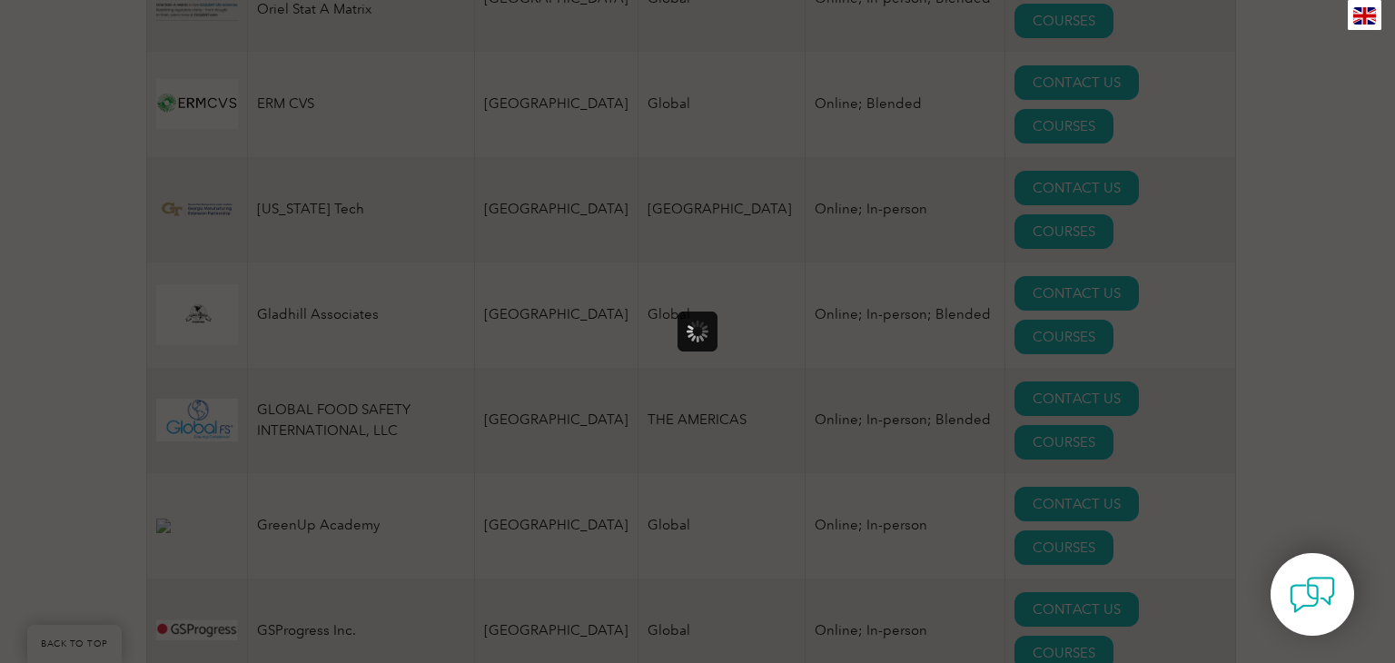
scroll to position [0, 0]
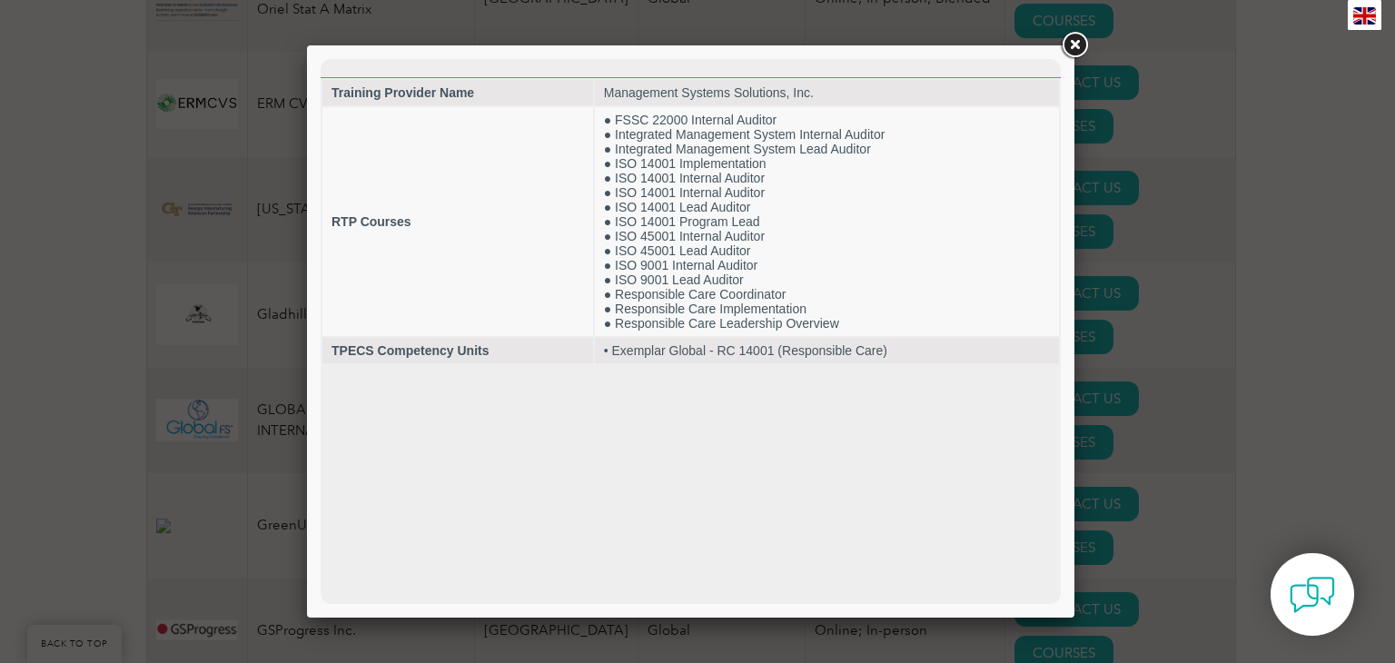
click at [1070, 43] on link at bounding box center [1074, 45] width 33 height 33
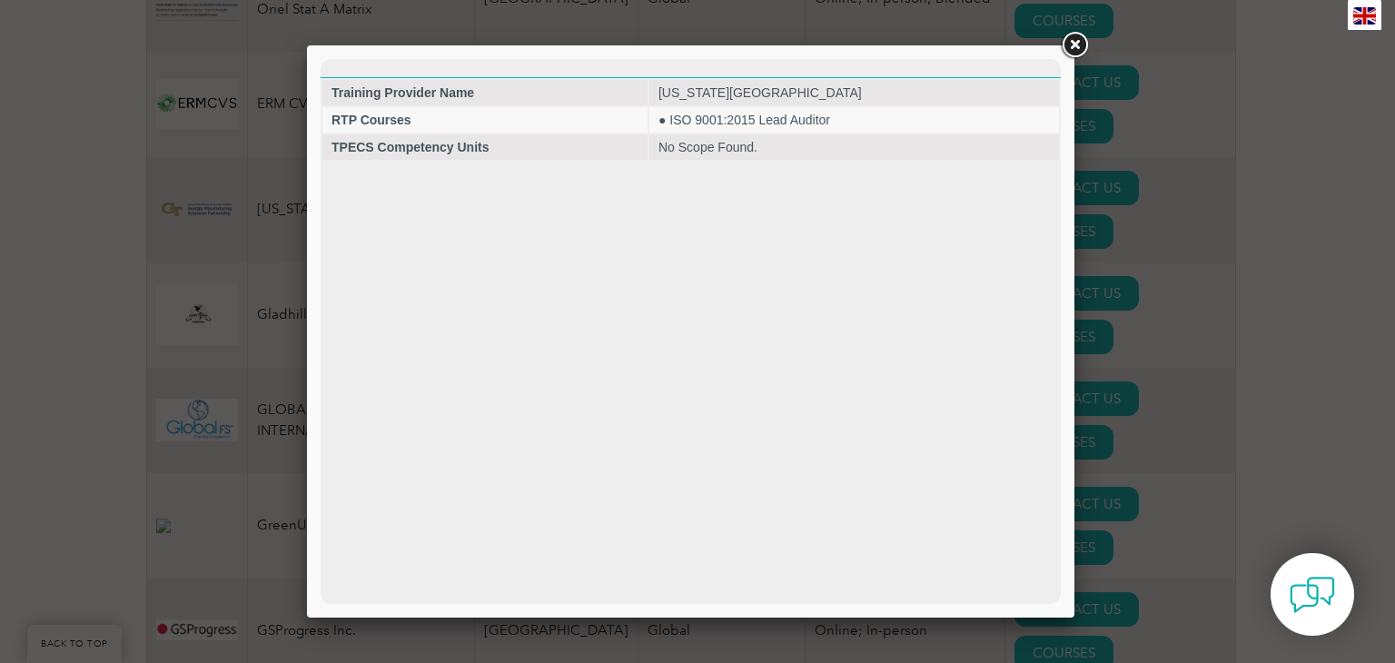
click at [1073, 54] on link at bounding box center [1074, 45] width 33 height 33
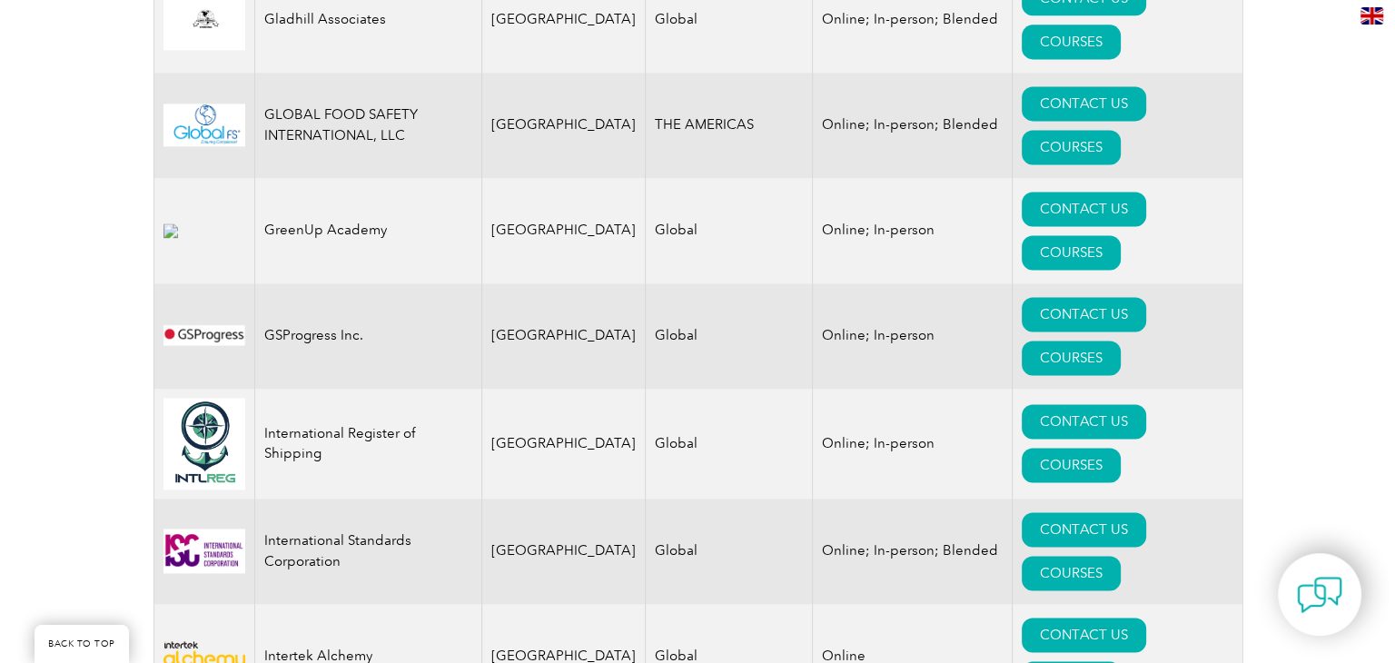
scroll to position [2569, 0]
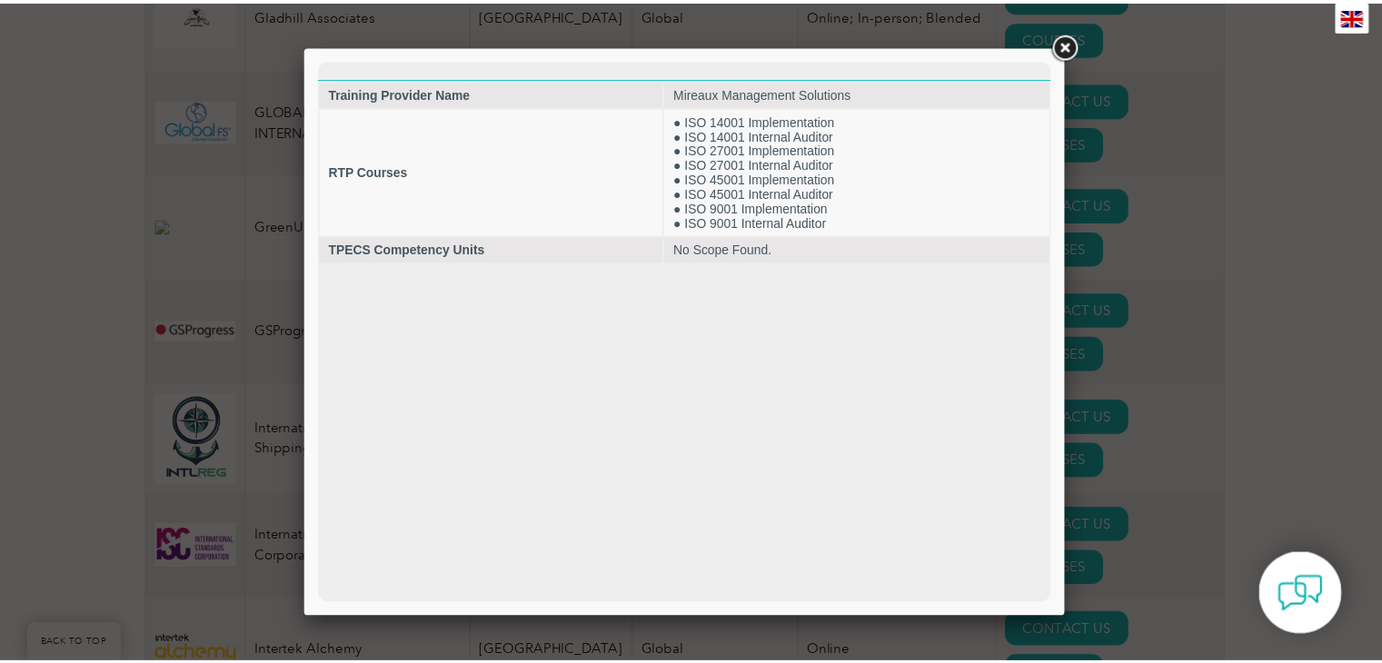
scroll to position [0, 0]
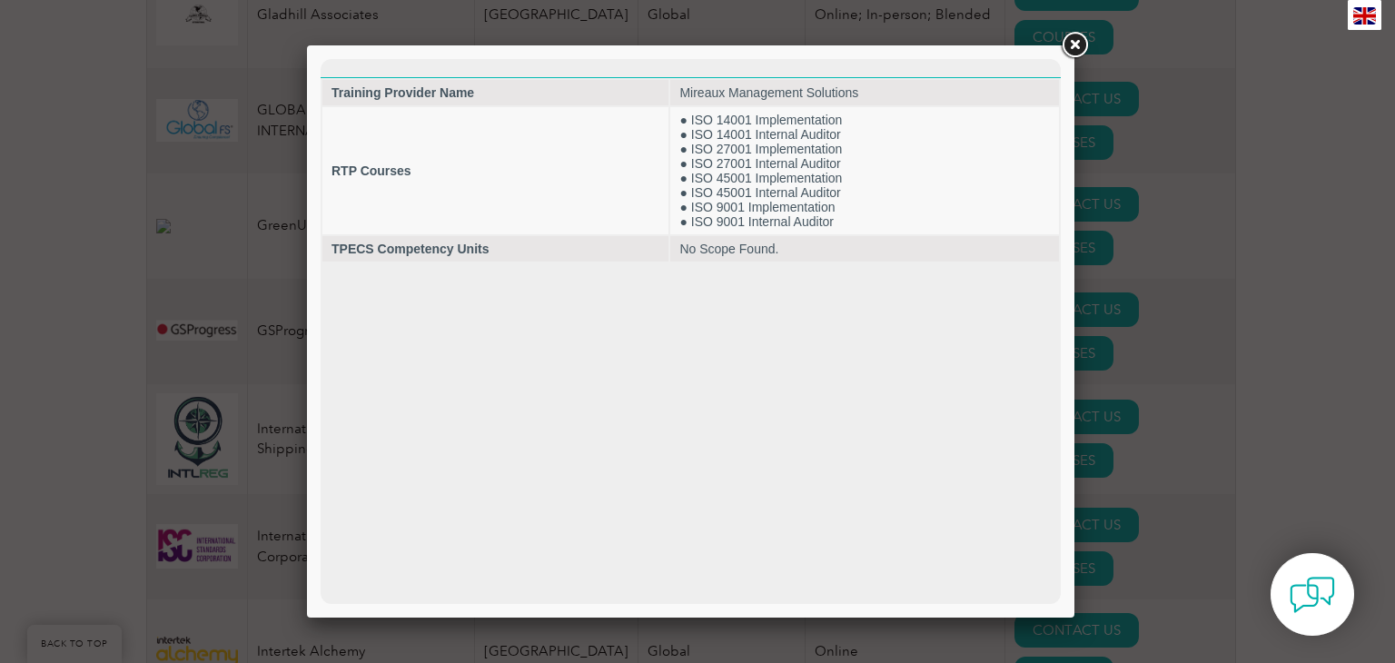
click at [1088, 48] on link at bounding box center [1074, 45] width 33 height 33
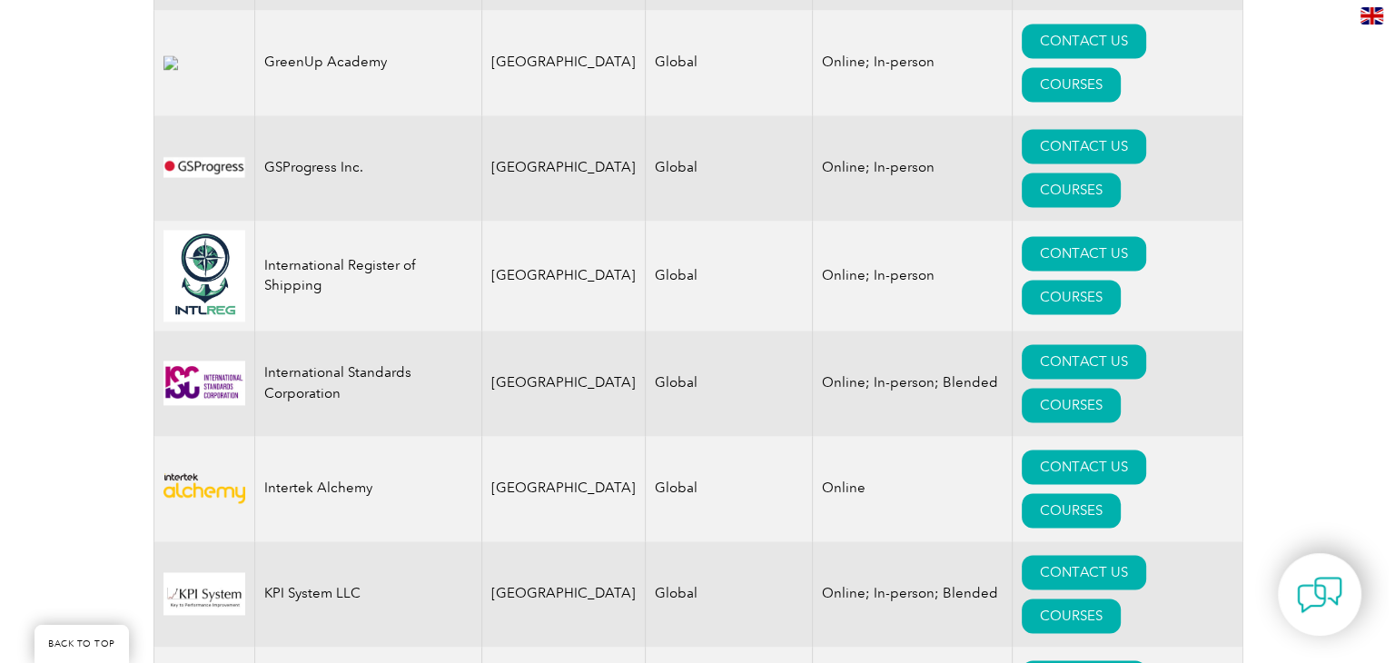
scroll to position [2734, 0]
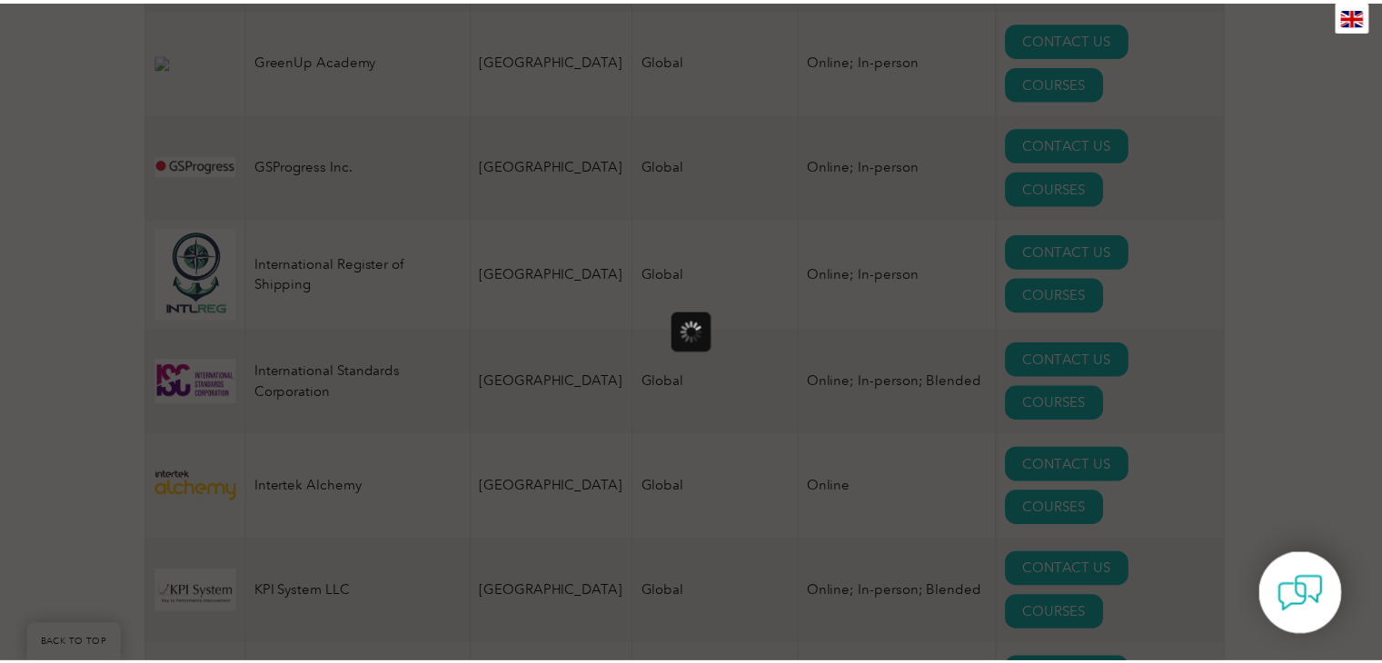
scroll to position [0, 0]
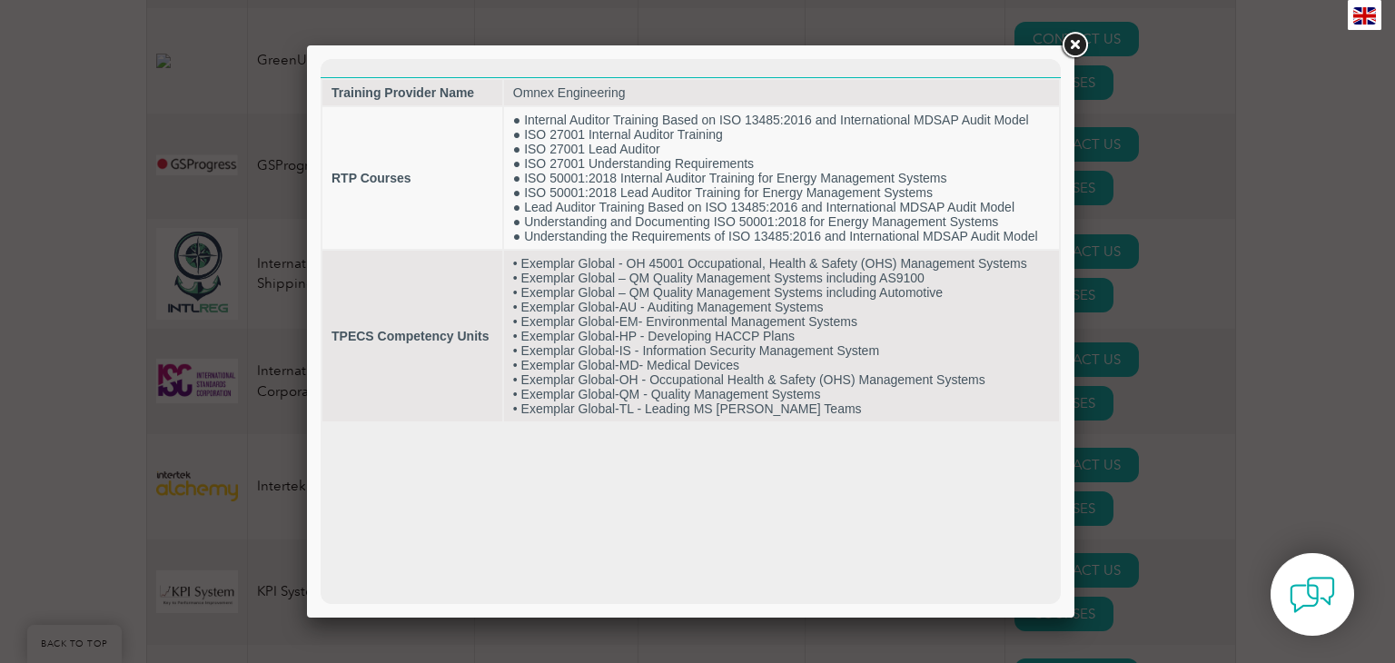
click at [1078, 42] on link at bounding box center [1074, 45] width 33 height 33
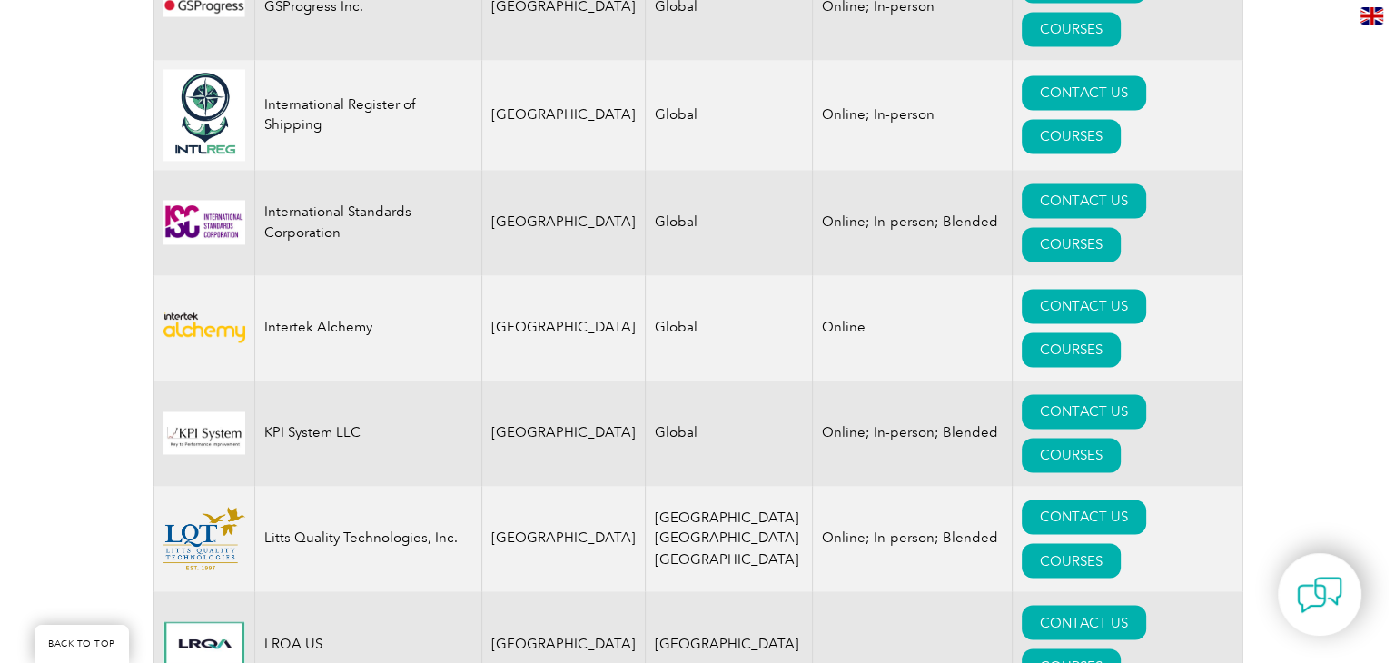
scroll to position [2900, 0]
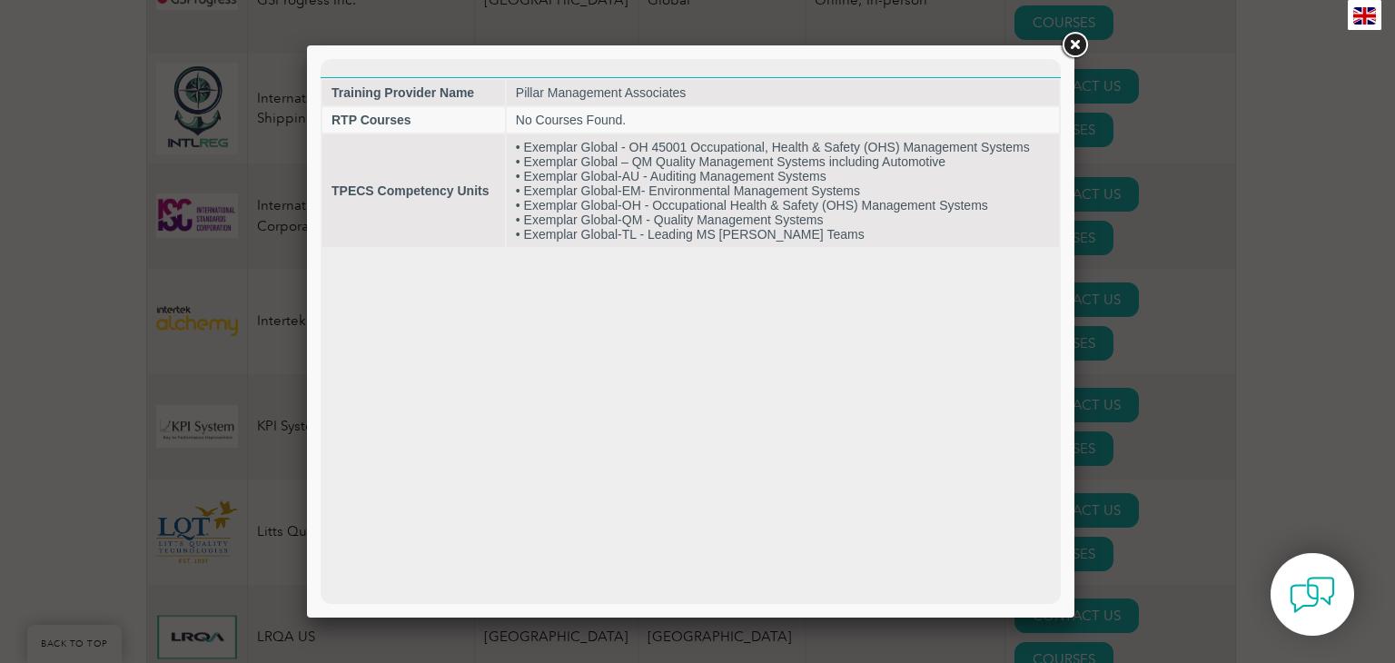
scroll to position [0, 0]
click at [1076, 37] on link at bounding box center [1074, 45] width 33 height 33
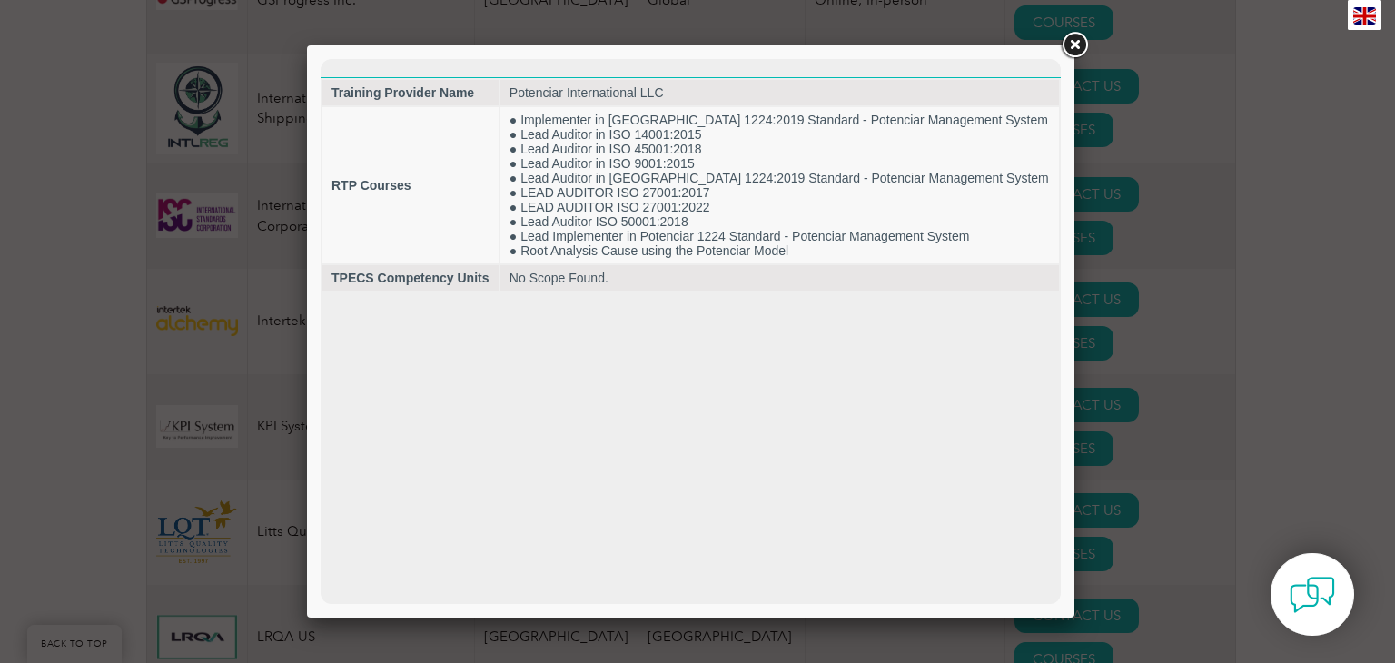
click at [1073, 38] on link at bounding box center [1074, 45] width 33 height 33
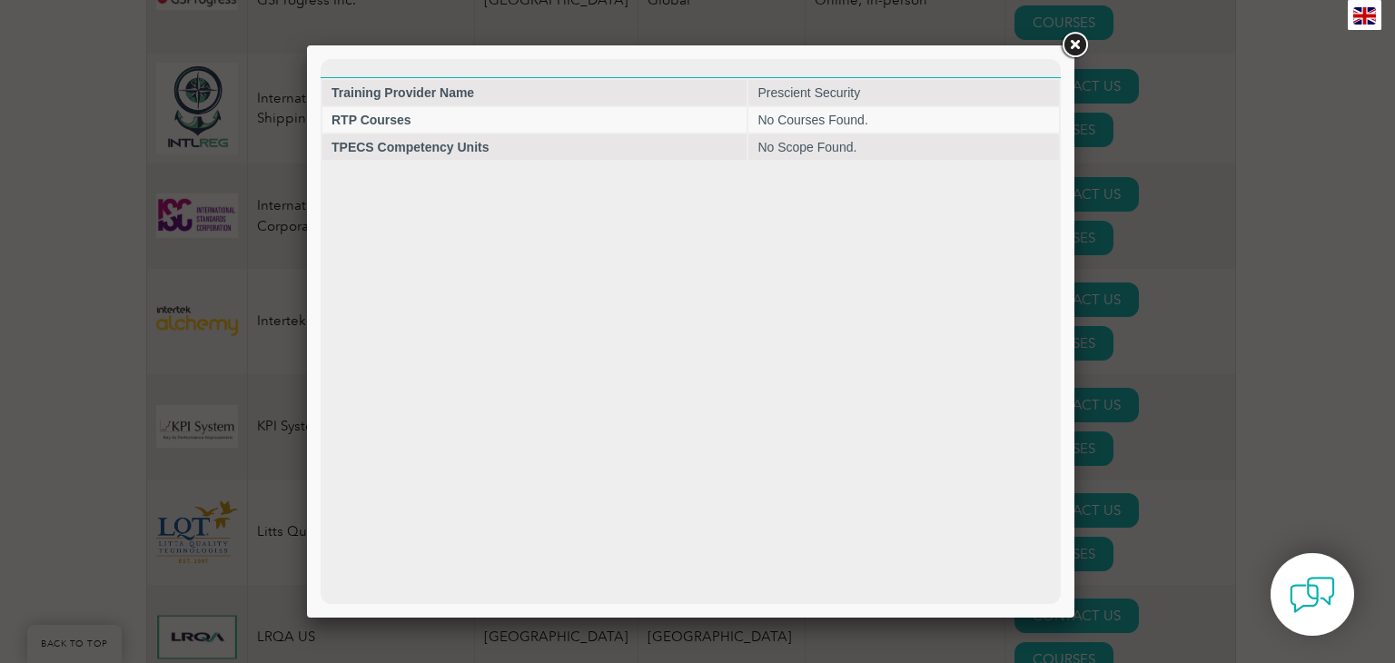
click at [1079, 45] on link at bounding box center [1074, 45] width 33 height 33
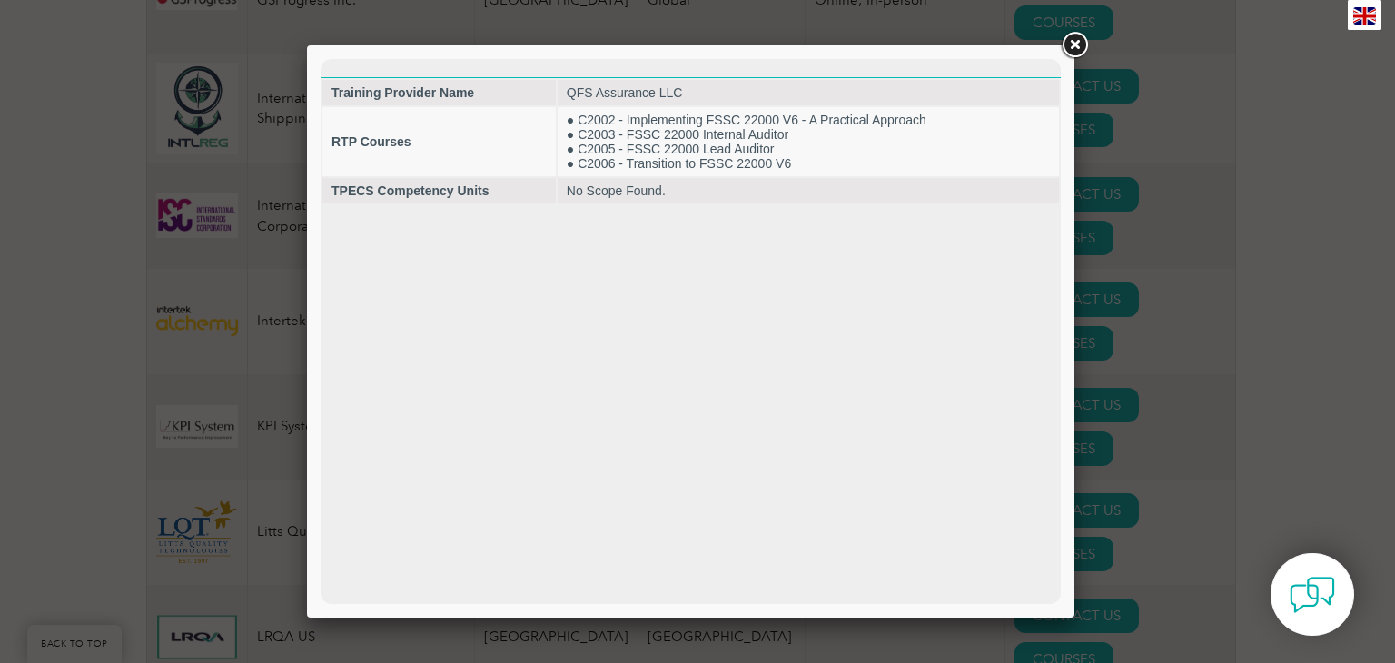
click at [1081, 44] on link at bounding box center [1074, 45] width 33 height 33
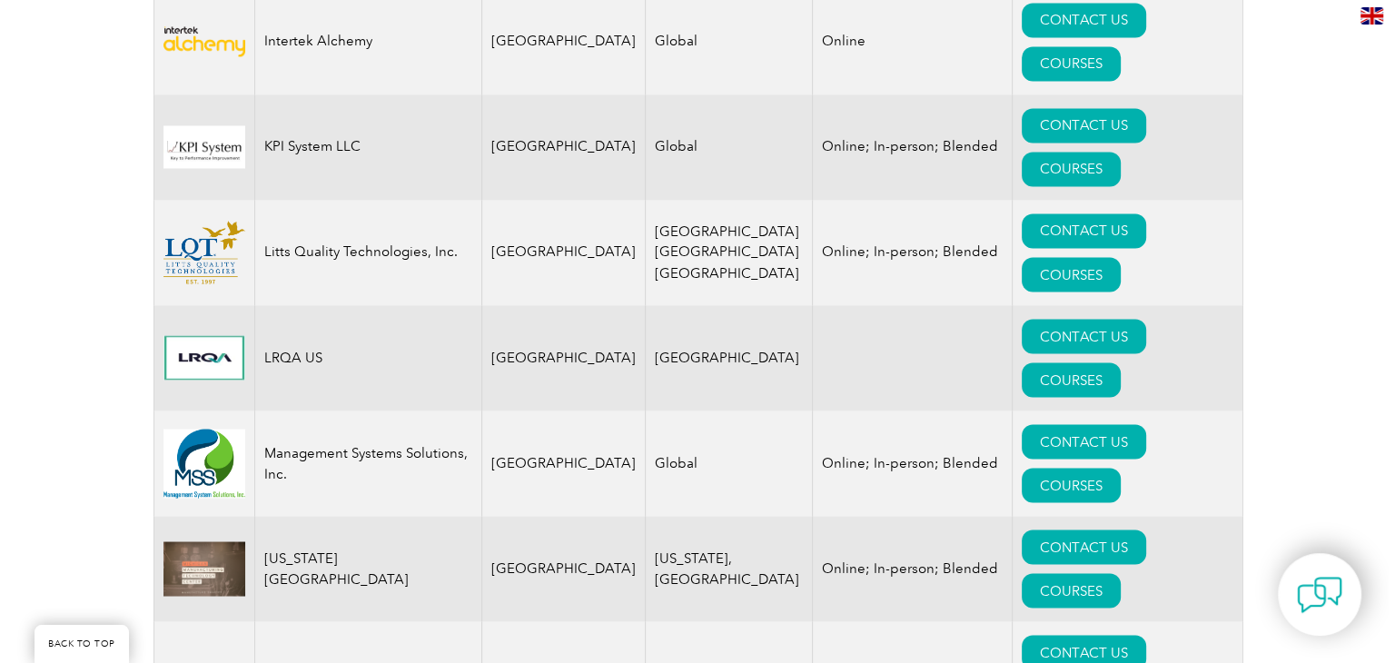
scroll to position [3190, 0]
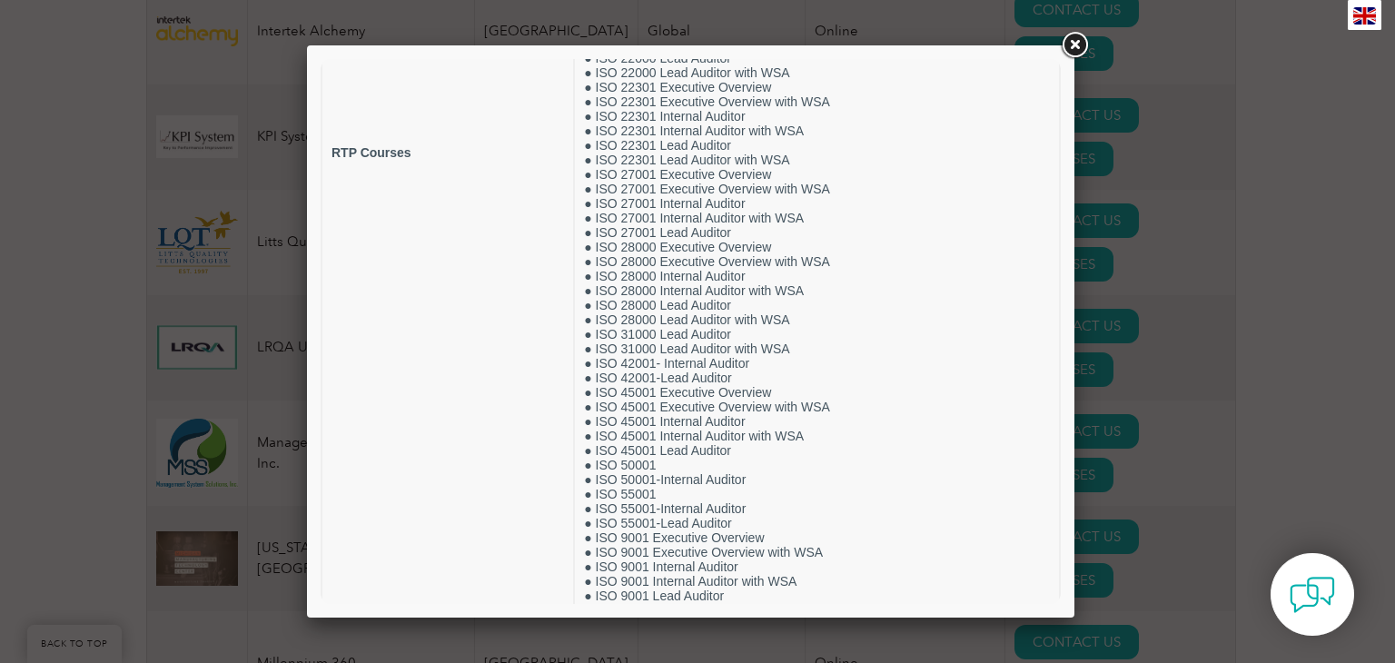
scroll to position [412, 0]
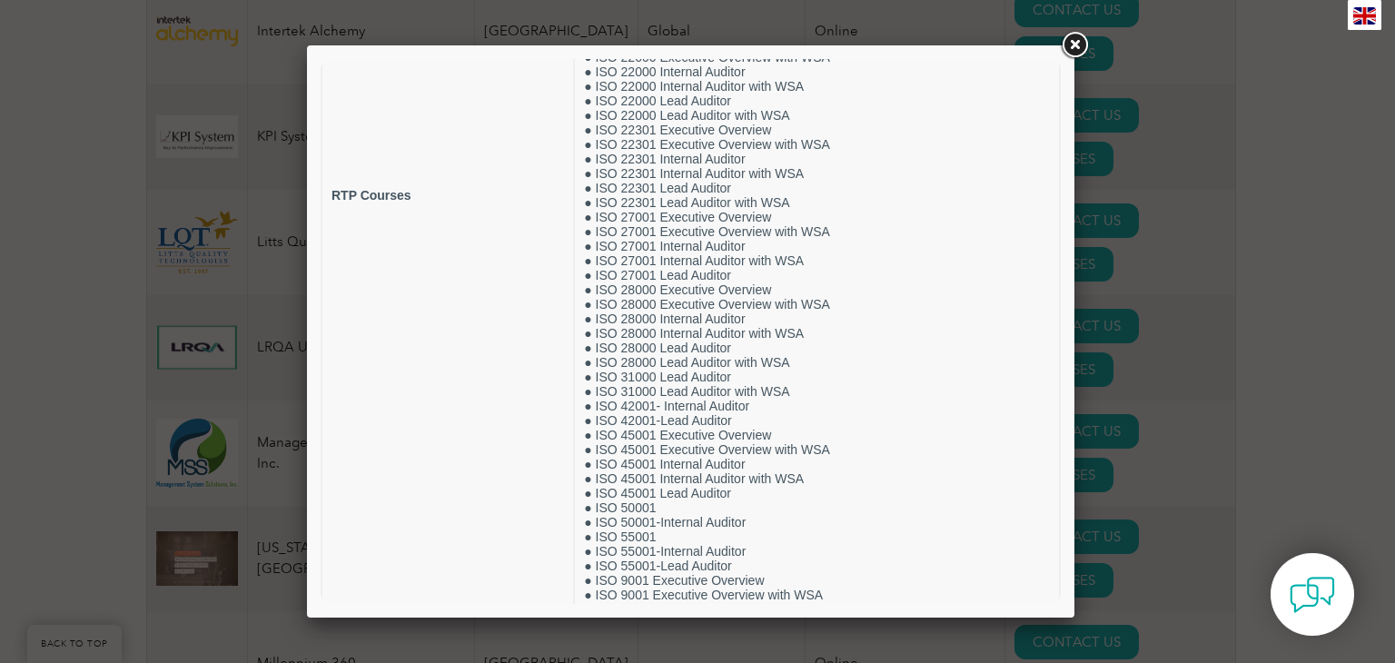
click at [1075, 45] on link at bounding box center [1074, 45] width 33 height 33
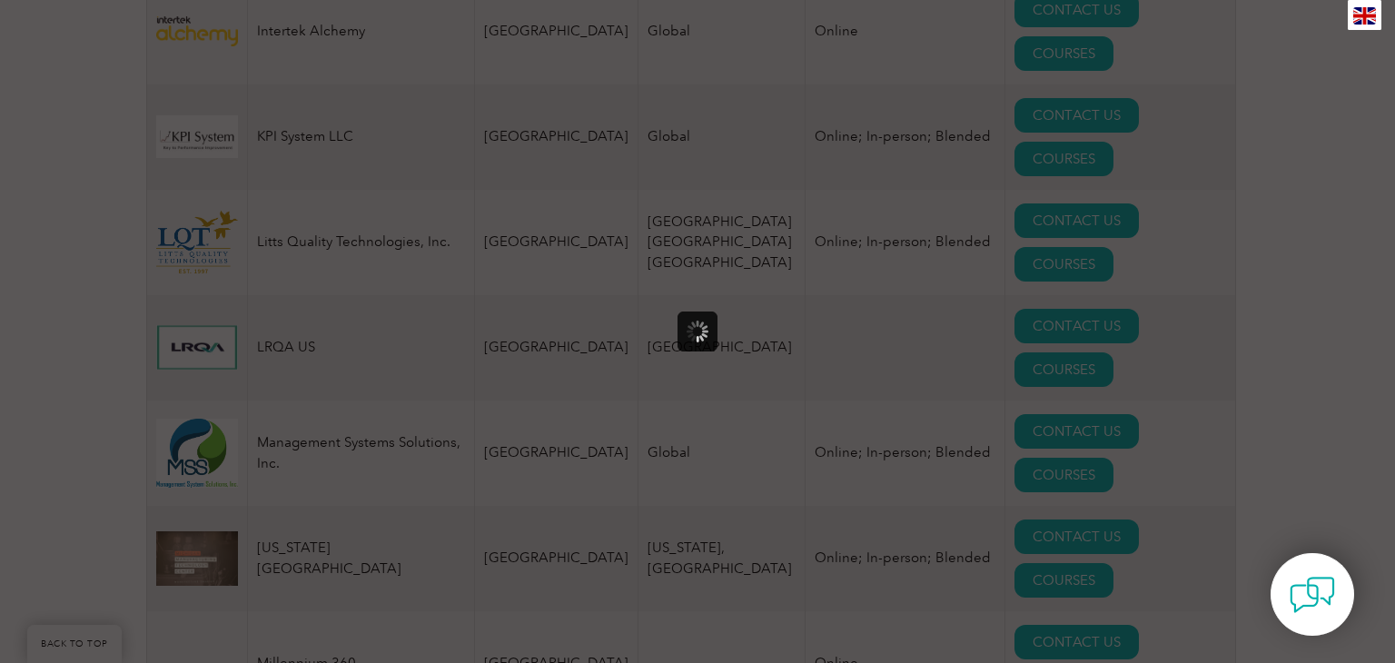
scroll to position [0, 0]
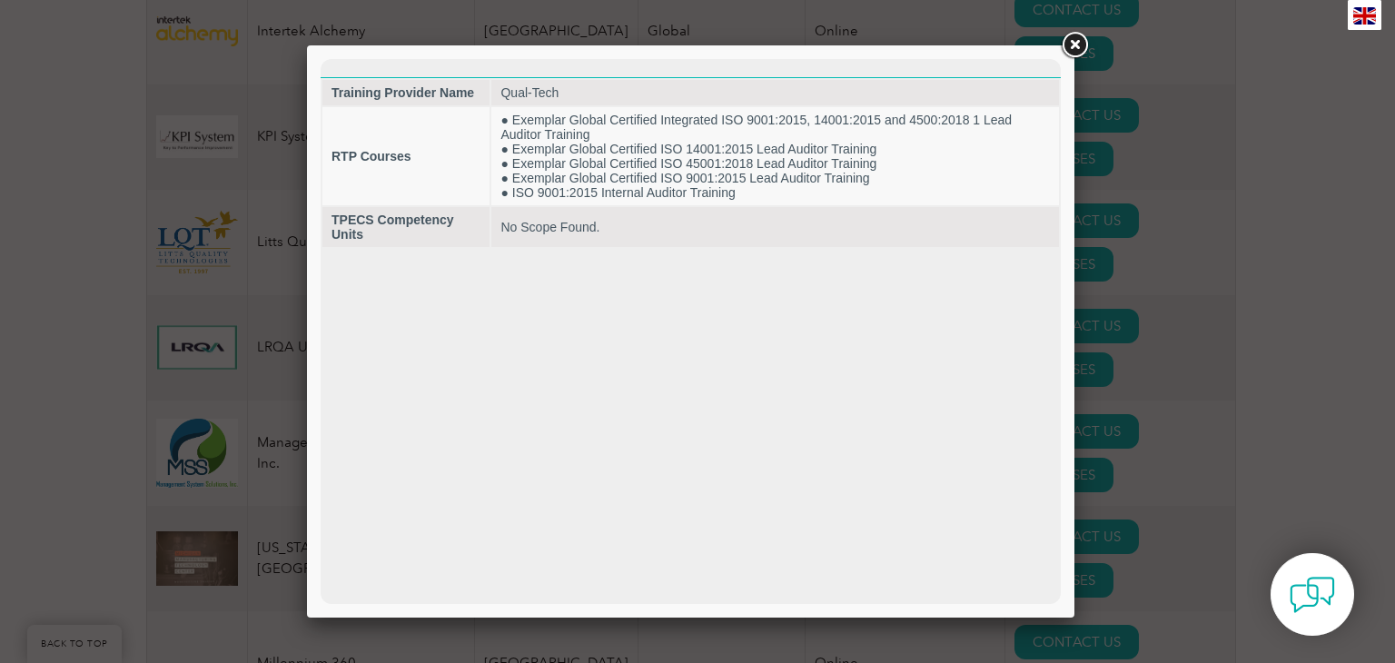
click at [1073, 46] on link at bounding box center [1074, 45] width 33 height 33
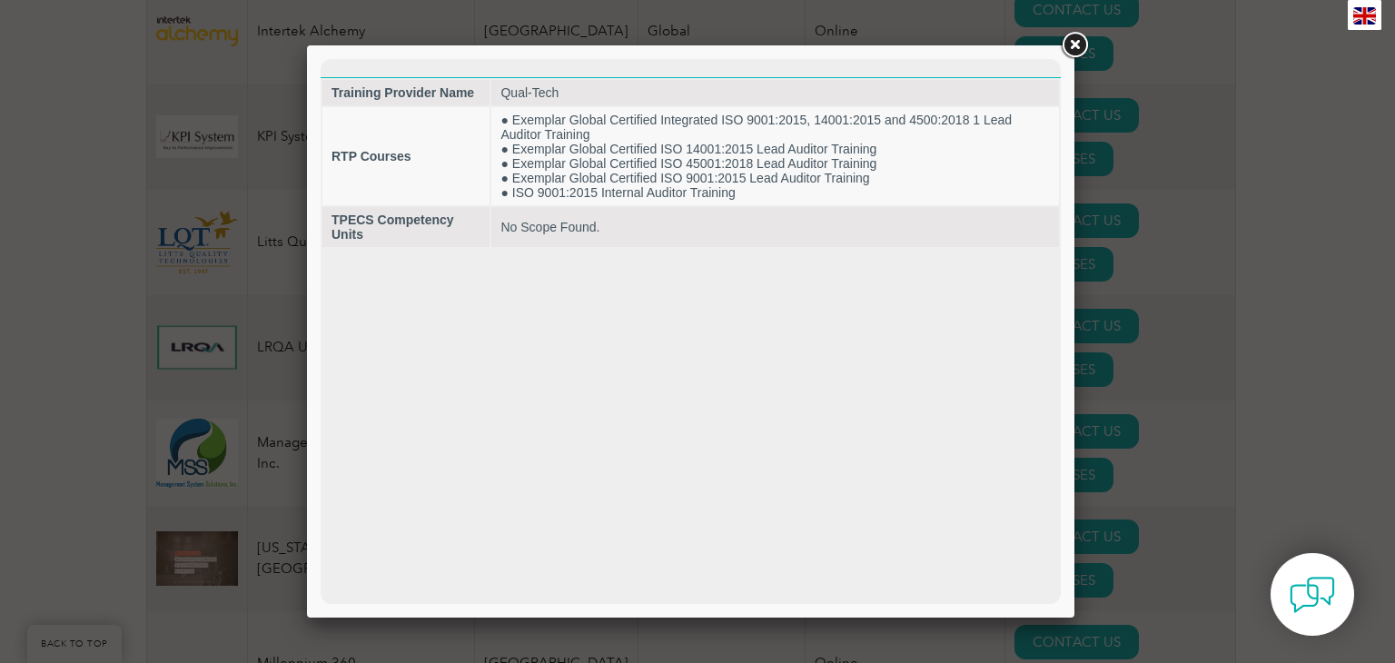
click at [1076, 48] on link at bounding box center [1074, 45] width 33 height 33
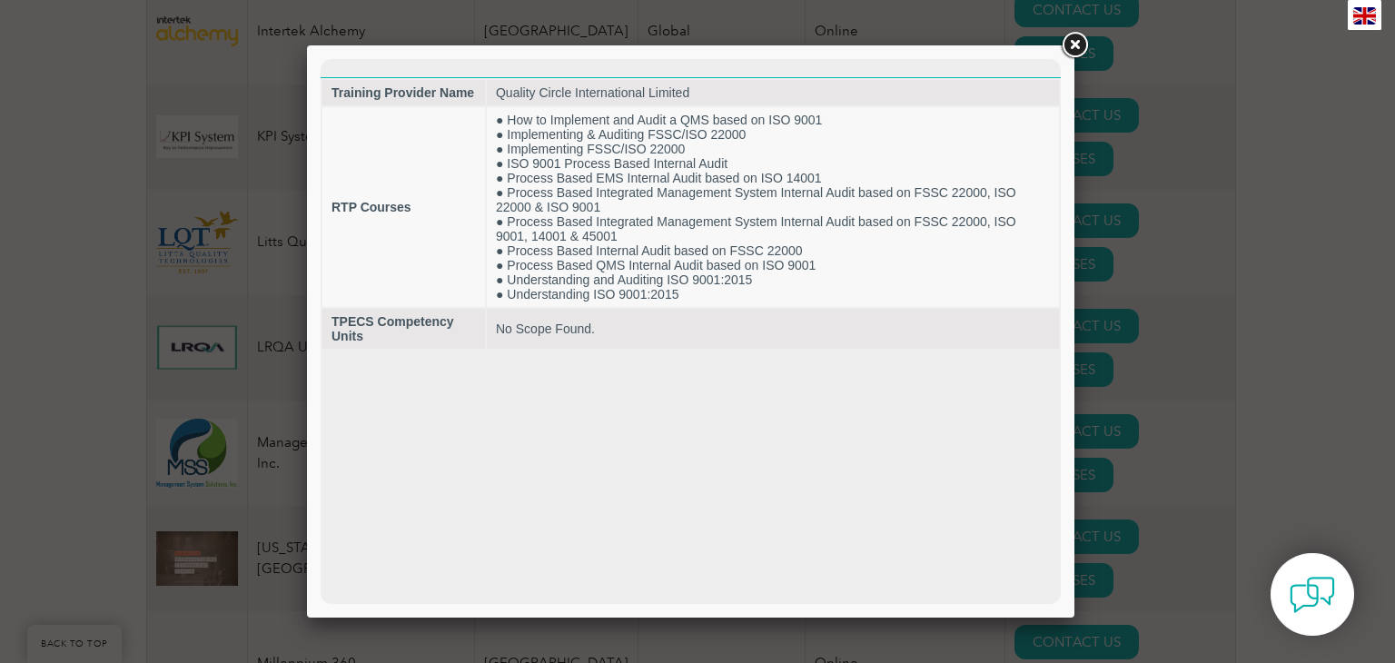
click at [1072, 44] on link at bounding box center [1074, 45] width 33 height 33
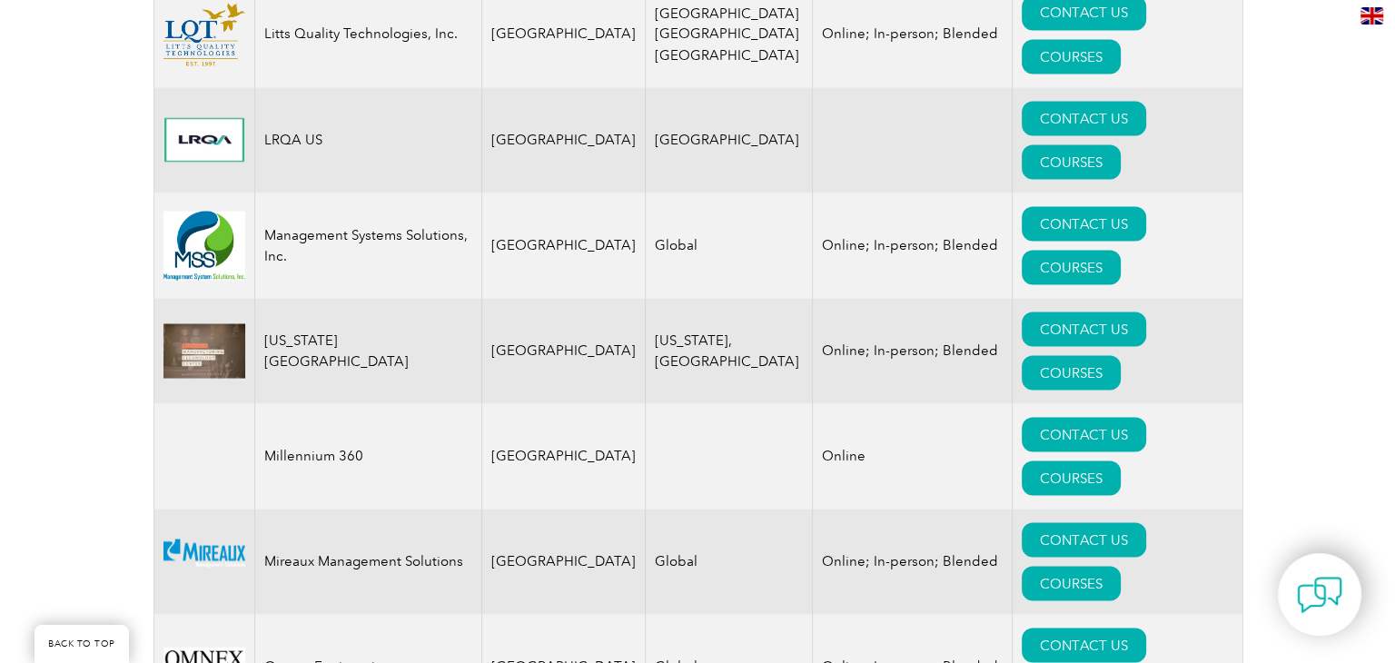
scroll to position [3405, 0]
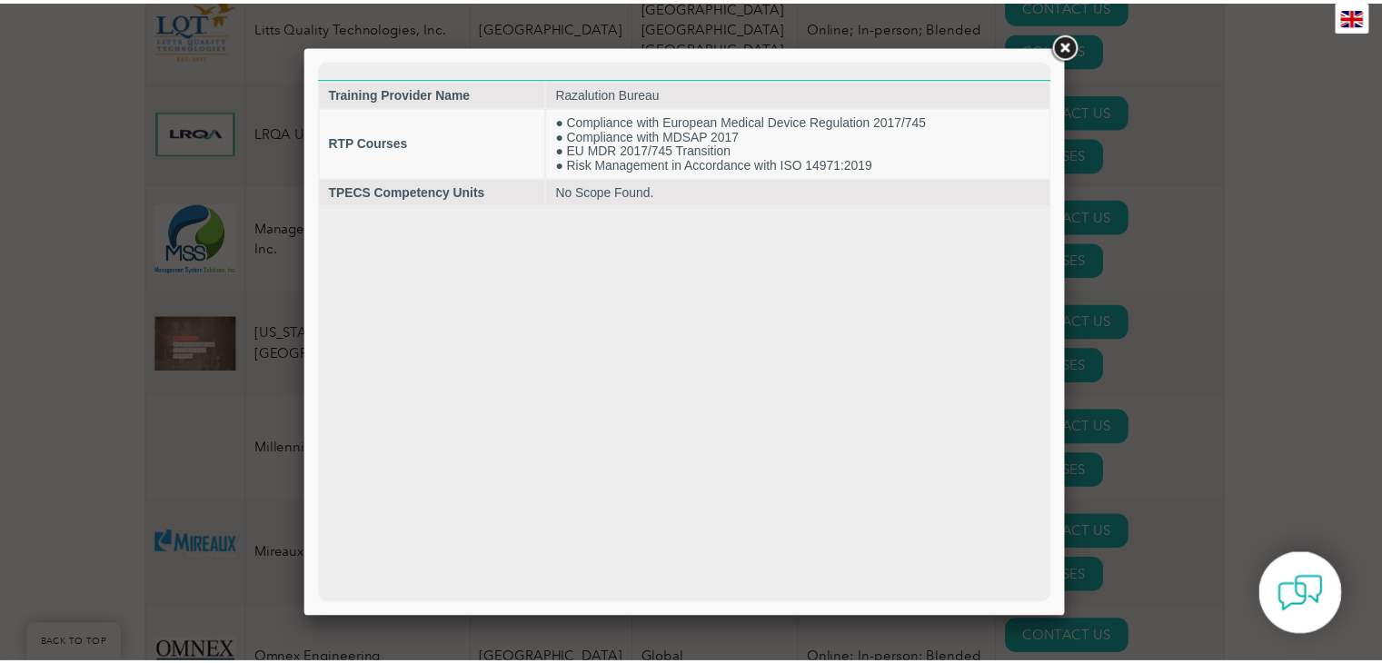
scroll to position [0, 0]
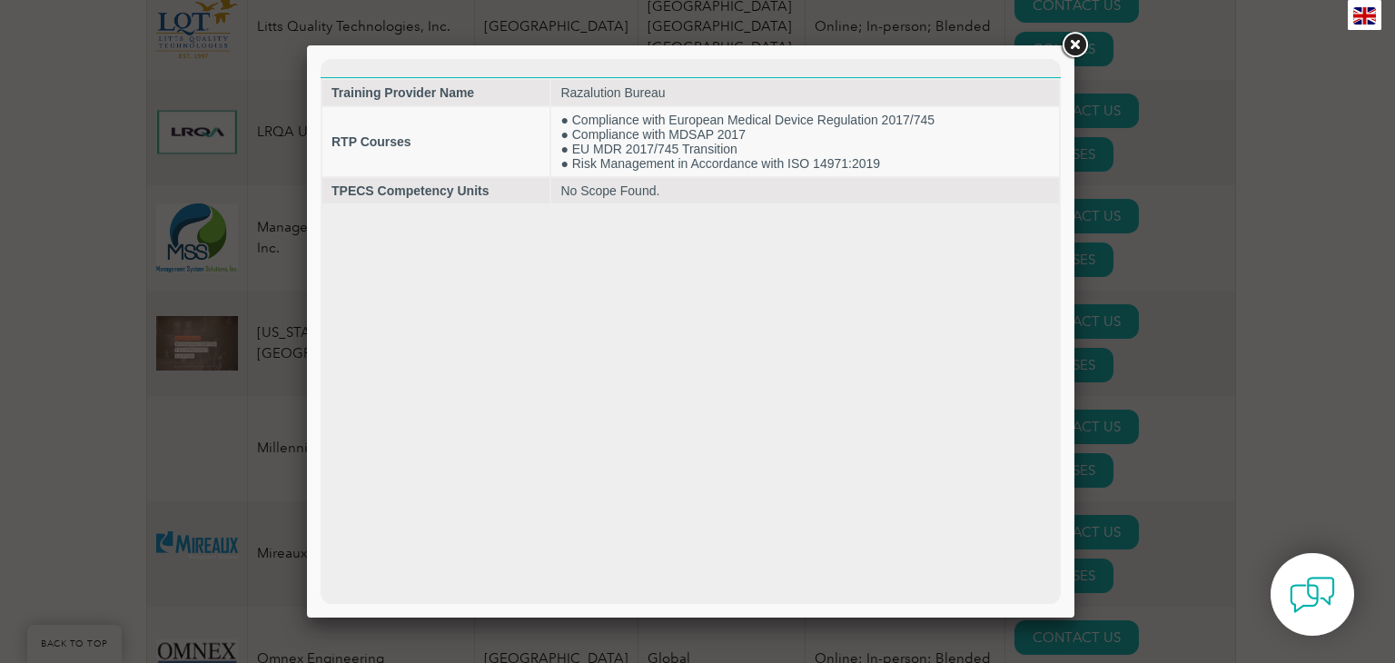
click at [1075, 45] on link at bounding box center [1074, 45] width 33 height 33
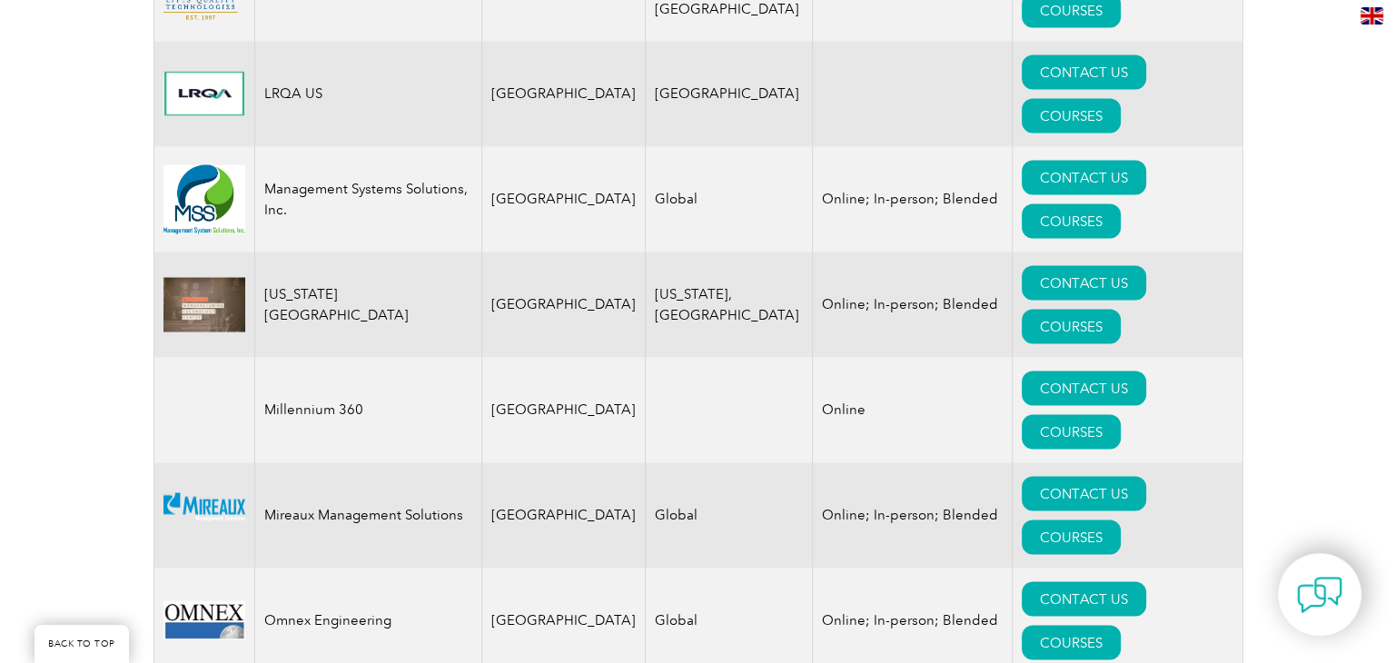
scroll to position [3485, 0]
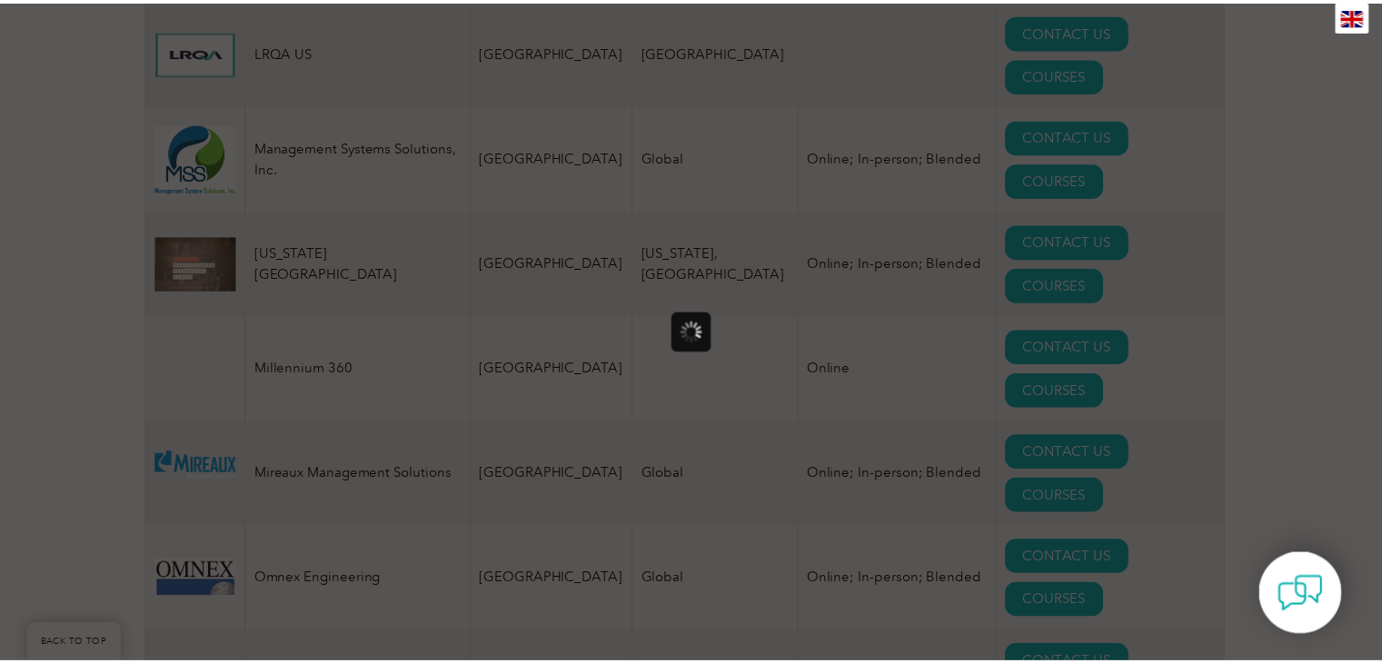
scroll to position [0, 0]
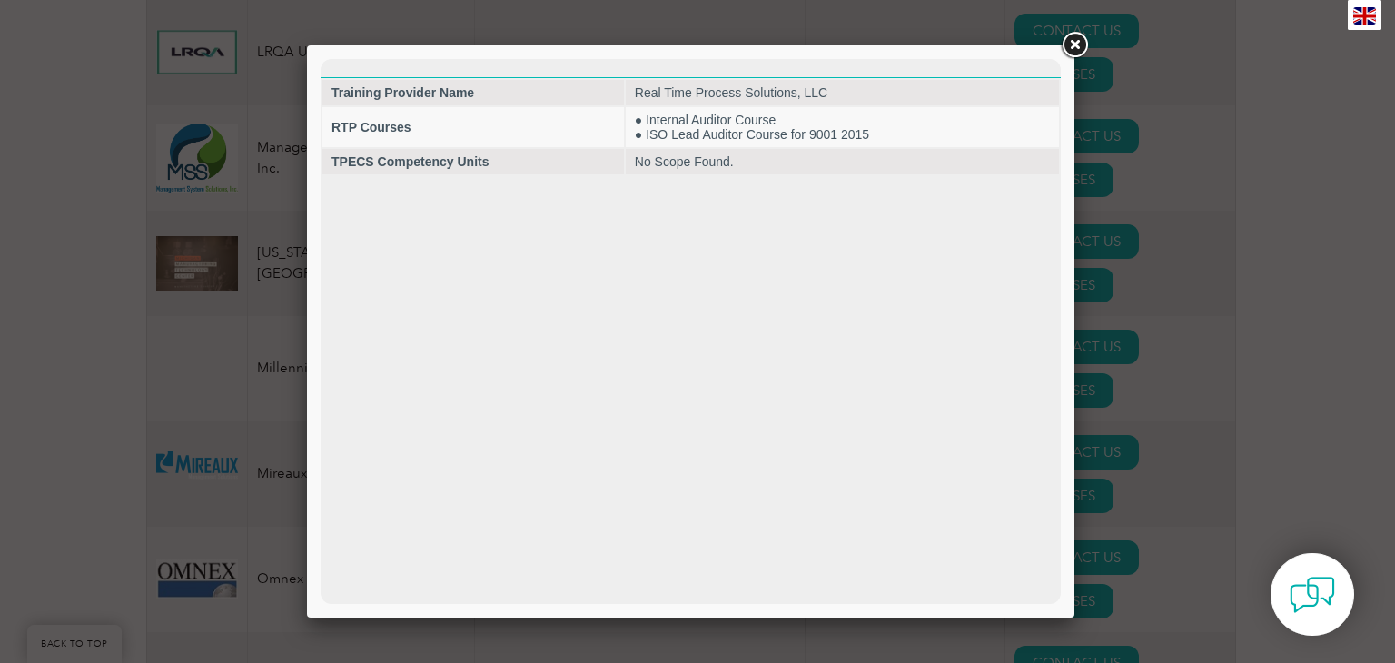
click at [1074, 46] on link at bounding box center [1074, 45] width 33 height 33
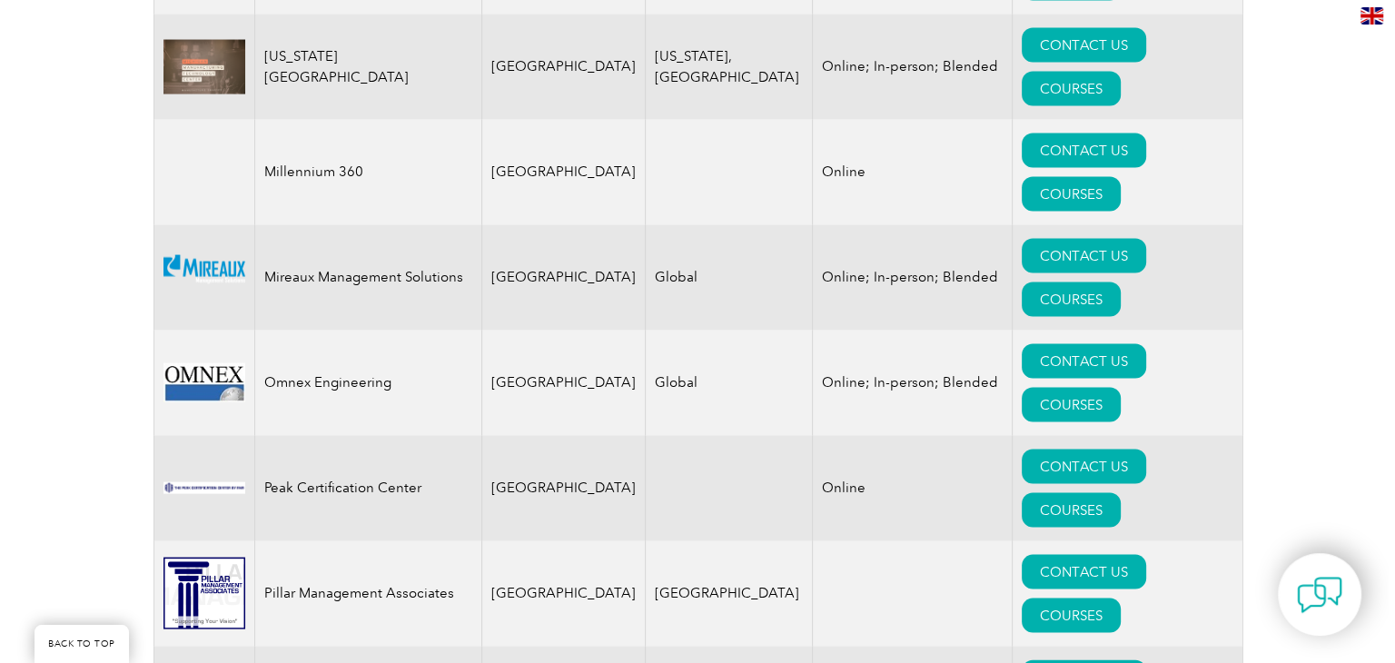
scroll to position [3685, 0]
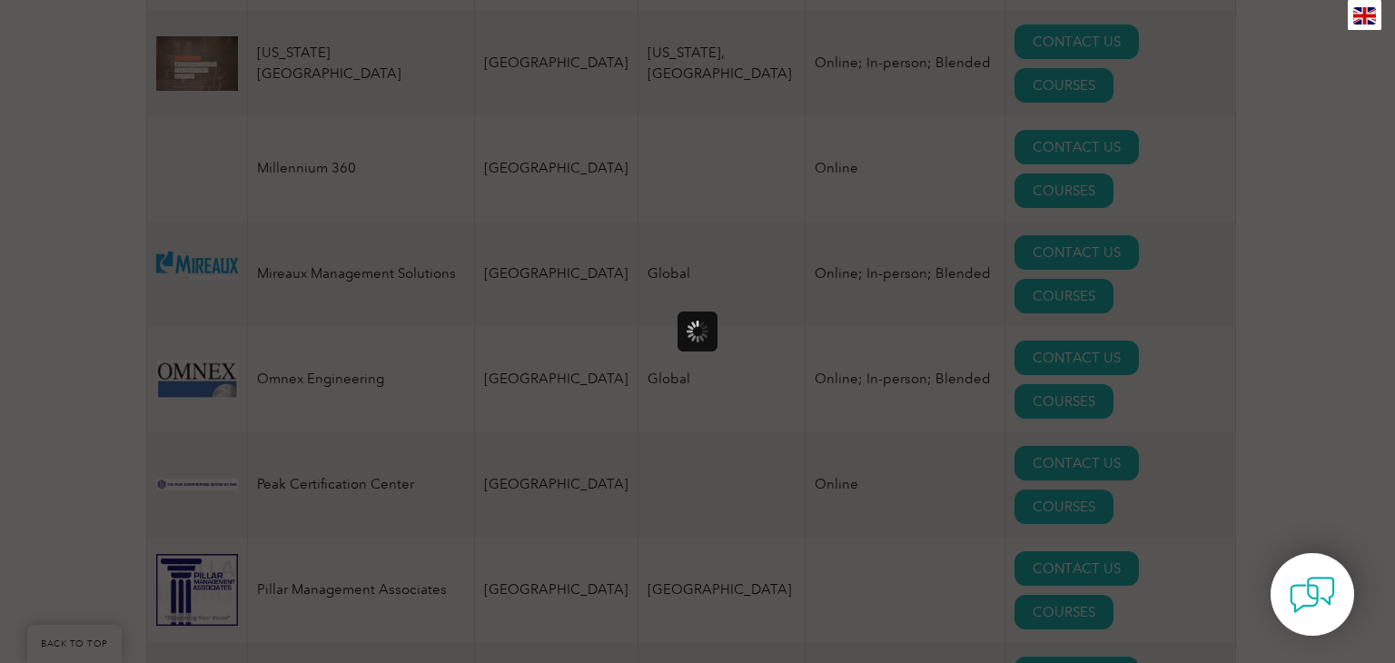
scroll to position [0, 0]
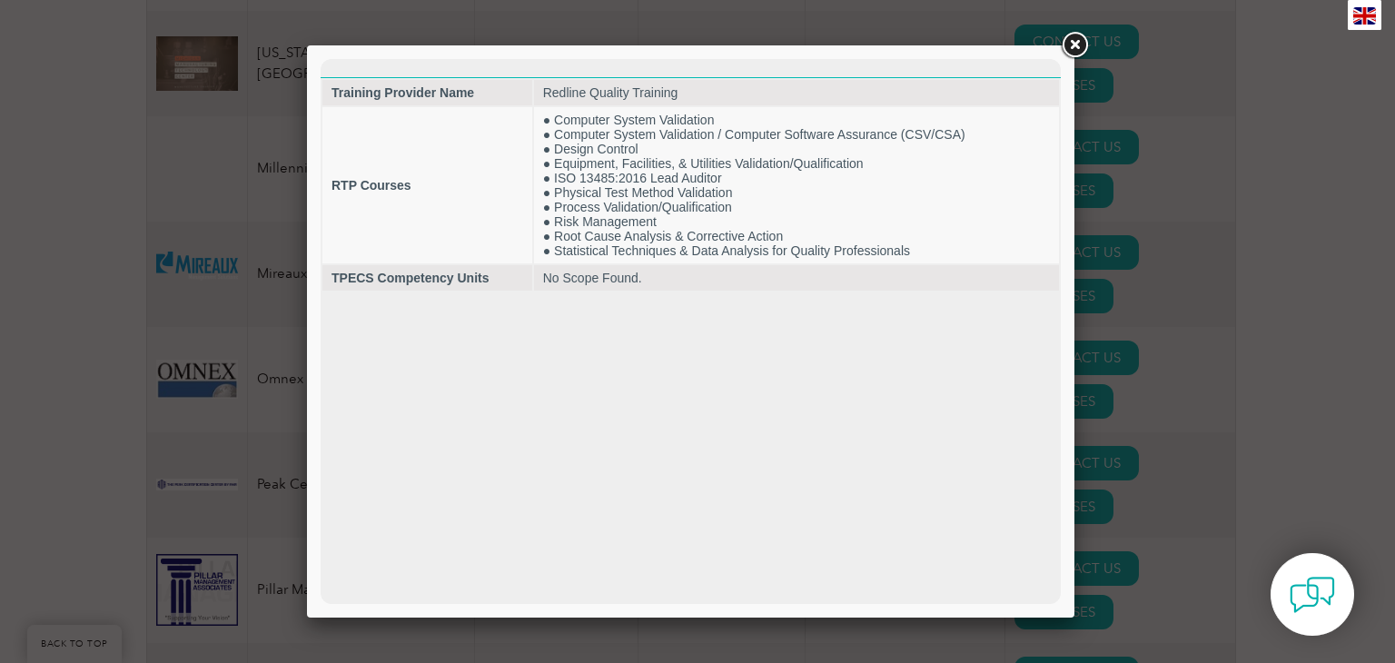
click at [1069, 49] on link at bounding box center [1074, 45] width 33 height 33
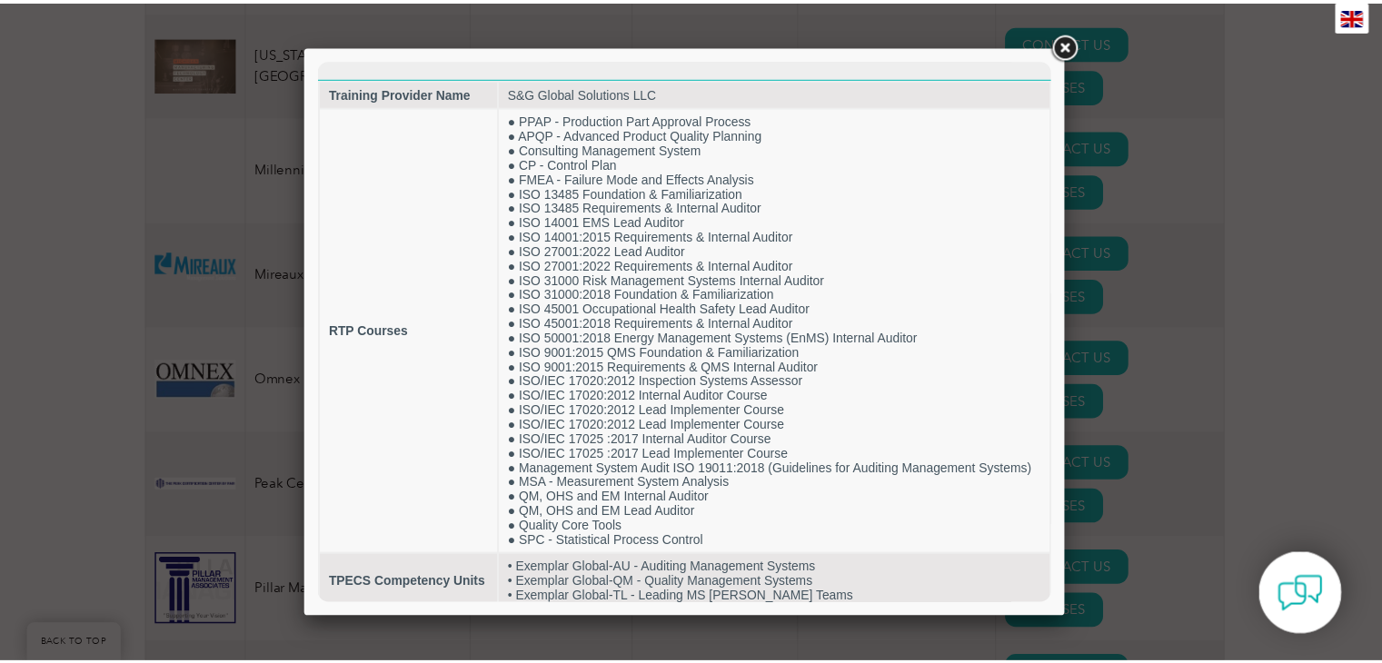
scroll to position [31, 0]
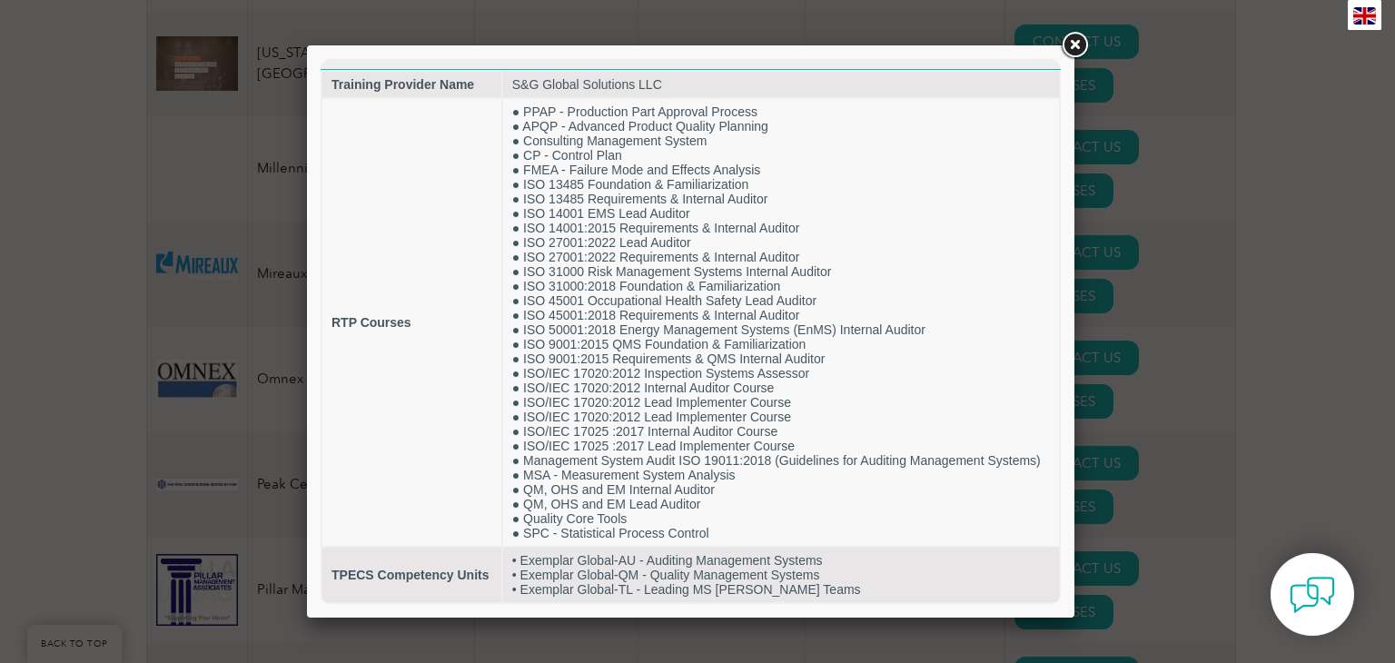
click at [1076, 45] on link at bounding box center [1074, 45] width 33 height 33
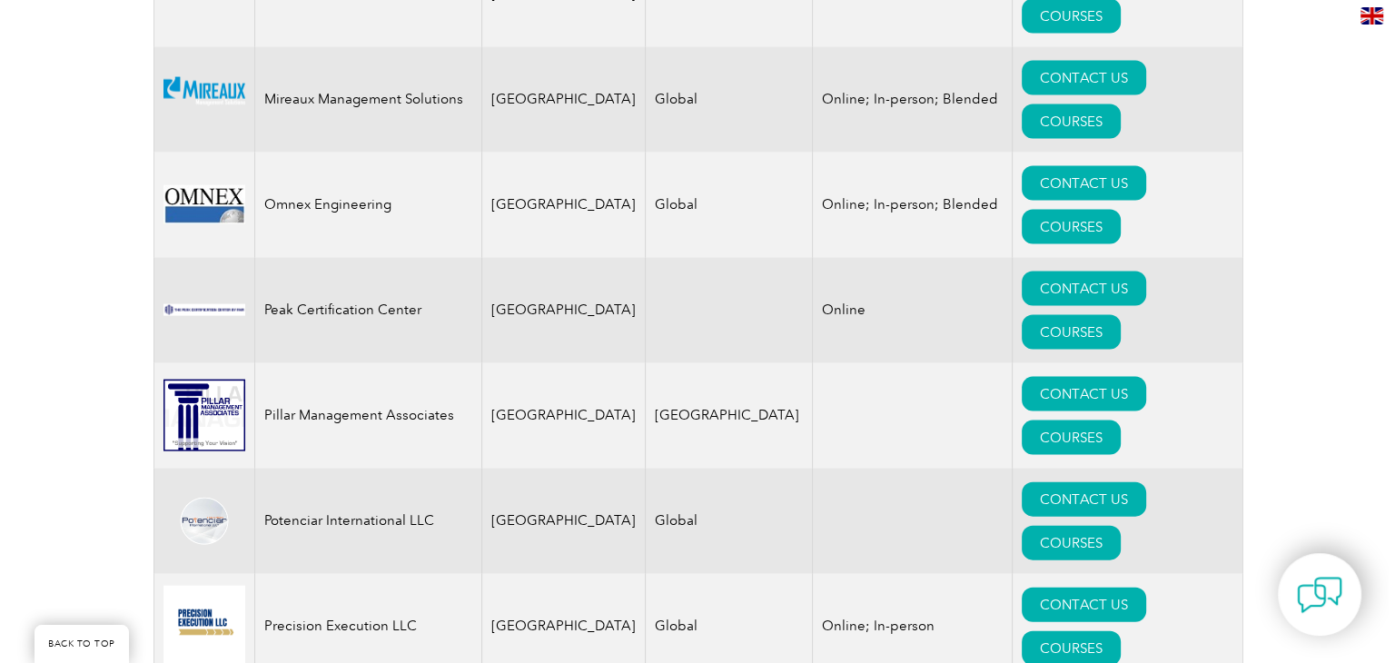
scroll to position [3868, 0]
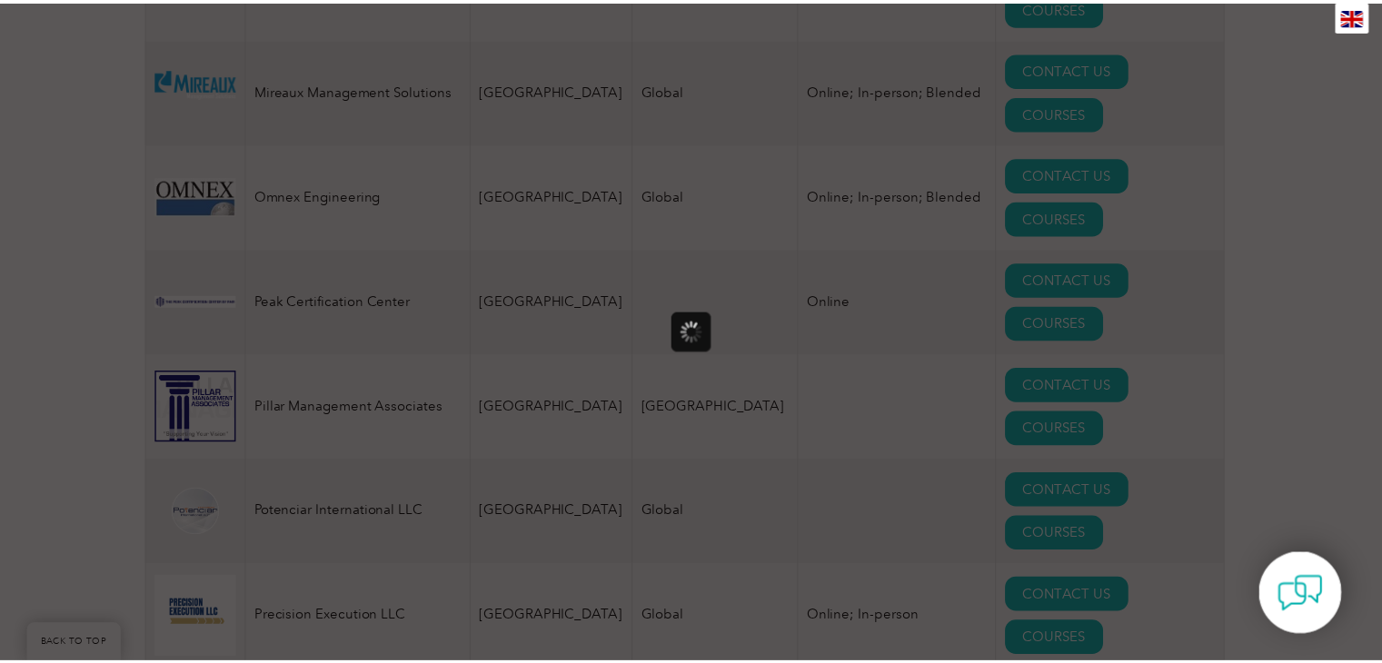
scroll to position [0, 0]
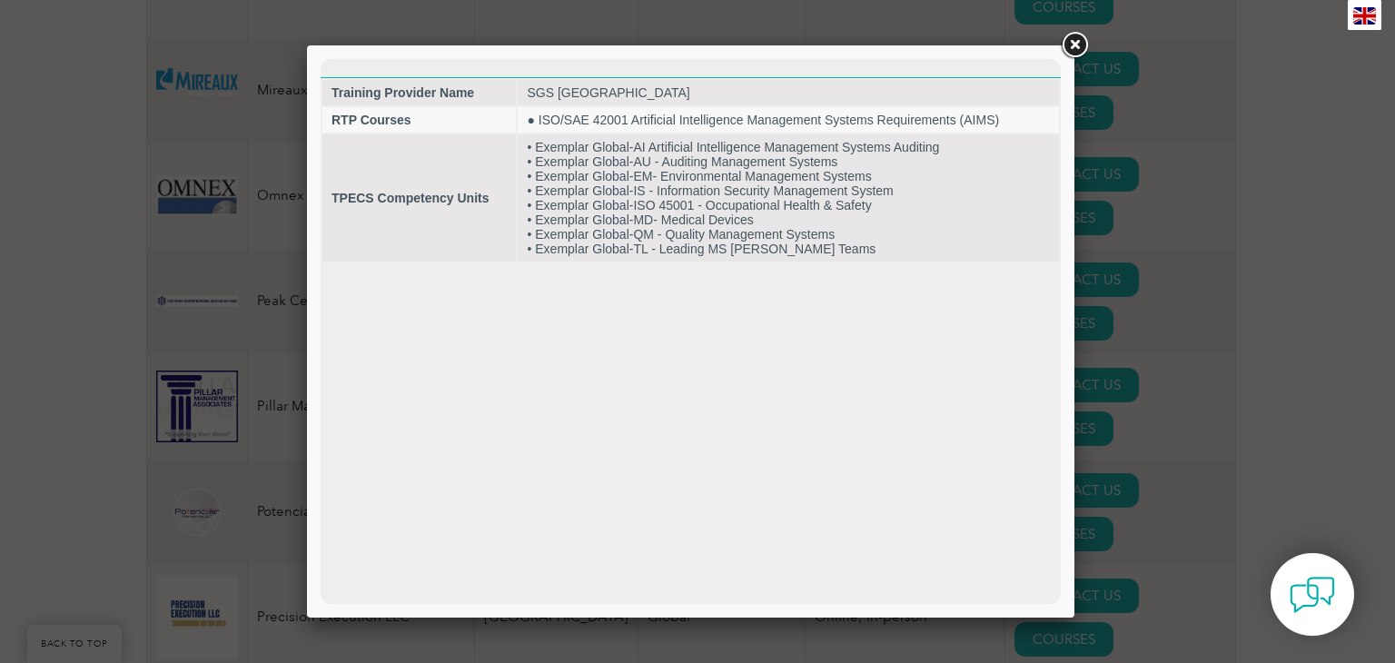
click at [1065, 45] on link at bounding box center [1074, 45] width 33 height 33
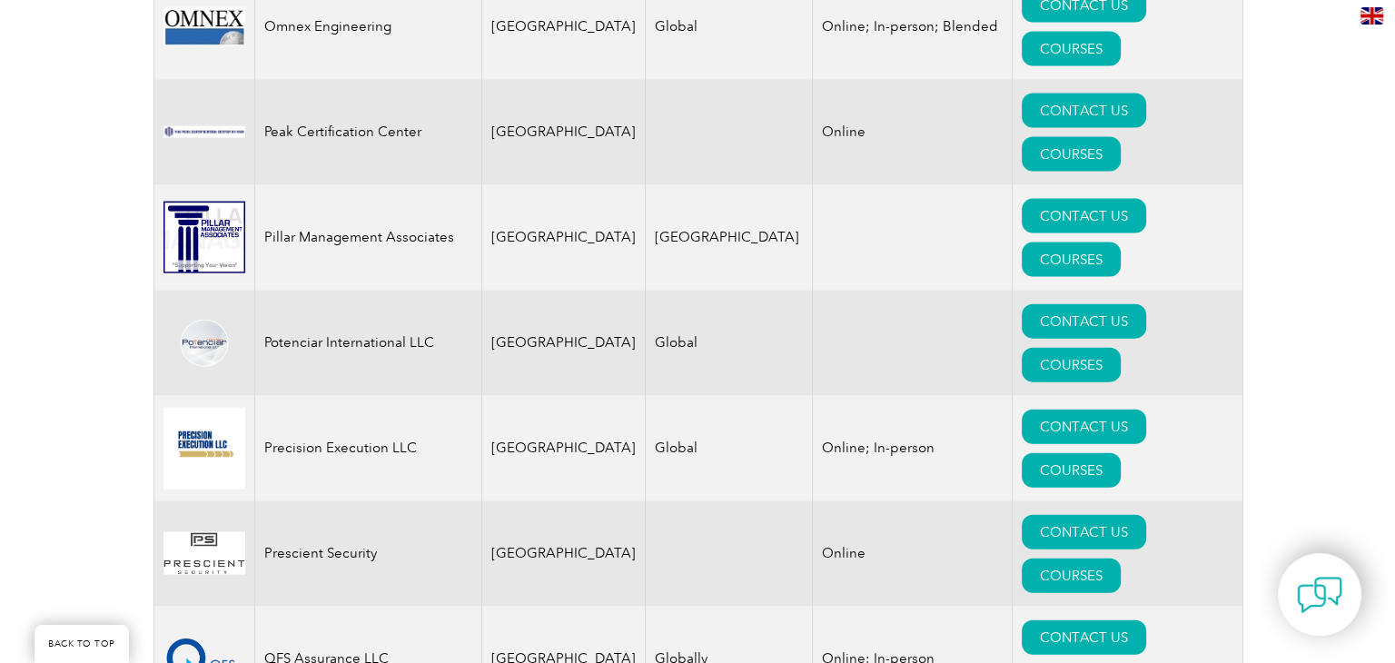
scroll to position [4043, 0]
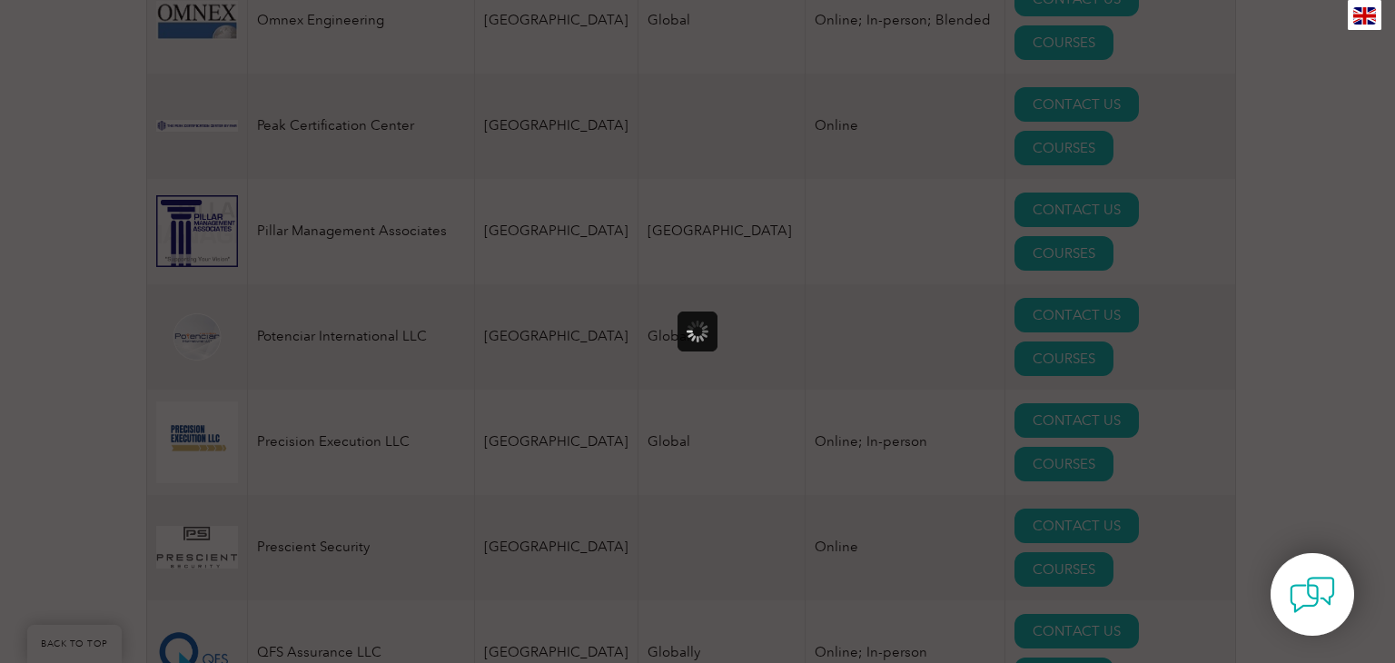
scroll to position [0, 0]
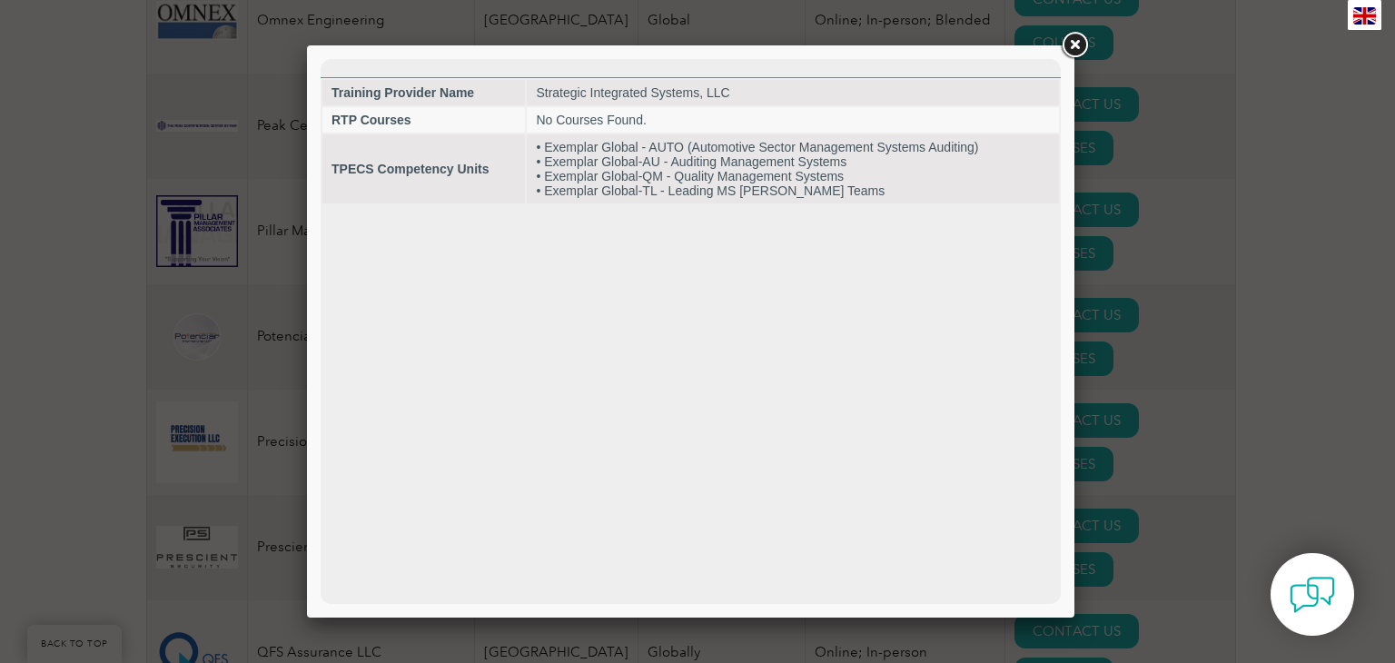
click at [1077, 35] on link at bounding box center [1074, 45] width 33 height 33
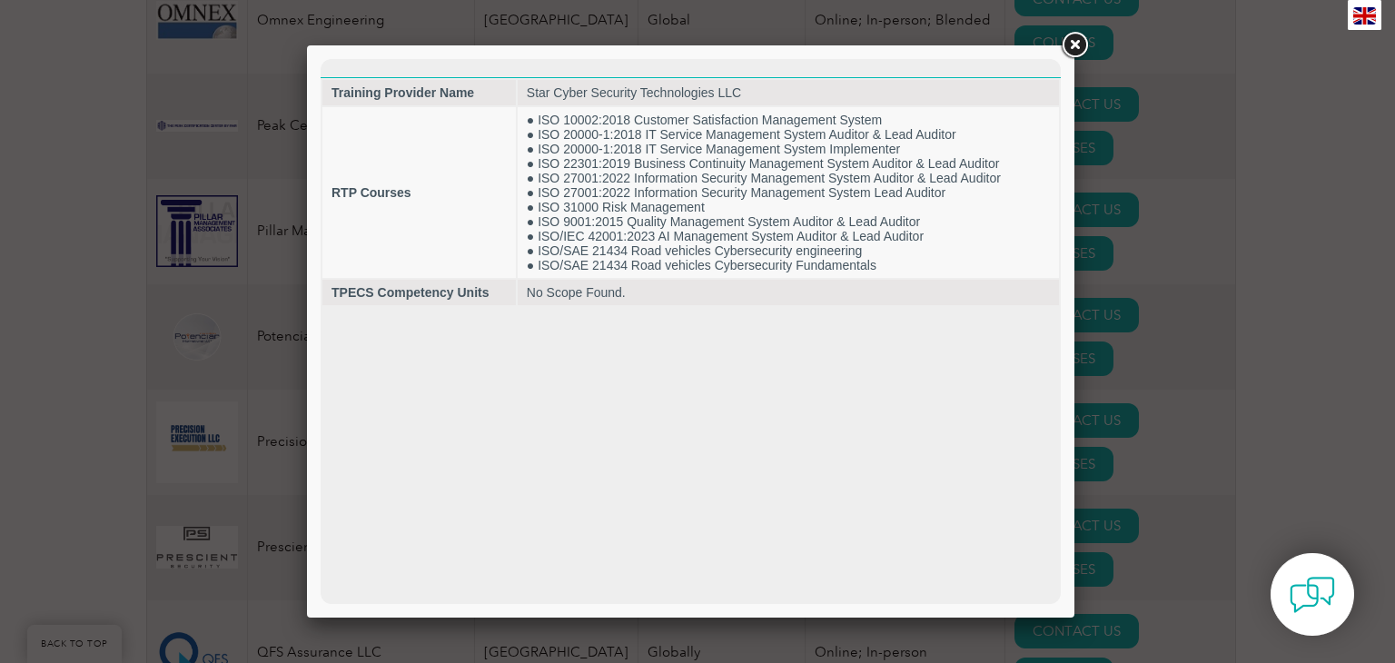
click at [1077, 43] on link at bounding box center [1074, 45] width 33 height 33
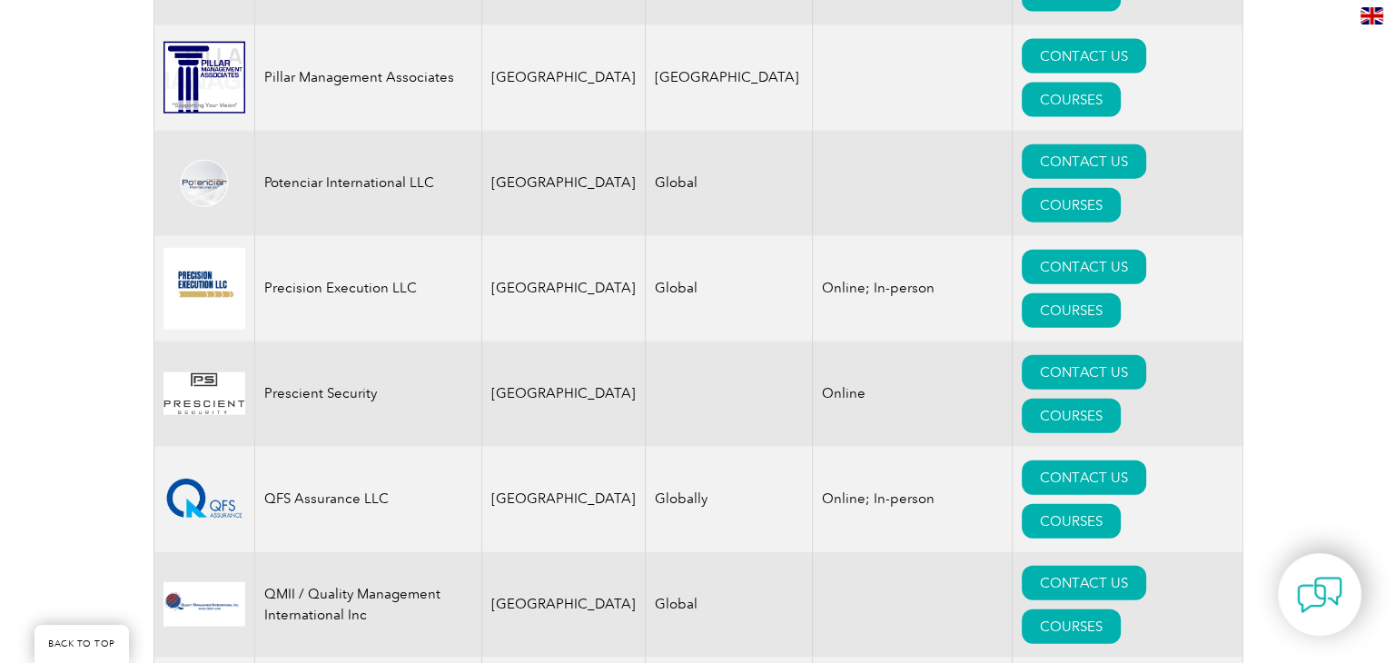
scroll to position [4215, 0]
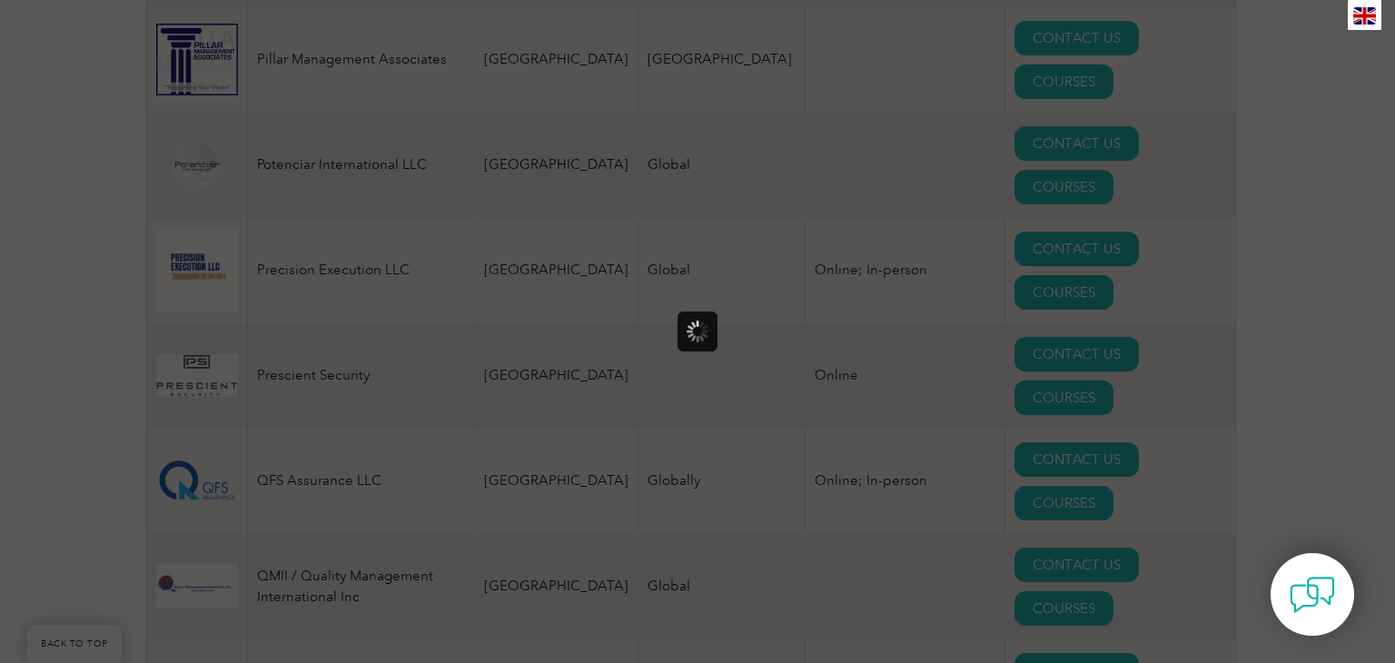
scroll to position [0, 0]
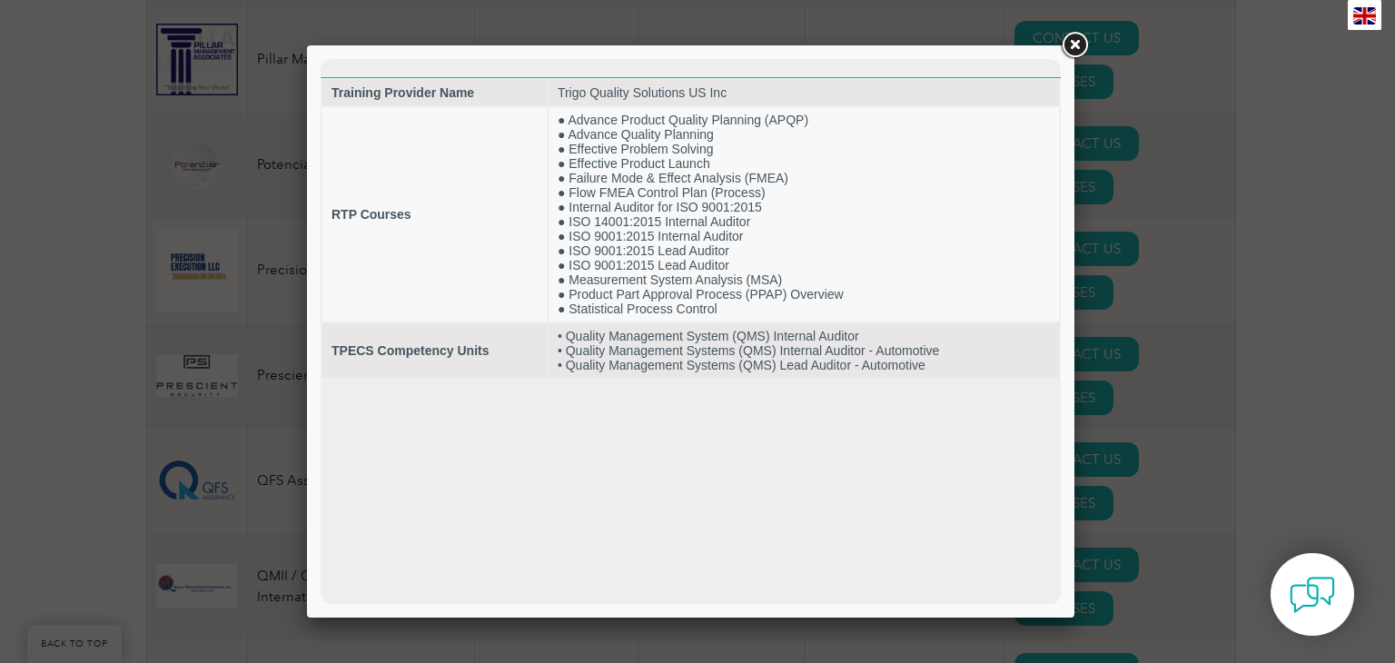
click at [1074, 38] on link at bounding box center [1074, 45] width 33 height 33
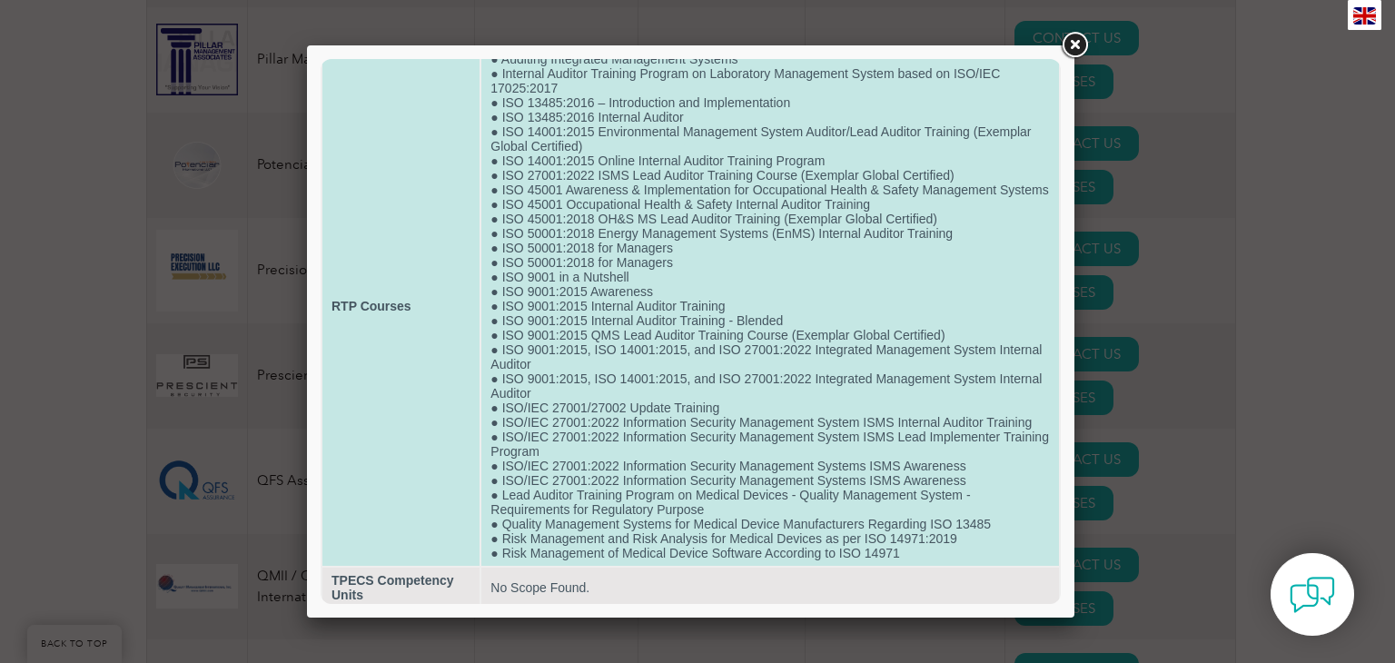
scroll to position [123, 0]
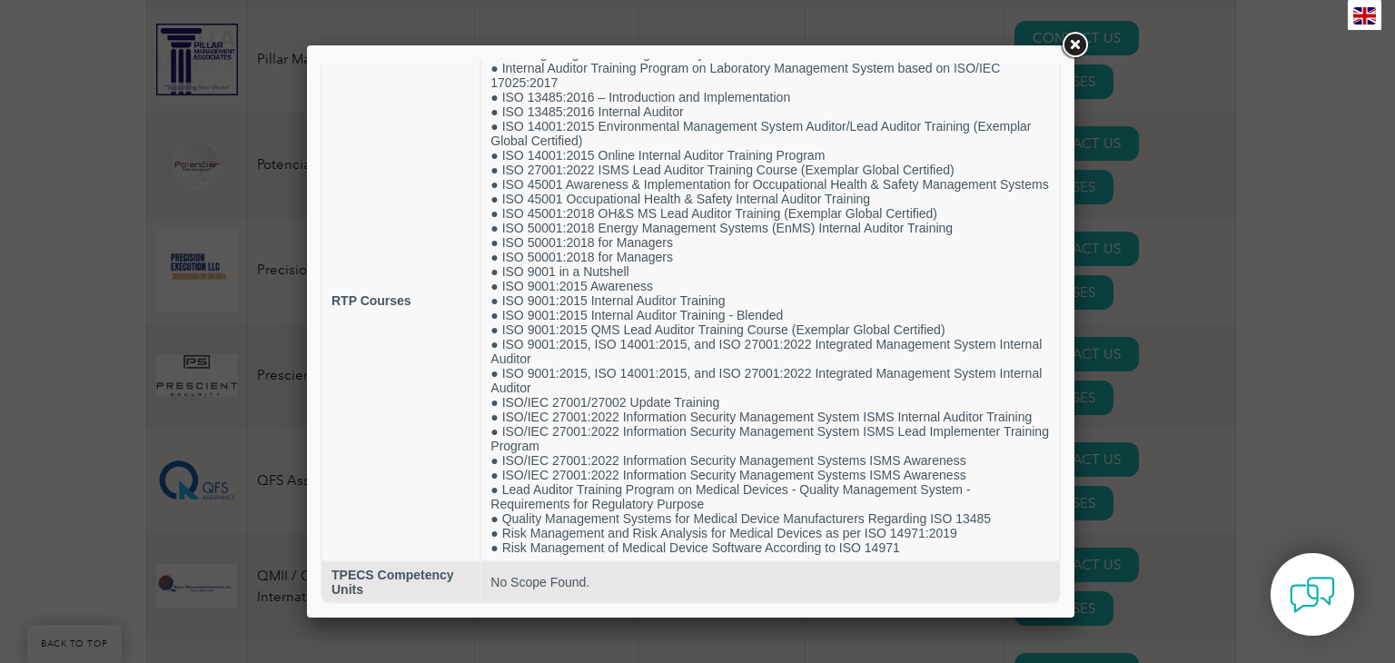
click at [1076, 45] on link at bounding box center [1074, 45] width 33 height 33
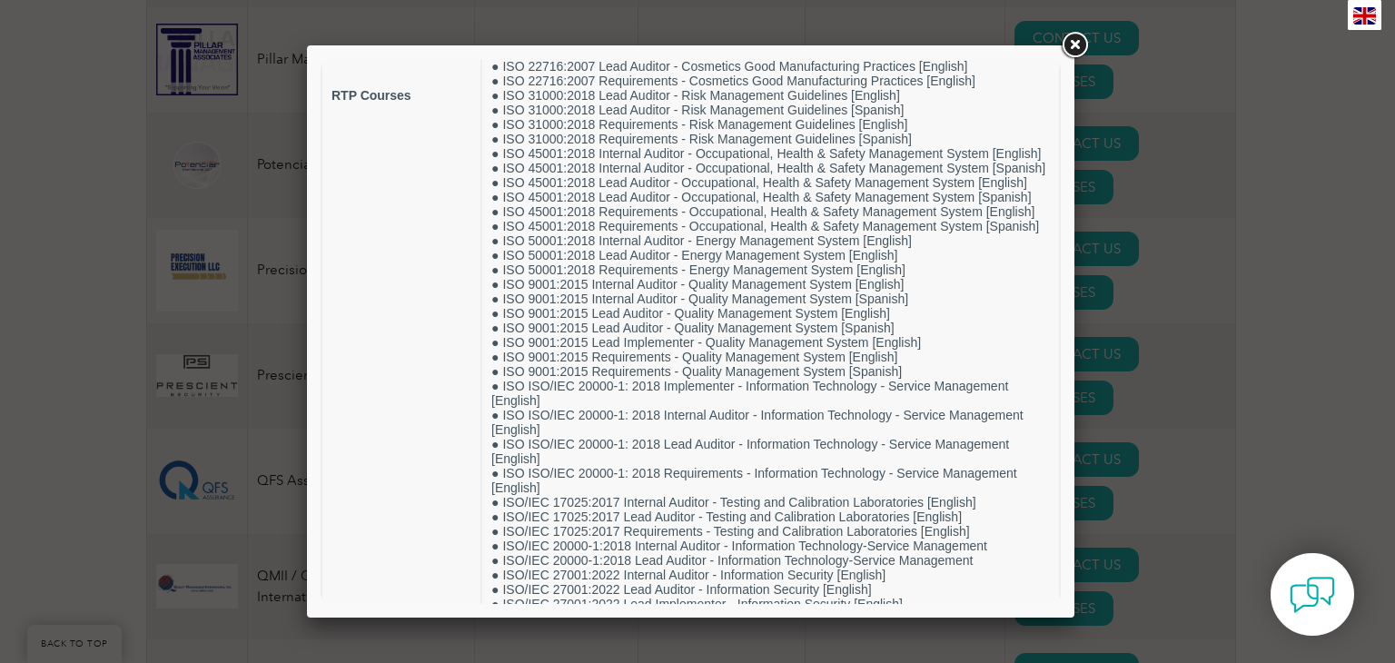
scroll to position [751, 0]
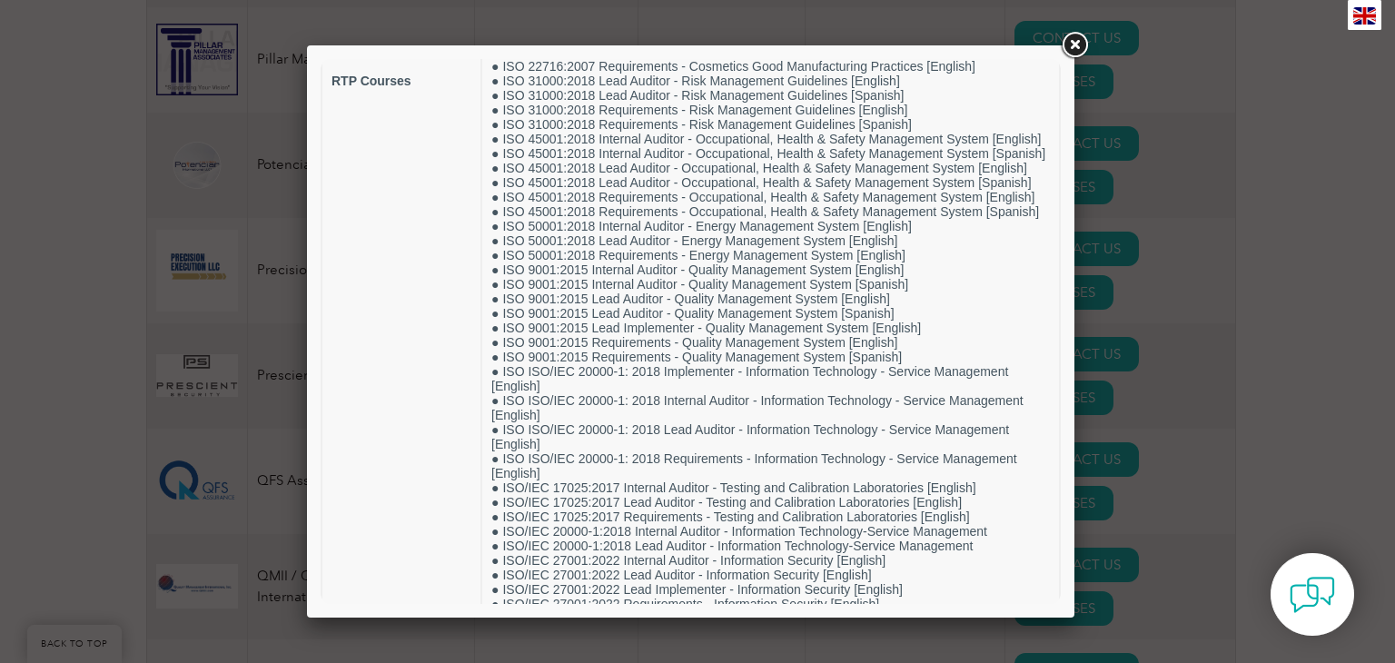
drag, startPoint x: 1050, startPoint y: 184, endPoint x: 1419, endPoint y: 473, distance: 468.5
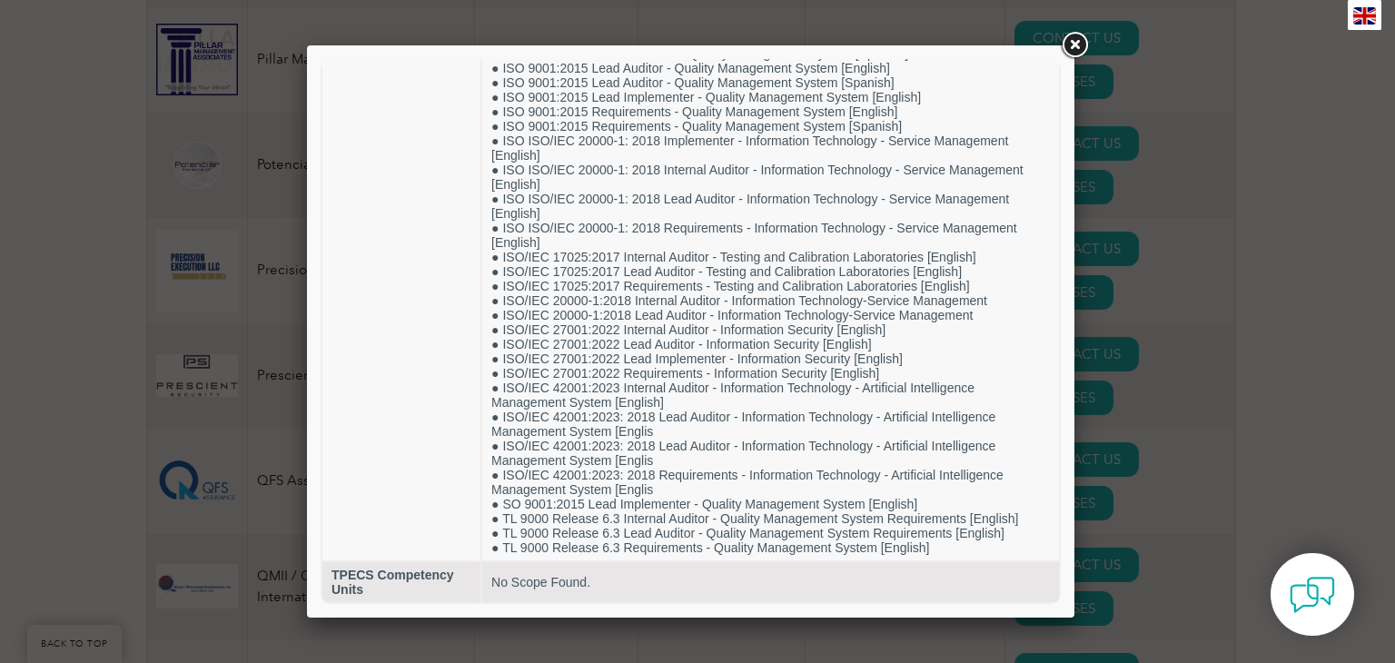
scroll to position [1010, 0]
drag, startPoint x: 1054, startPoint y: 362, endPoint x: 1390, endPoint y: 500, distance: 363.4
drag, startPoint x: 1047, startPoint y: 441, endPoint x: 1389, endPoint y: 561, distance: 362.0
click at [1072, 36] on link at bounding box center [1074, 45] width 33 height 33
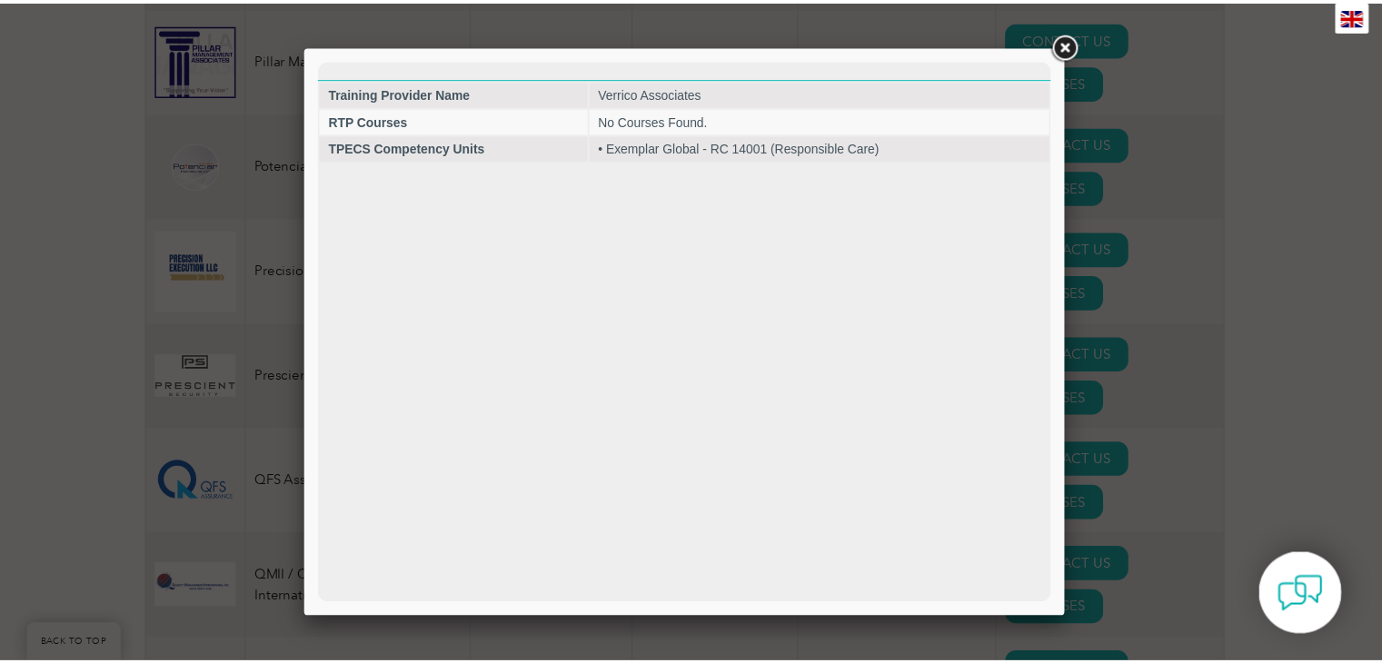
scroll to position [0, 0]
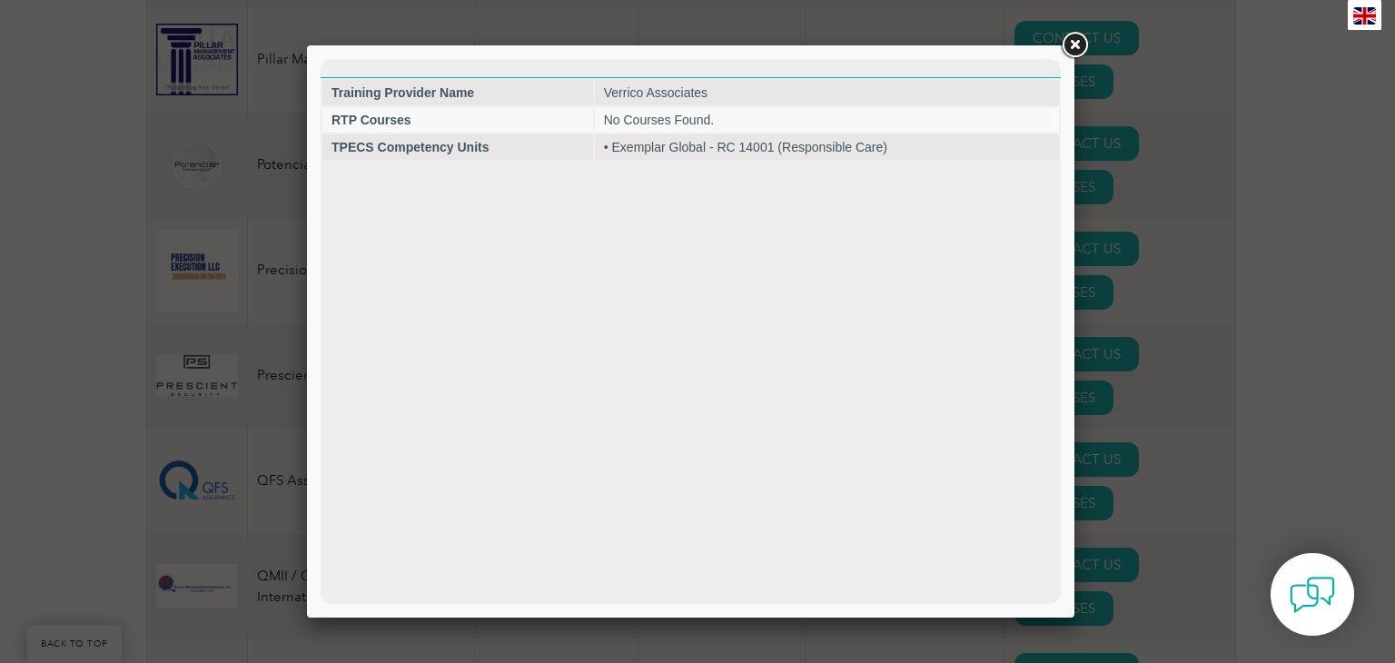
click at [1074, 39] on link at bounding box center [1074, 45] width 33 height 33
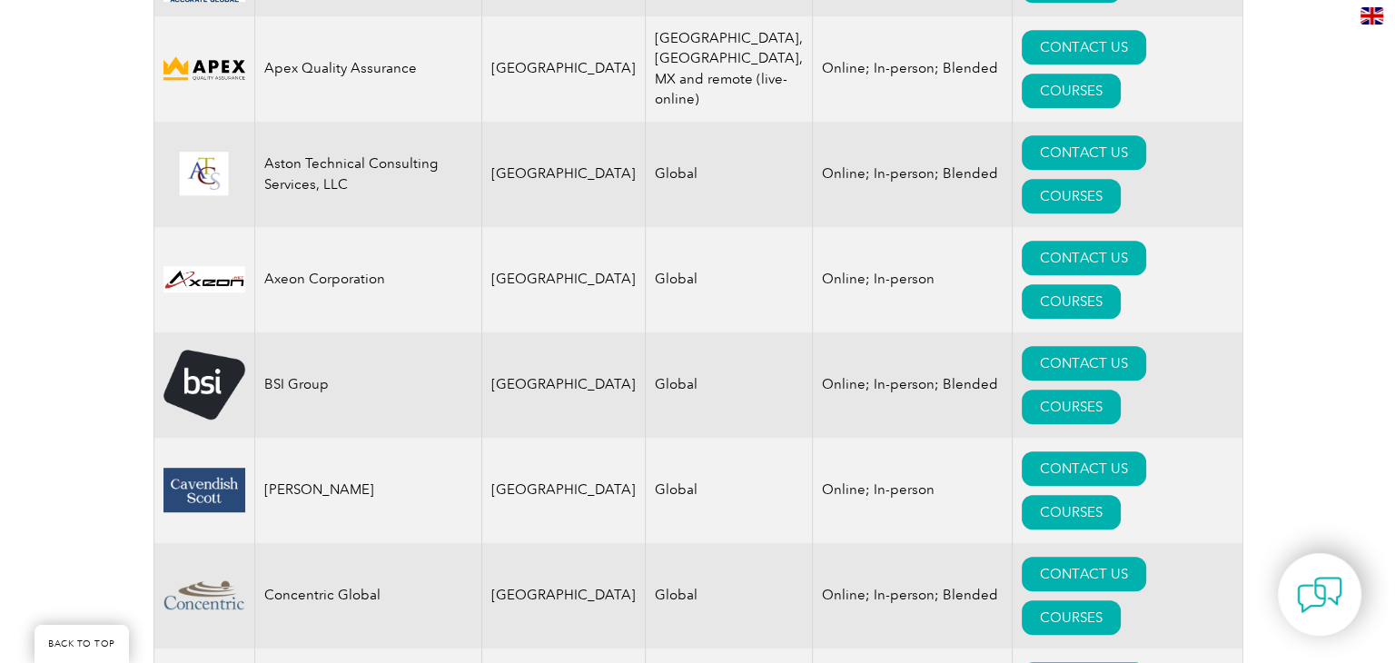
scroll to position [1055, 0]
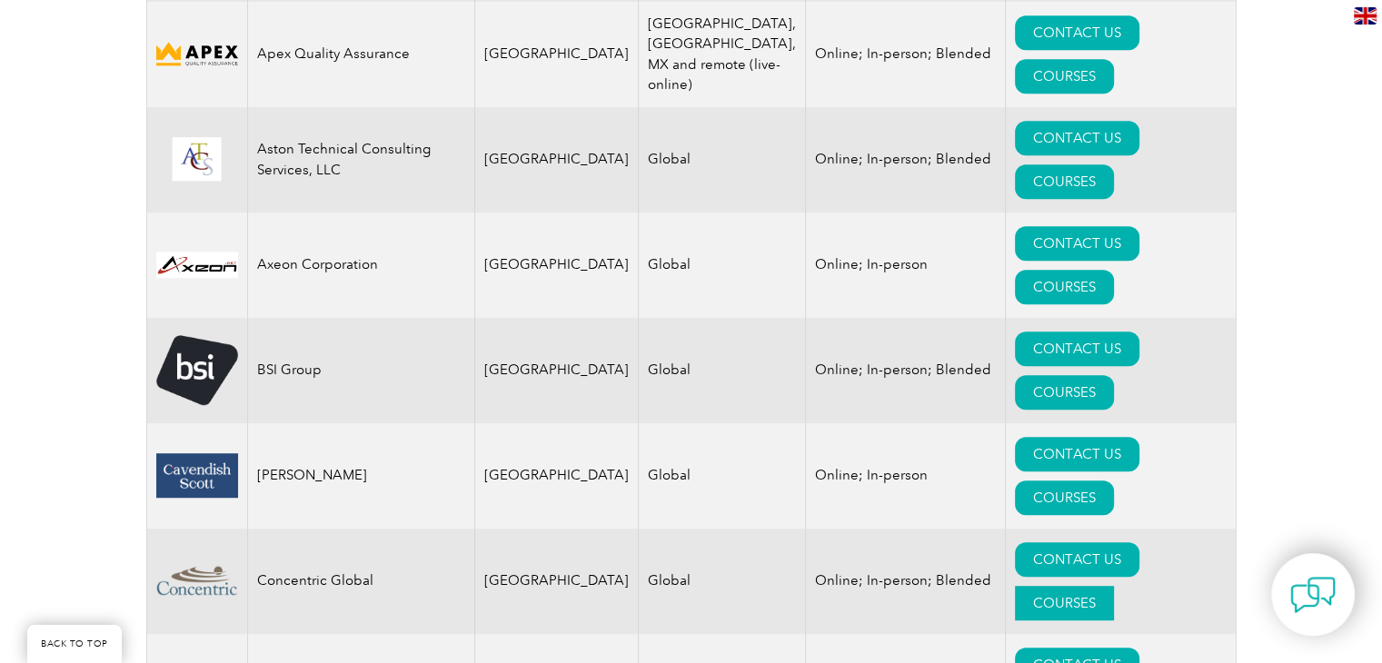
click at [1114, 586] on link "COURSES" at bounding box center [1064, 603] width 99 height 35
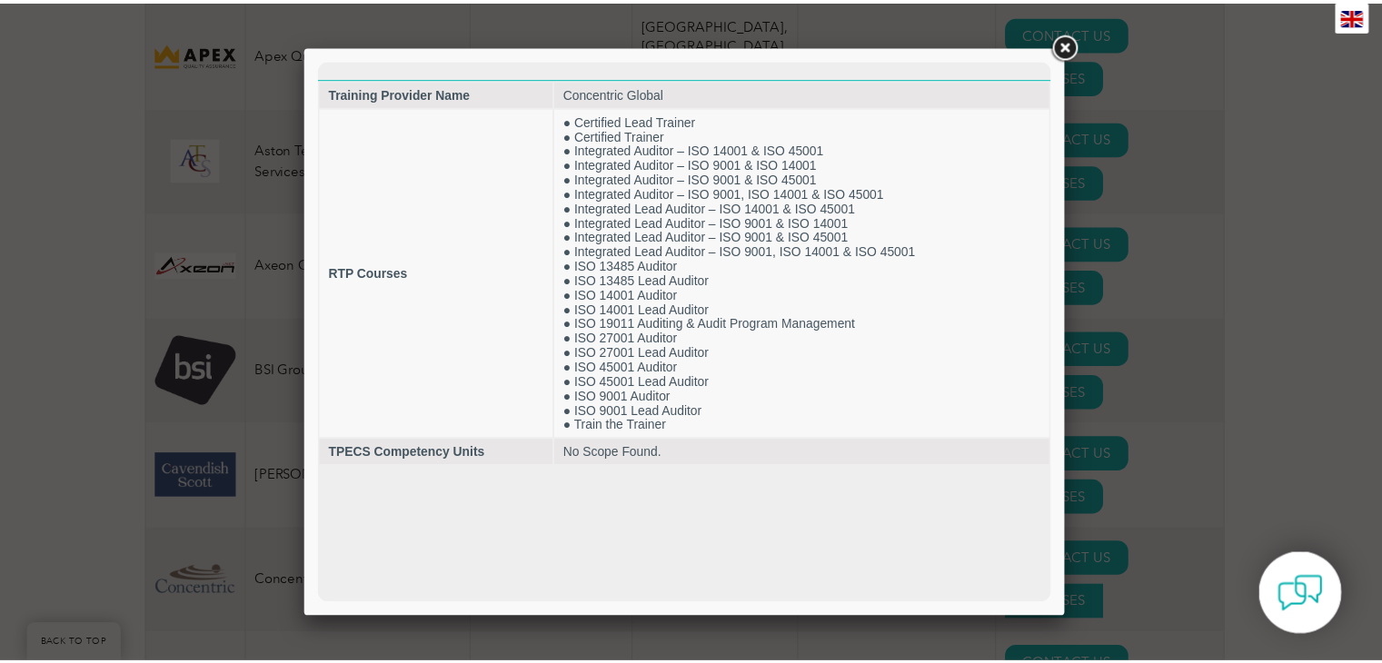
scroll to position [0, 0]
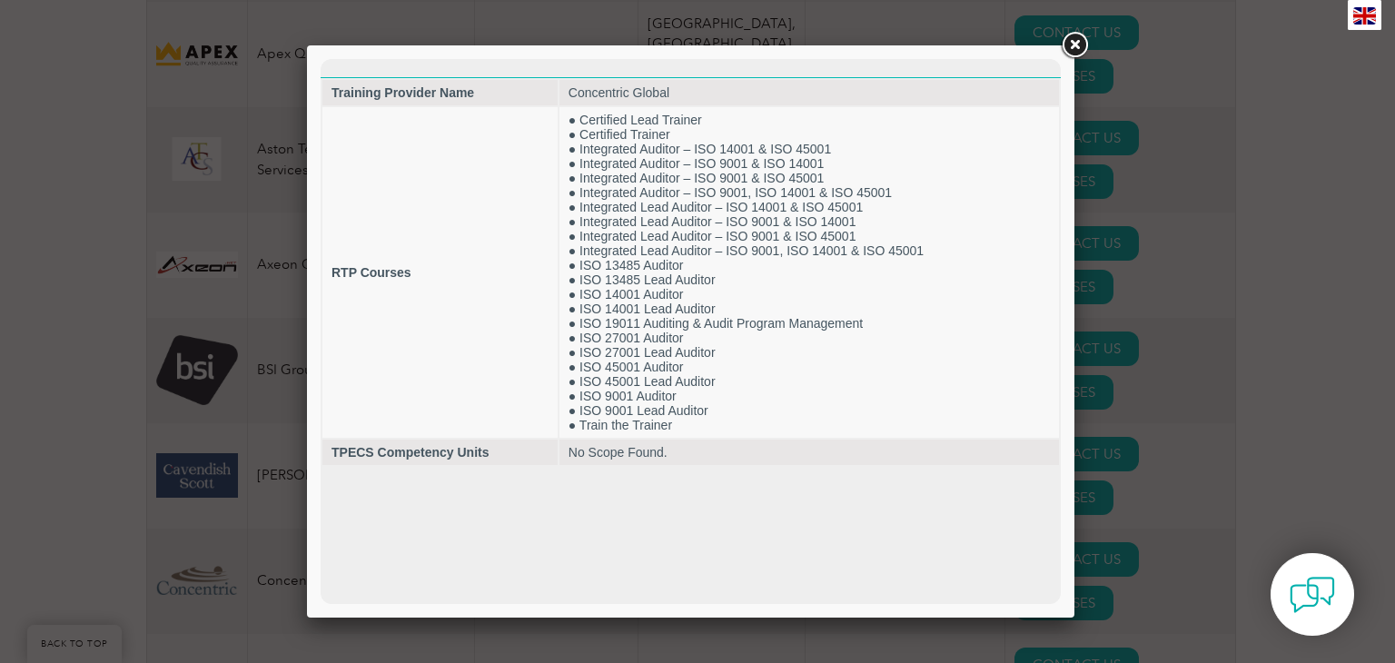
click at [1078, 43] on link at bounding box center [1074, 45] width 33 height 33
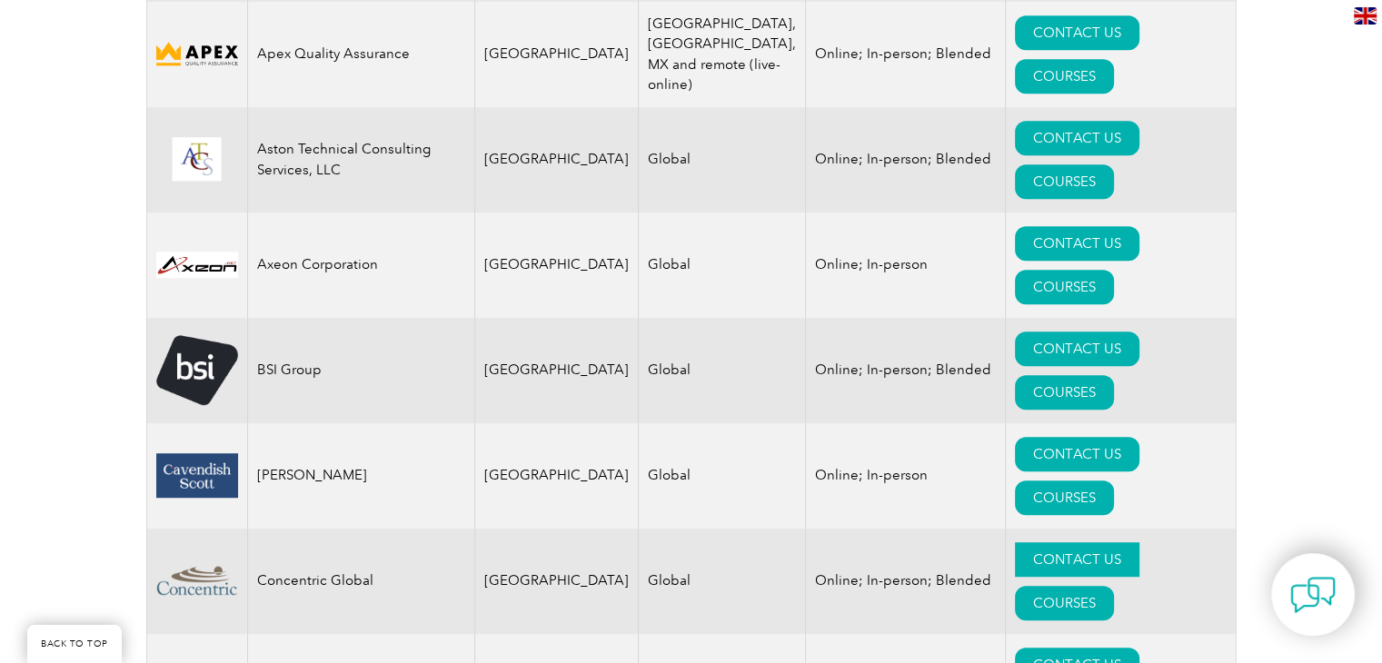
click at [1015, 542] on link "CONTACT US" at bounding box center [1077, 559] width 124 height 35
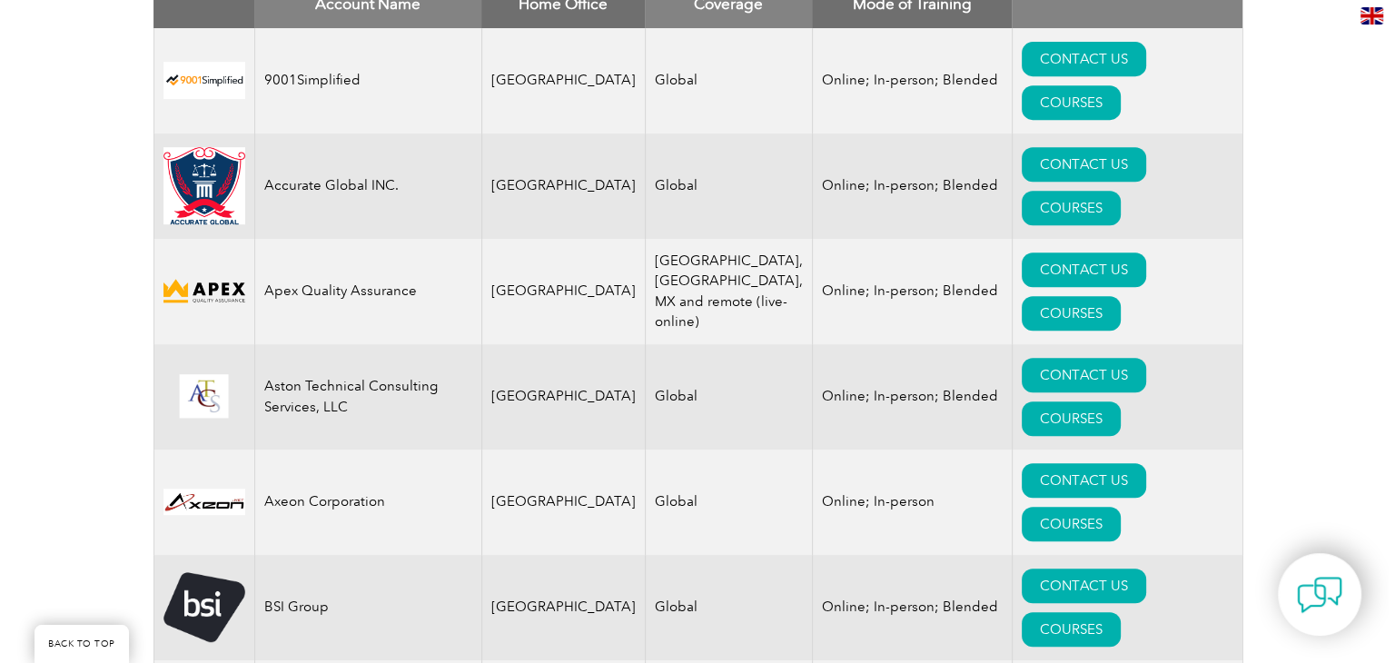
scroll to position [701, 0]
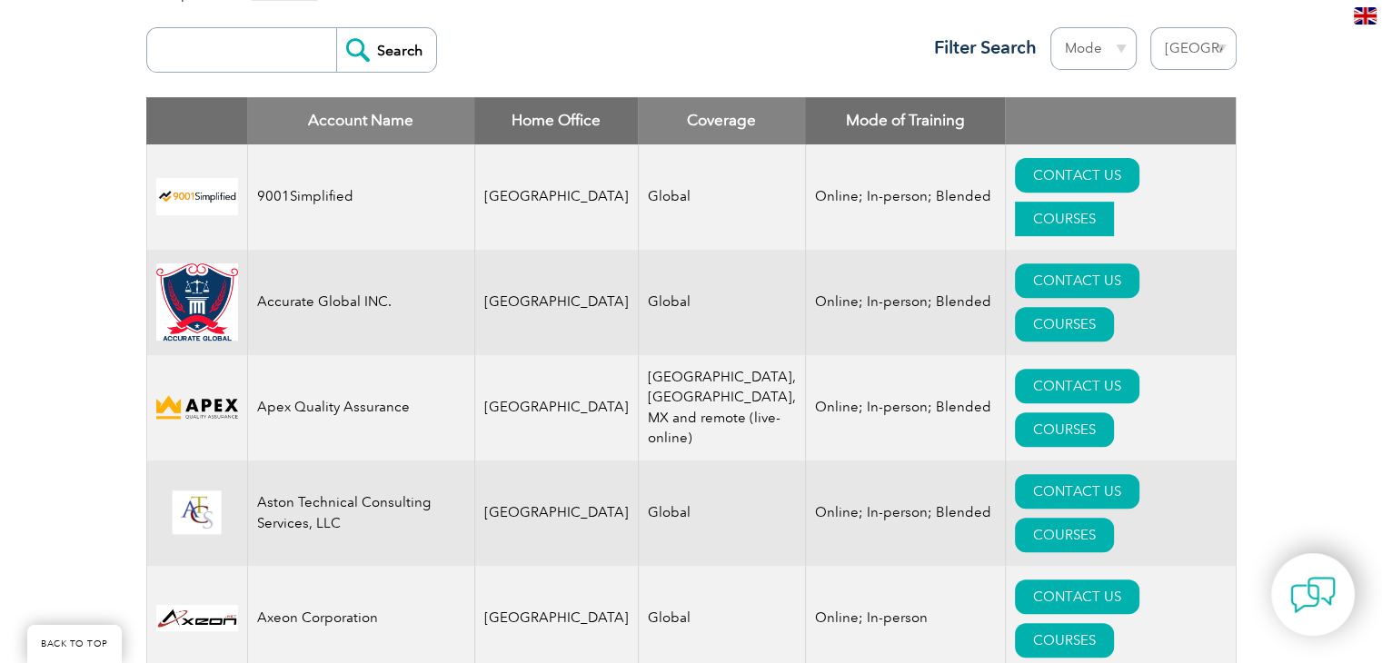
click at [1114, 202] on link "COURSES" at bounding box center [1064, 219] width 99 height 35
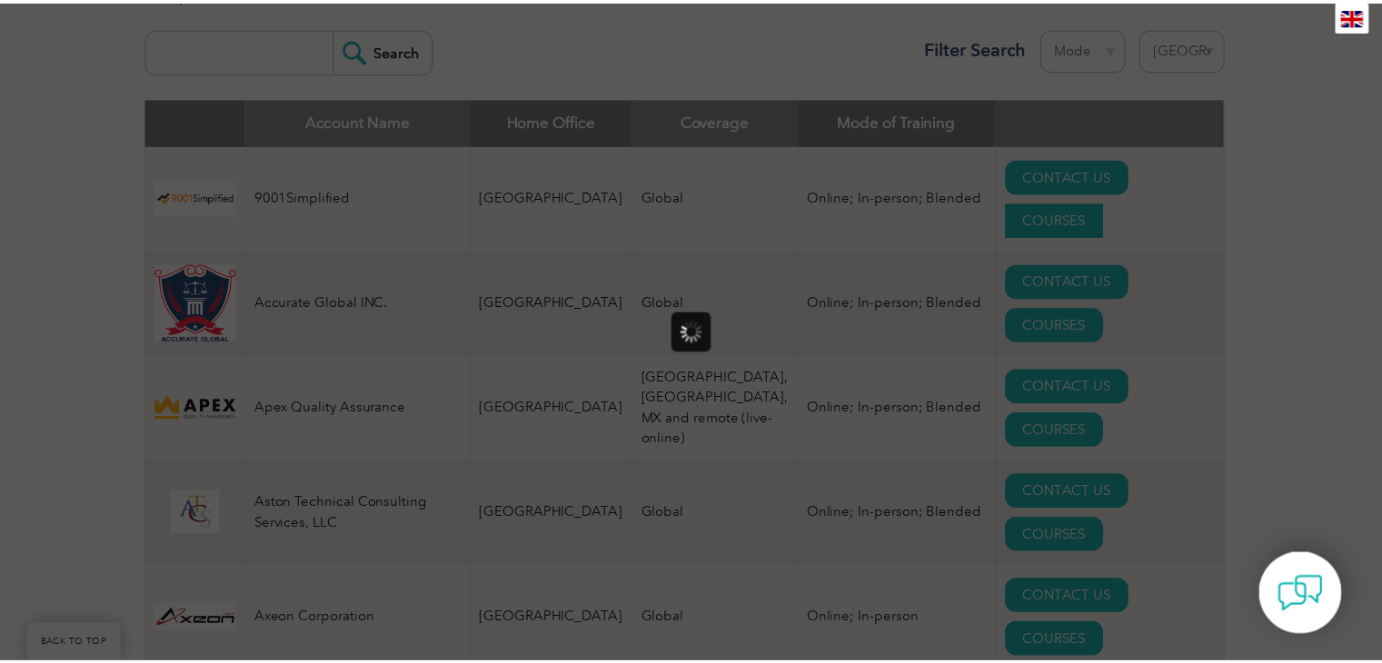
scroll to position [0, 0]
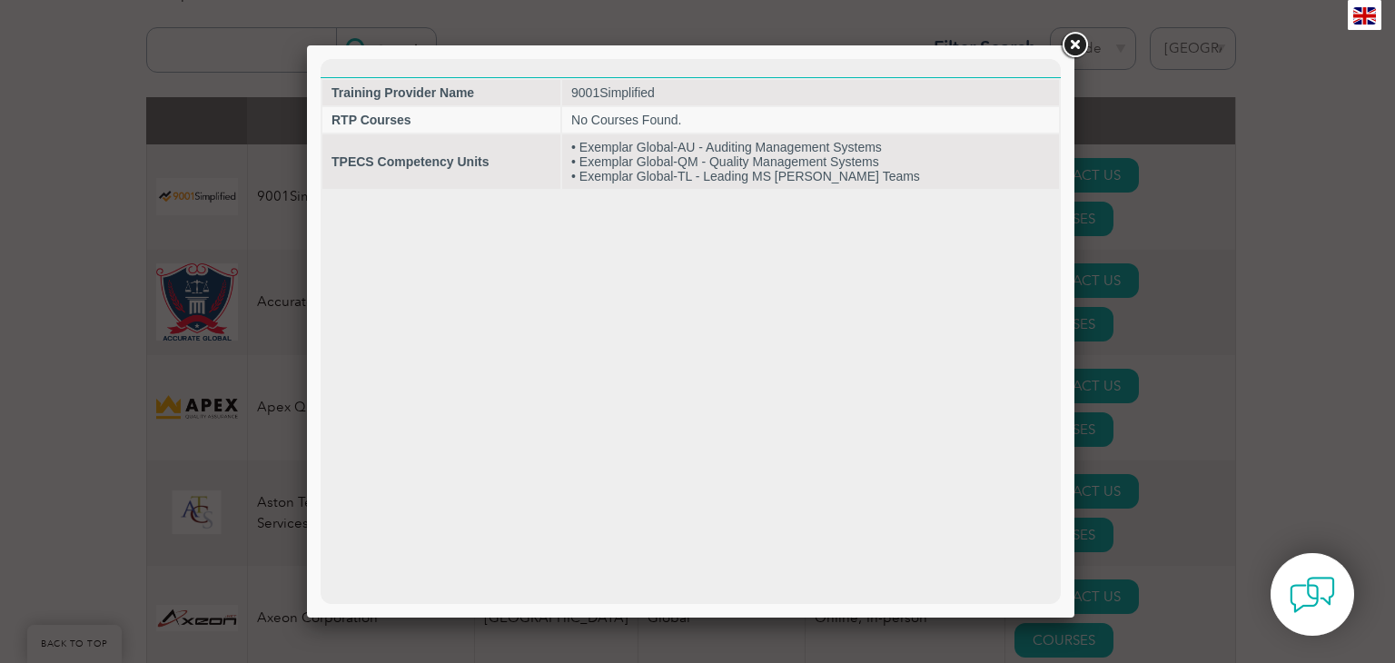
click at [1076, 47] on link at bounding box center [1074, 45] width 33 height 33
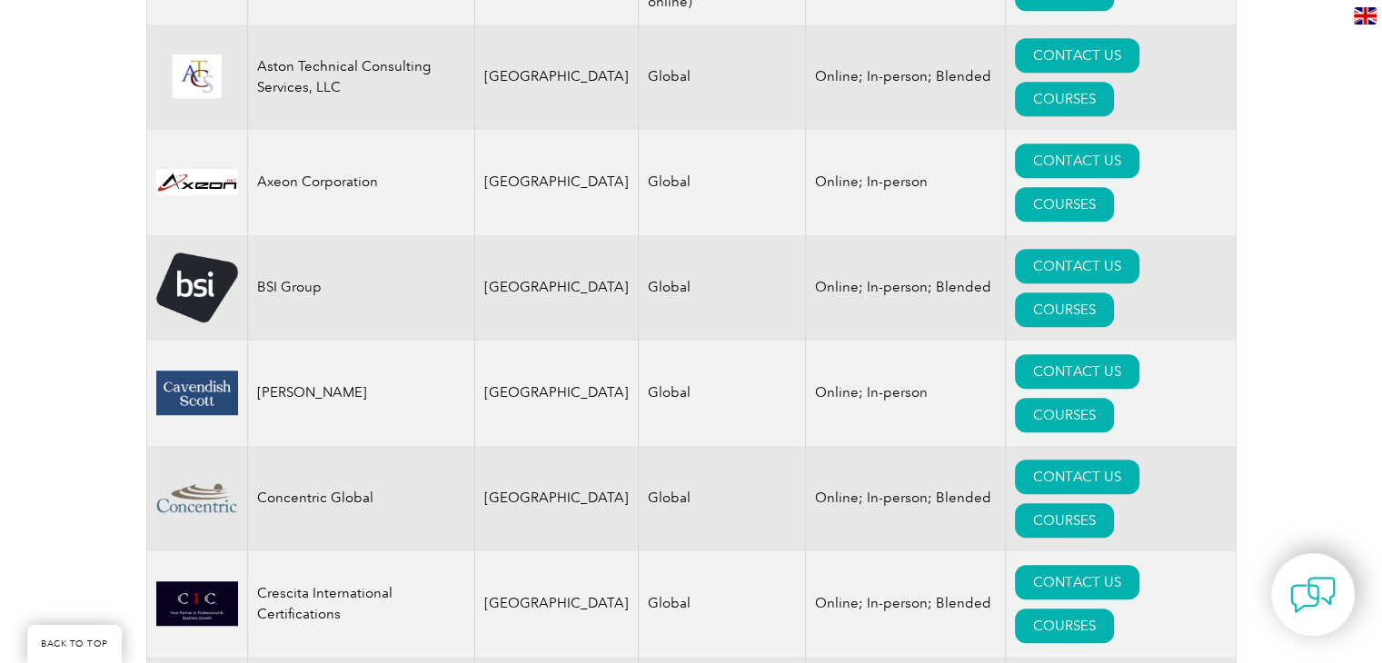
scroll to position [1136, 0]
